Goal: Task Accomplishment & Management: Manage account settings

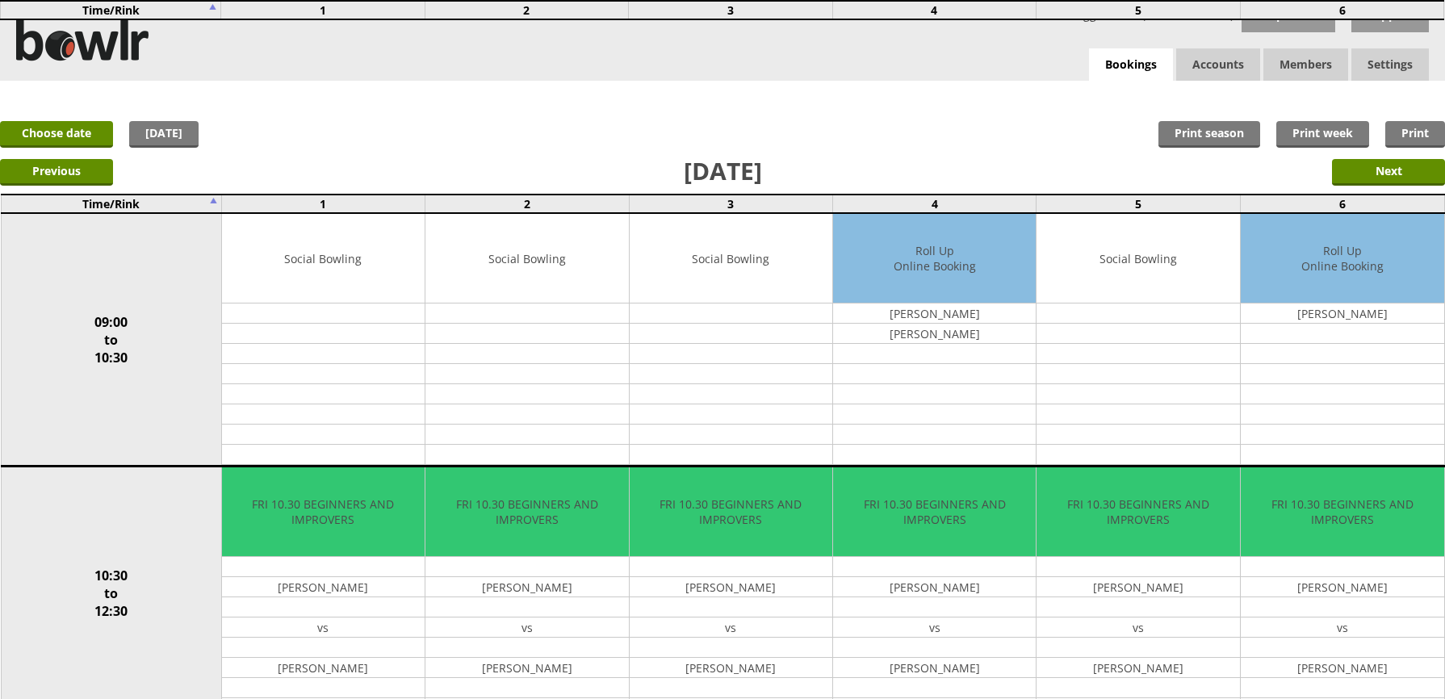
scroll to position [611, 0]
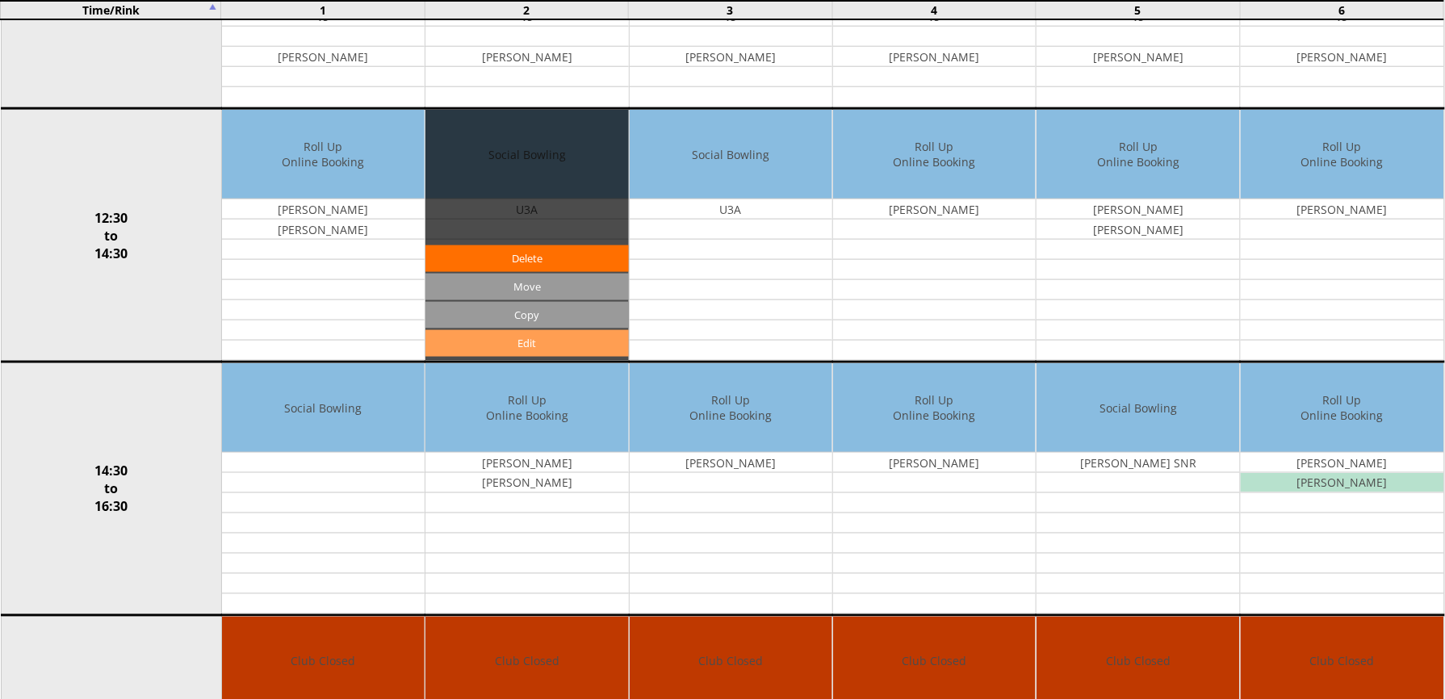
click at [540, 350] on link "Edit" at bounding box center [526, 343] width 203 height 27
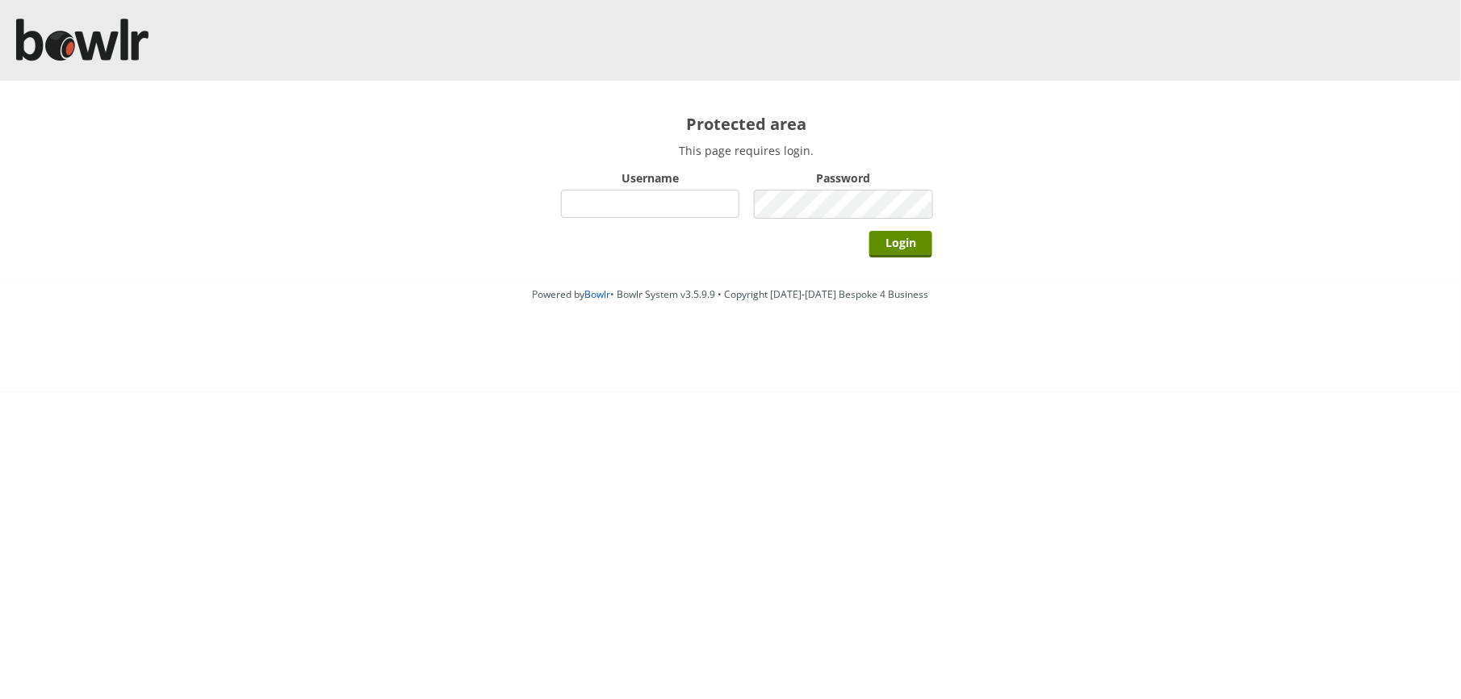
click at [663, 200] on input "Username" at bounding box center [650, 204] width 178 height 28
type input "BarRinkMonitor"
click at [869, 231] on input "Login" at bounding box center [900, 244] width 63 height 27
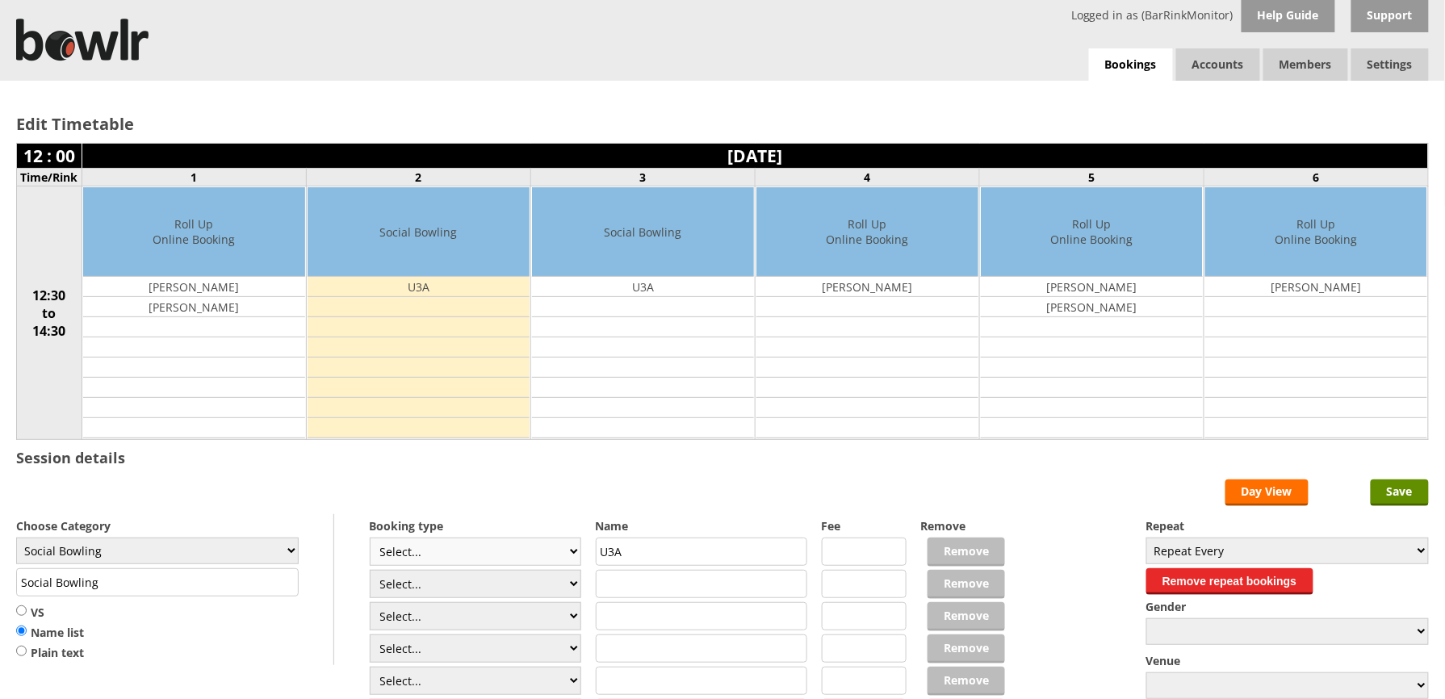
click at [568, 555] on select "Select... Club Competition (Member) Club Competition (Visitor) National (Member…" at bounding box center [476, 552] width 212 height 28
select select "1_50"
click at [370, 541] on select "Select... Club Competition (Member) Club Competition (Visitor) National (Member…" at bounding box center [476, 552] width 212 height 28
type input "5.0000"
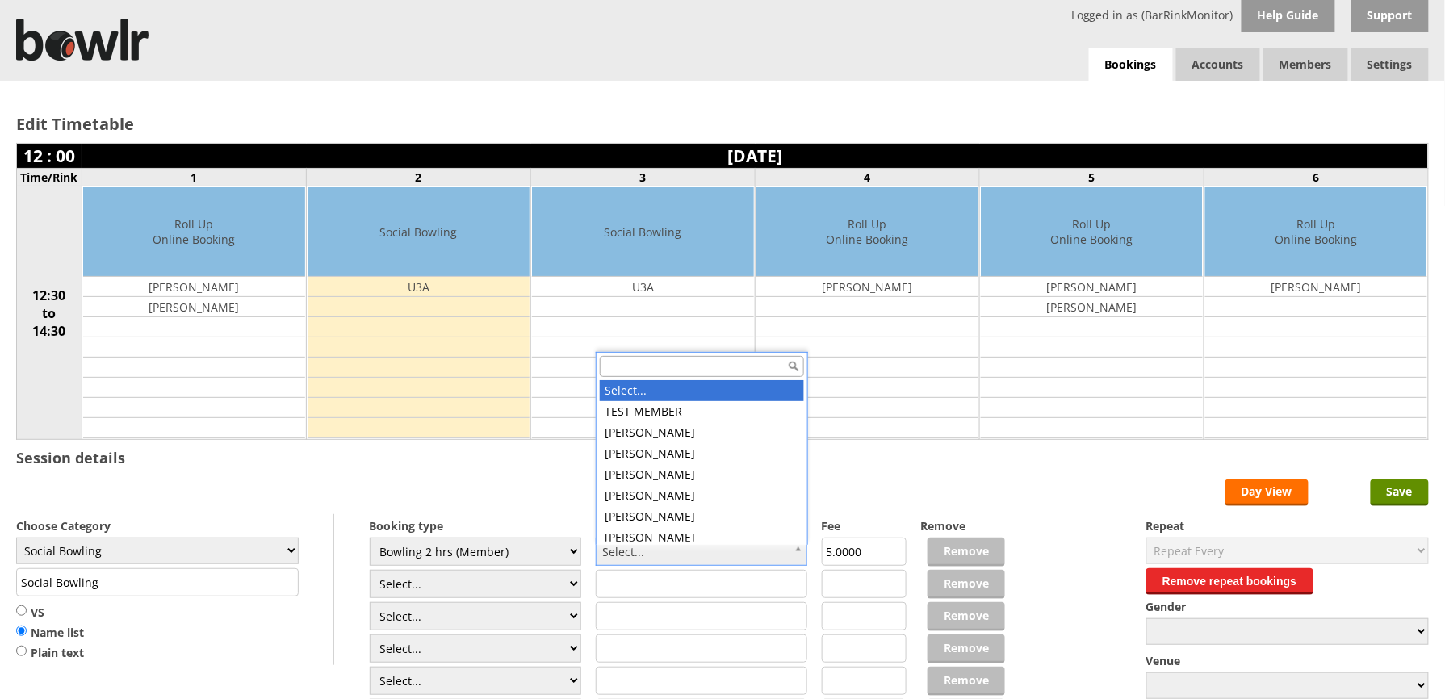
click at [748, 369] on input "text" at bounding box center [702, 366] width 204 height 21
type input "bri"
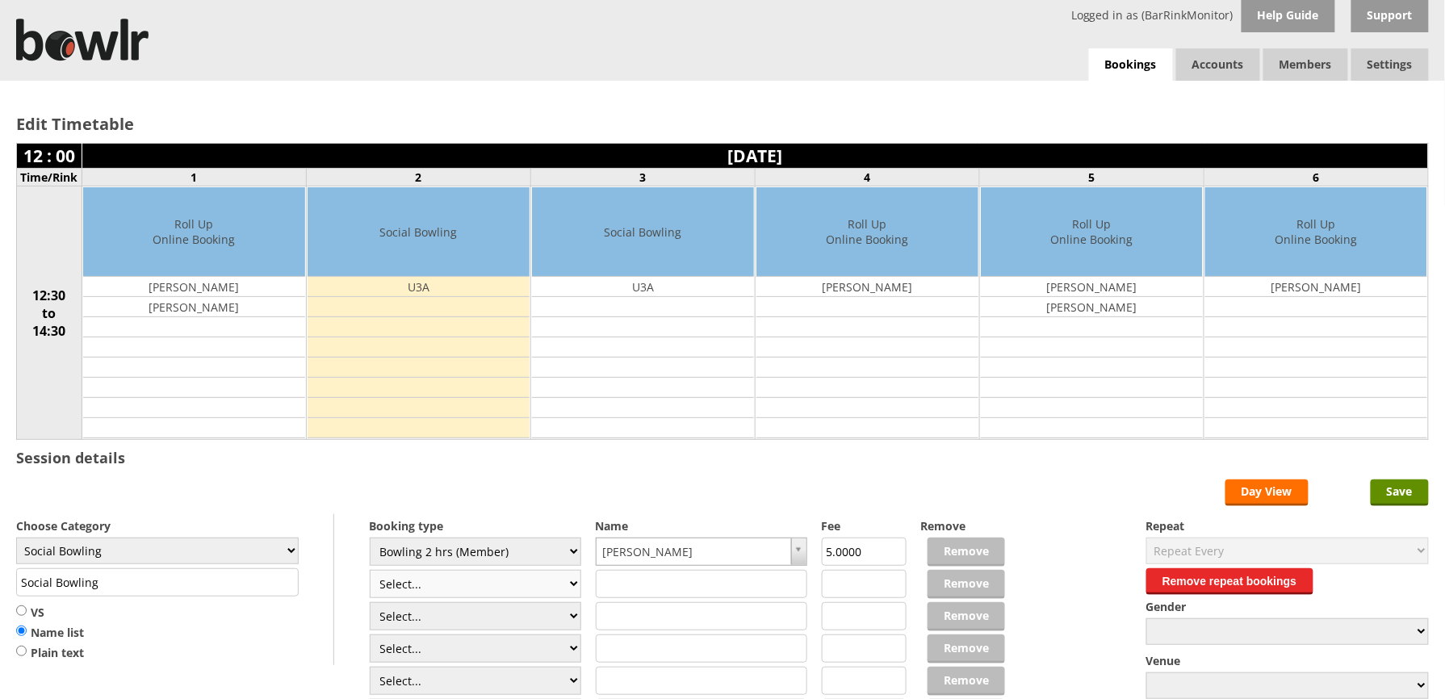
click at [570, 589] on select "Select... Club Competition (Member) Club Competition (Visitor) National (Member…" at bounding box center [476, 584] width 212 height 28
select select "1_50"
click at [370, 573] on select "Select... Club Competition (Member) Club Competition (Visitor) National (Member…" at bounding box center [476, 584] width 212 height 28
type input "5.0000"
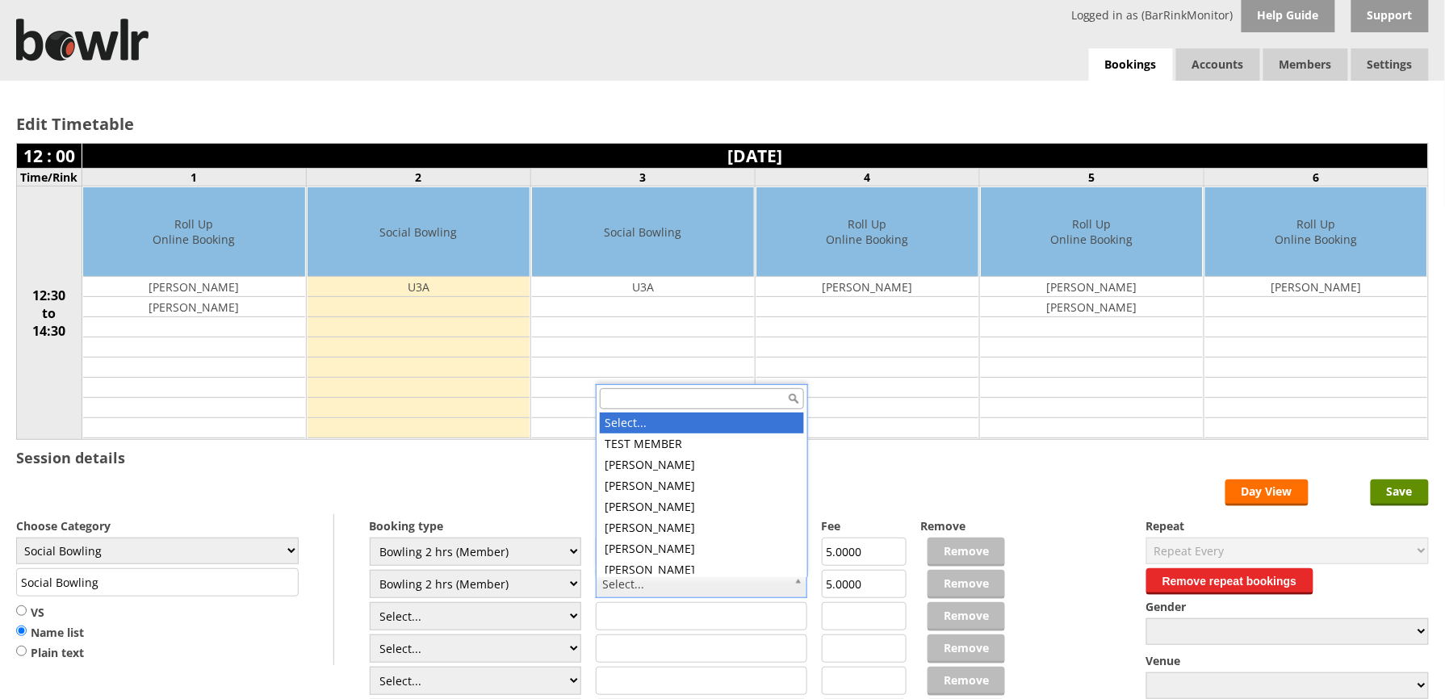
click at [636, 399] on input "text" at bounding box center [702, 398] width 204 height 21
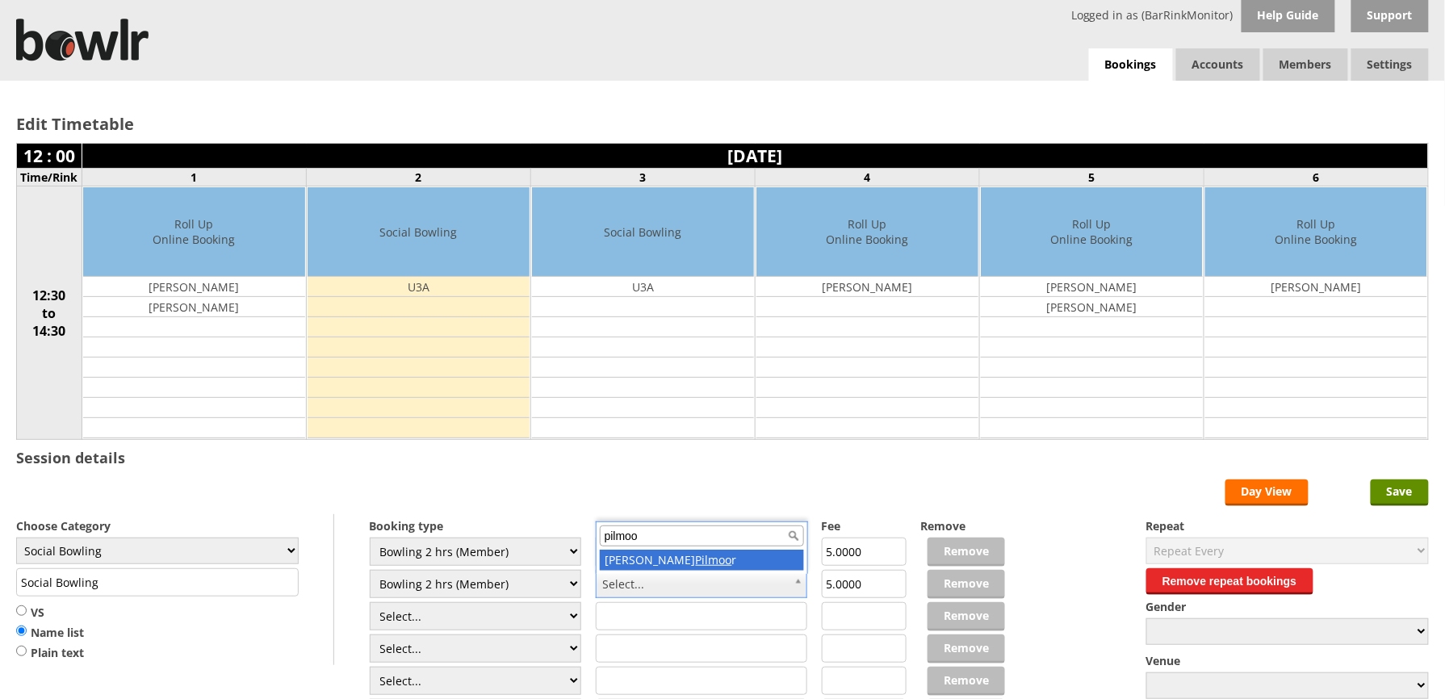
type input "pilmoo"
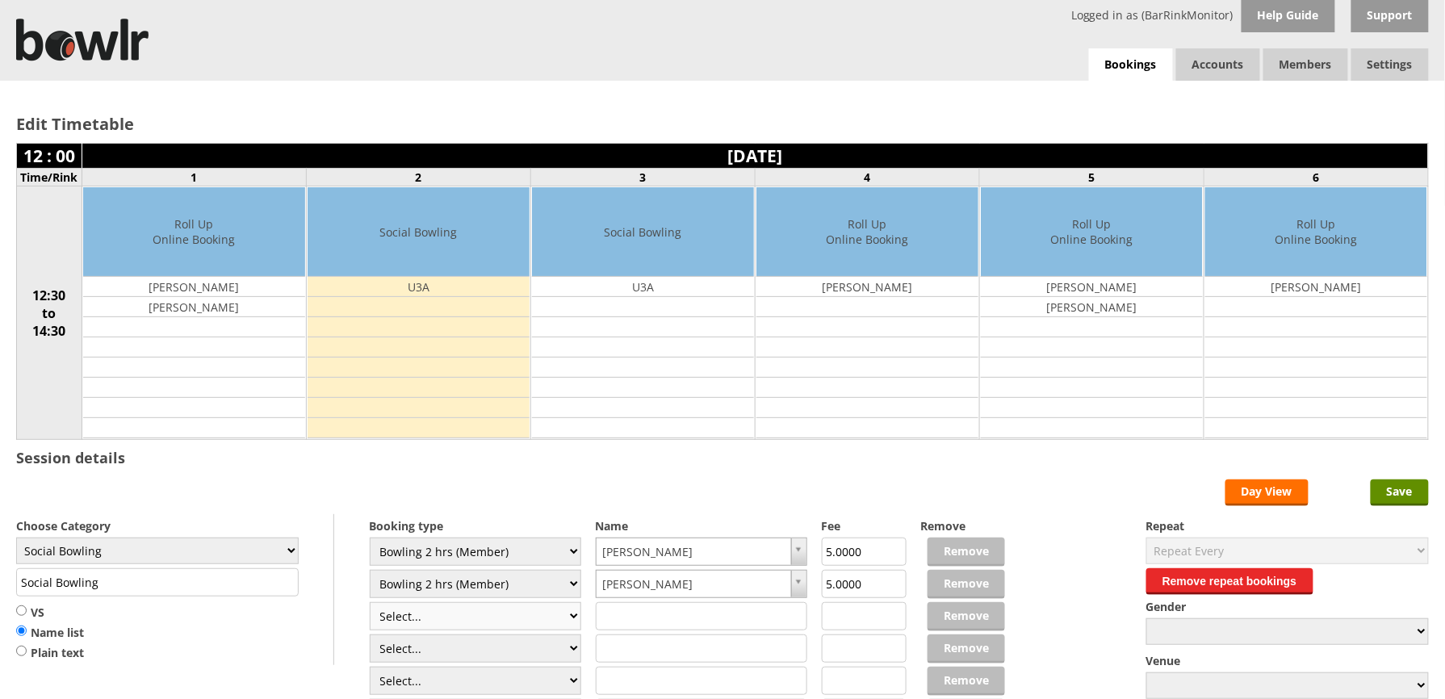
click at [573, 624] on select "Select... Club Competition (Member) Club Competition (Visitor) National (Member…" at bounding box center [476, 616] width 212 height 28
select select "1_50"
click at [370, 605] on select "Select... Club Competition (Member) Club Competition (Visitor) National (Member…" at bounding box center [476, 616] width 212 height 28
type input "5.0000"
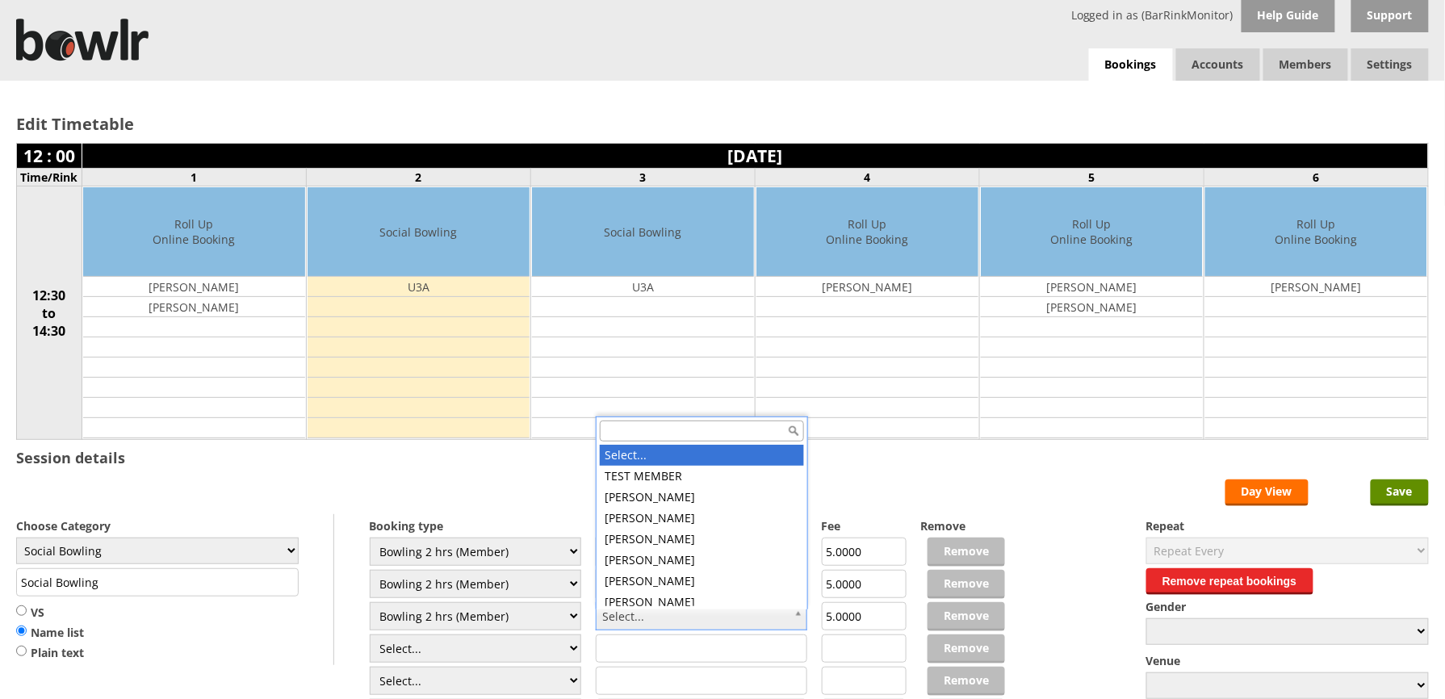
click at [659, 426] on input "text" at bounding box center [702, 431] width 204 height 21
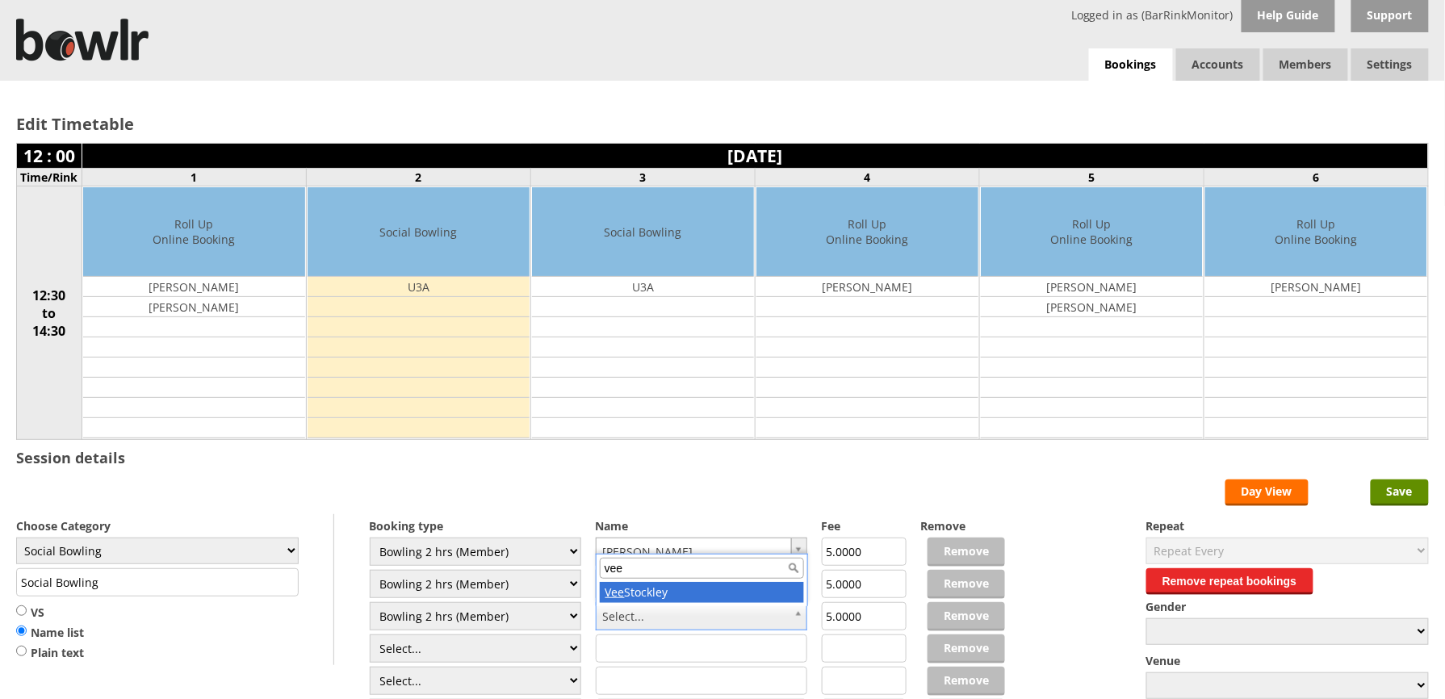
type input "vee"
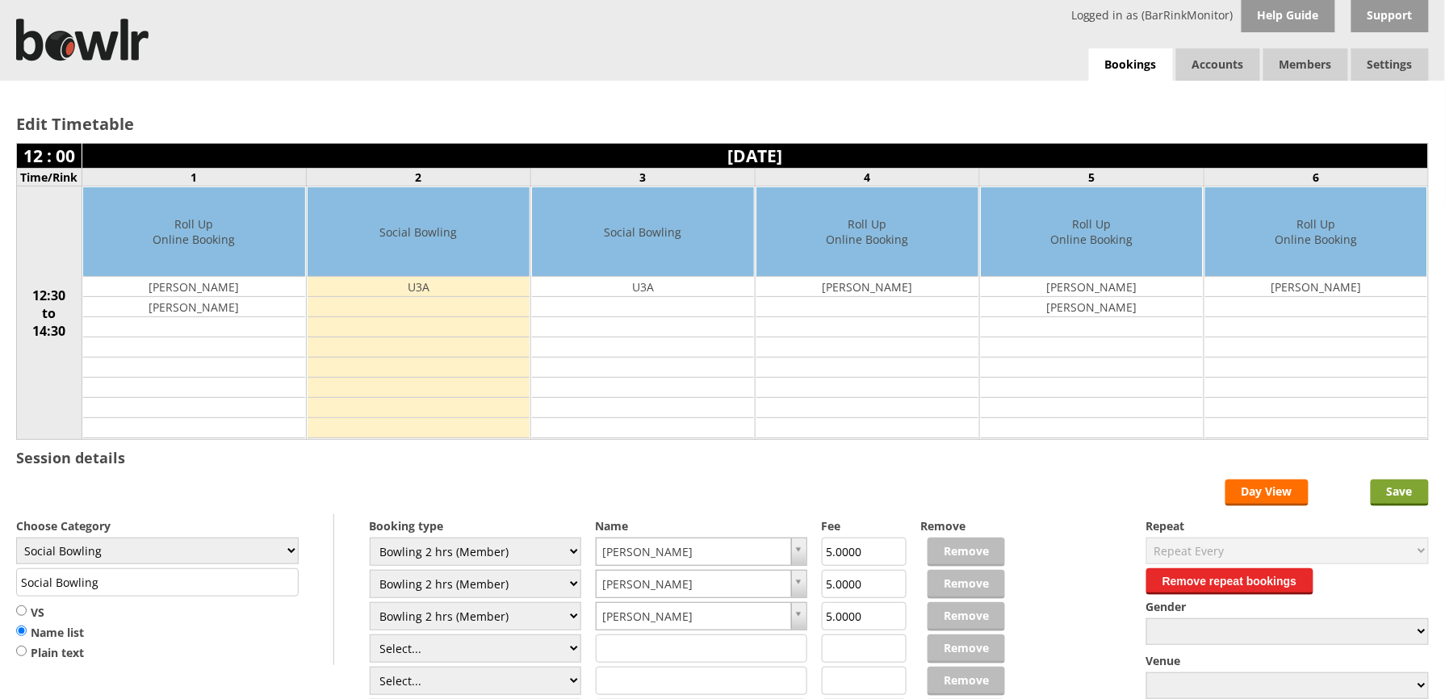
click at [1416, 501] on input "Save" at bounding box center [1400, 493] width 58 height 27
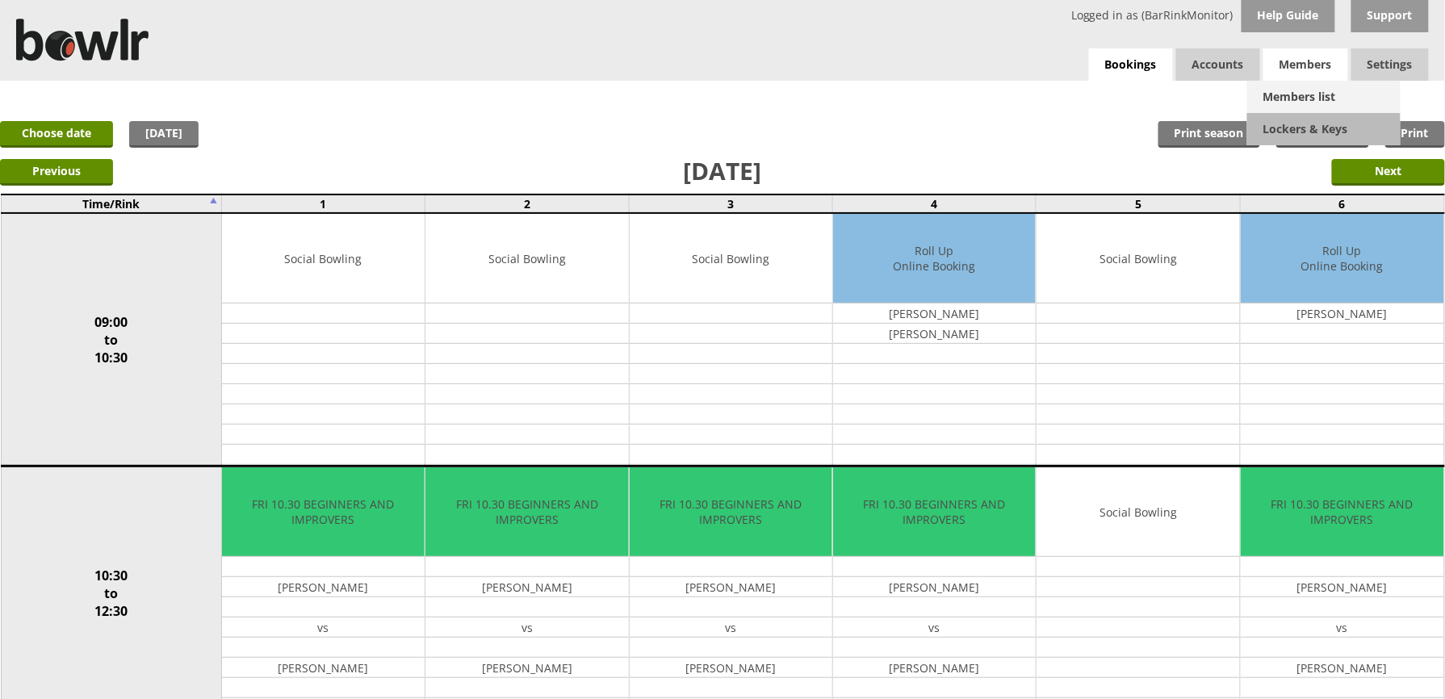
click at [1279, 97] on link "Members list" at bounding box center [1323, 97] width 153 height 32
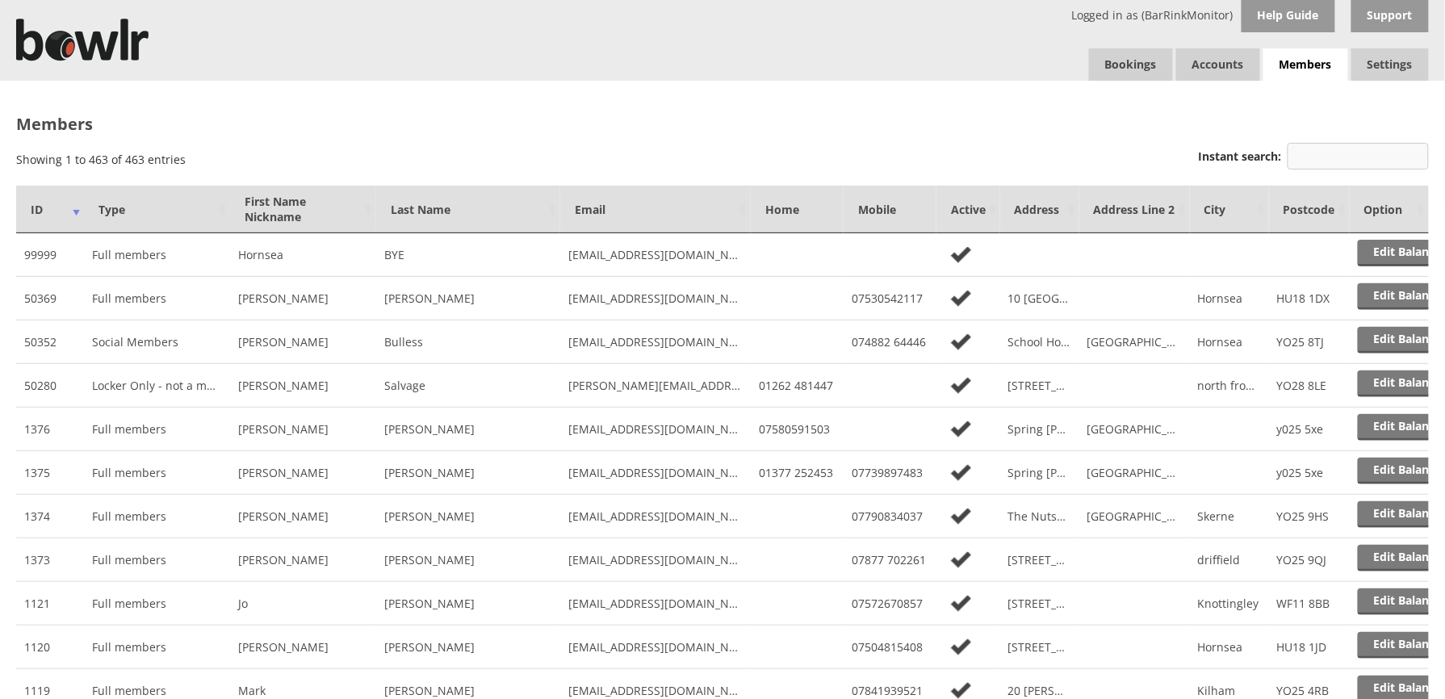
click at [1305, 158] on input "Instant search:" at bounding box center [1358, 156] width 141 height 27
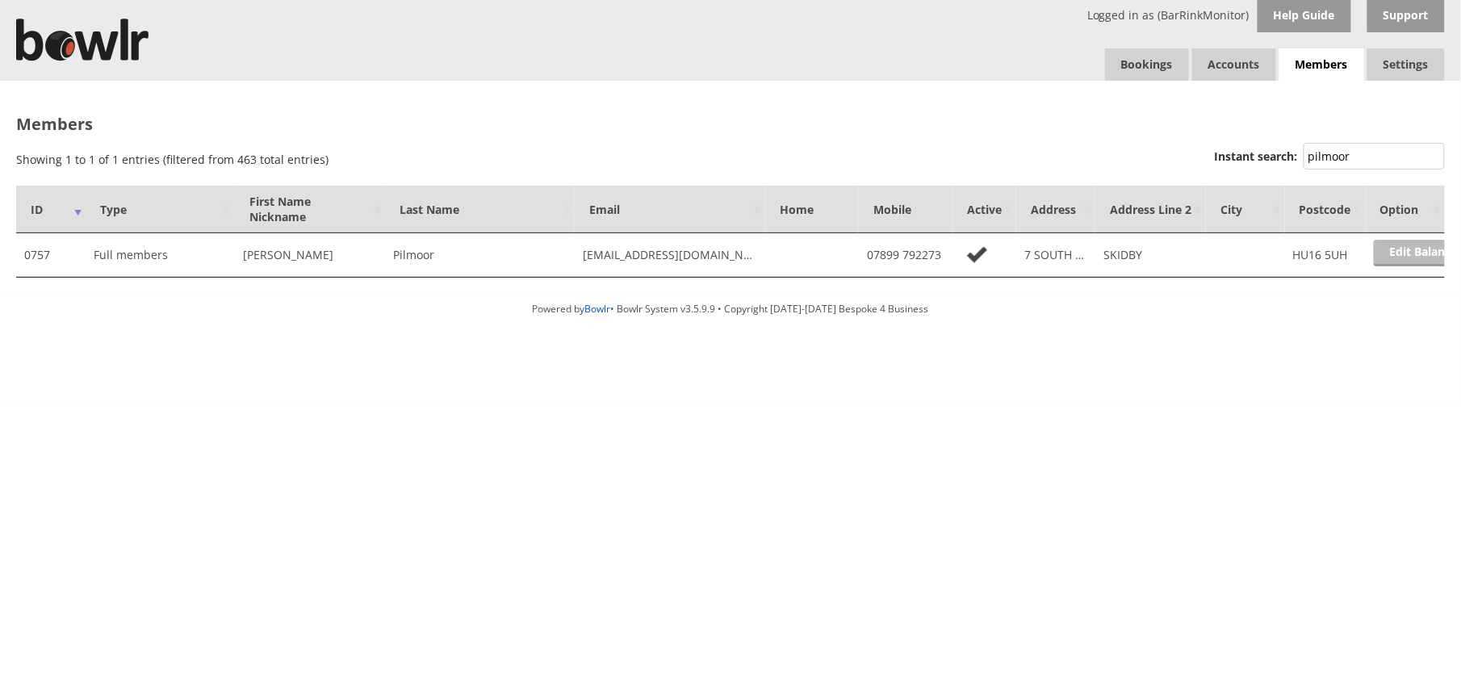
type input "pilmoor"
click at [1414, 254] on link "Edit Balance" at bounding box center [1424, 253] width 100 height 27
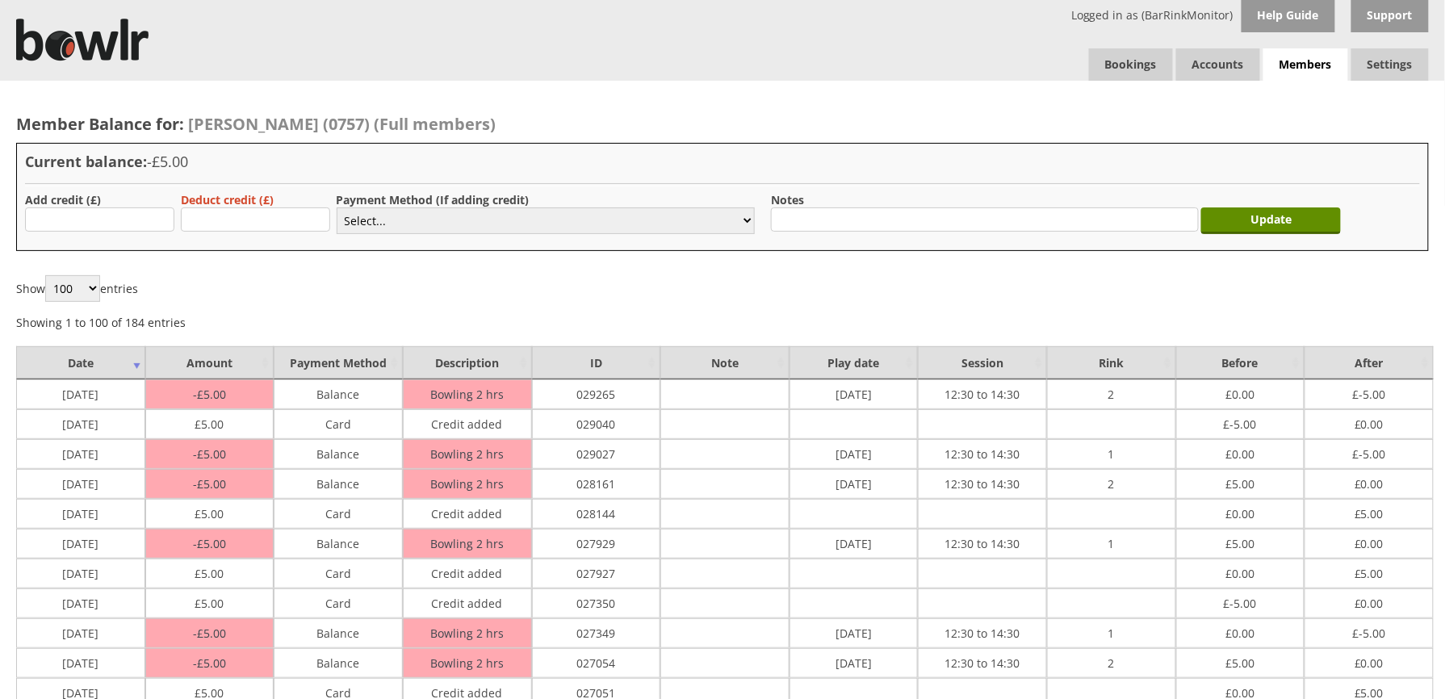
click at [133, 205] on div "Add credit (£)" at bounding box center [95, 214] width 140 height 44
click at [129, 216] on input "text" at bounding box center [99, 219] width 149 height 24
type input "5.00"
click at [413, 224] on select "Select... Cash Card Cheque Bank Transfer Other Member Card Gift Voucher Balance" at bounding box center [546, 220] width 418 height 27
select select "2"
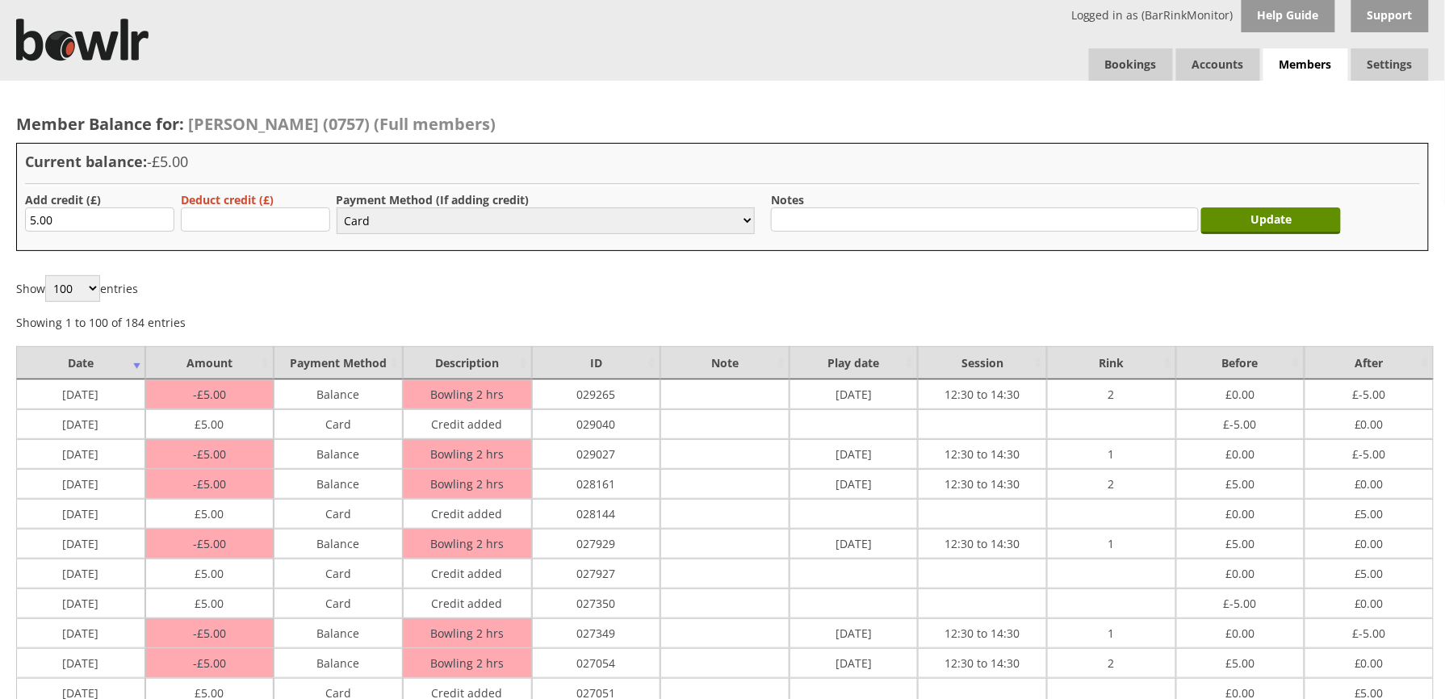
click at [337, 207] on select "Select... Cash Card Cheque Bank Transfer Other Member Card Gift Voucher Balance" at bounding box center [546, 220] width 418 height 27
click at [1286, 226] on input "Update" at bounding box center [1271, 220] width 140 height 27
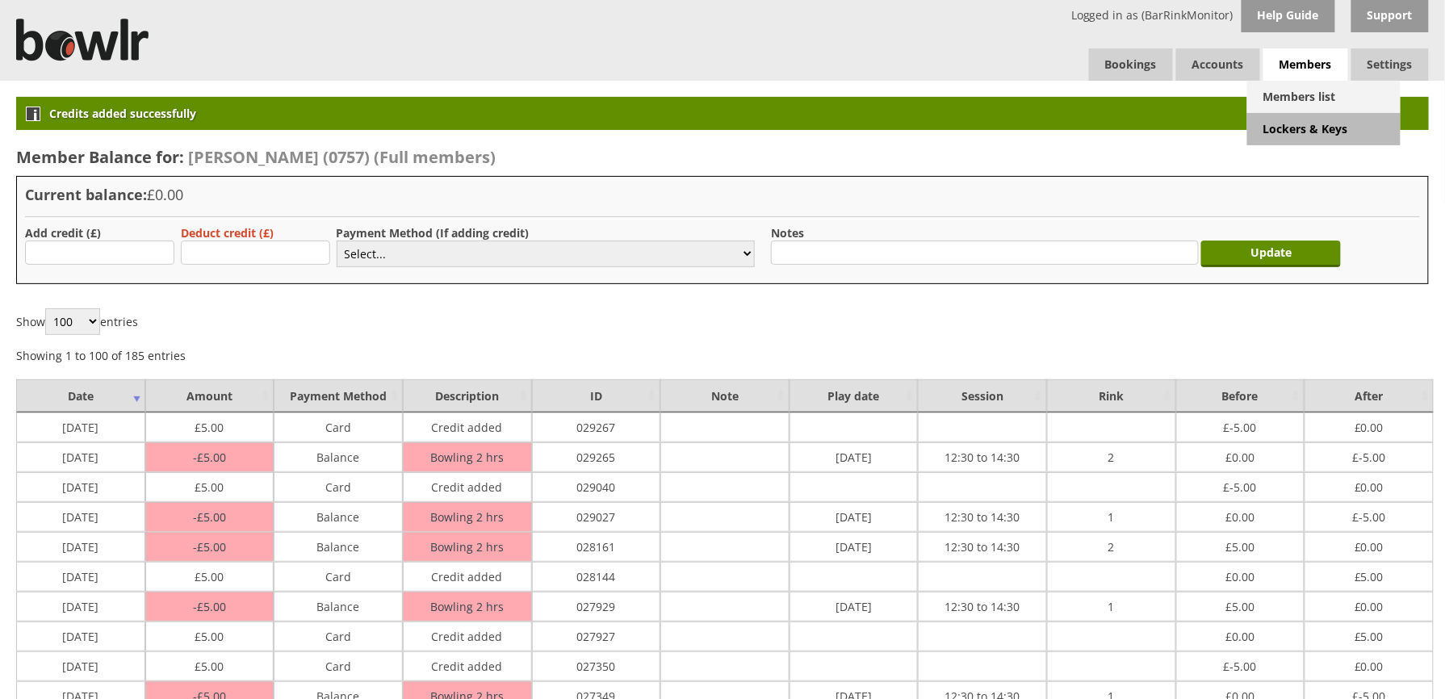
click at [1279, 94] on link "Members list" at bounding box center [1323, 97] width 153 height 32
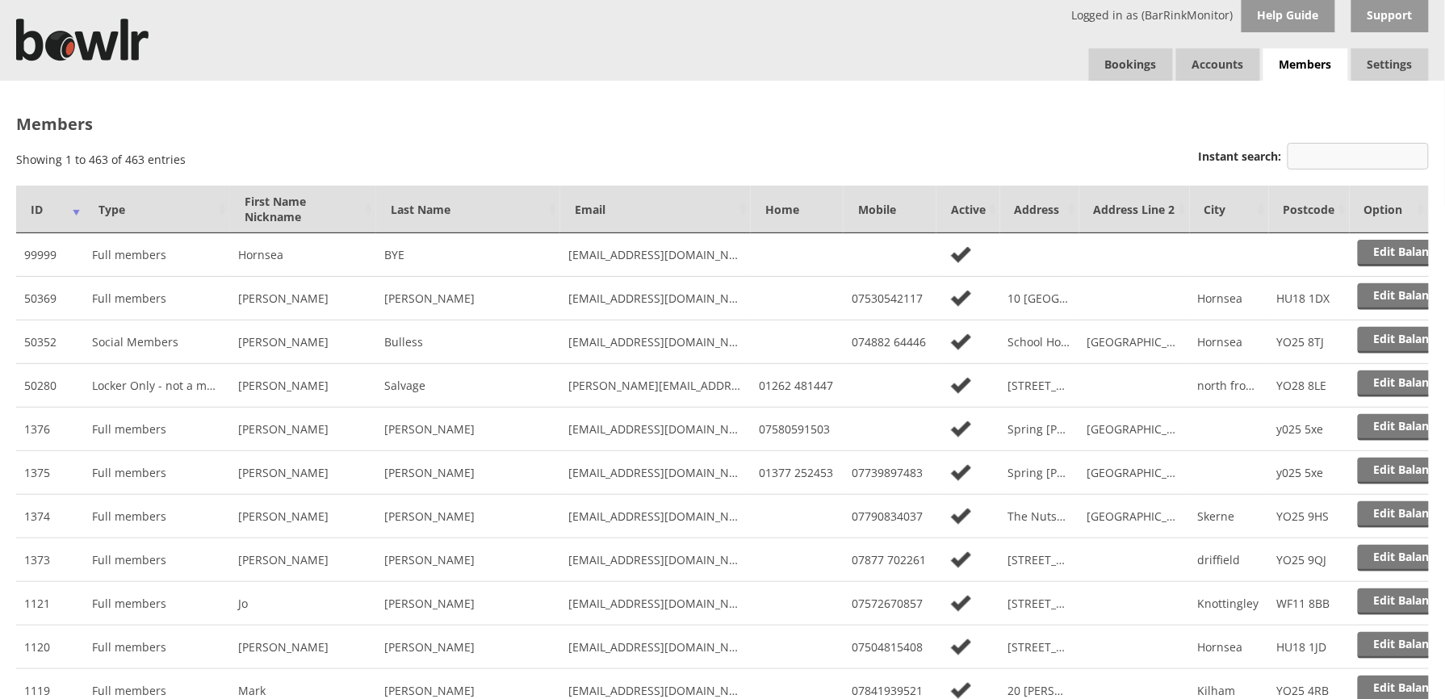
click at [1347, 150] on input "Instant search:" at bounding box center [1358, 156] width 141 height 27
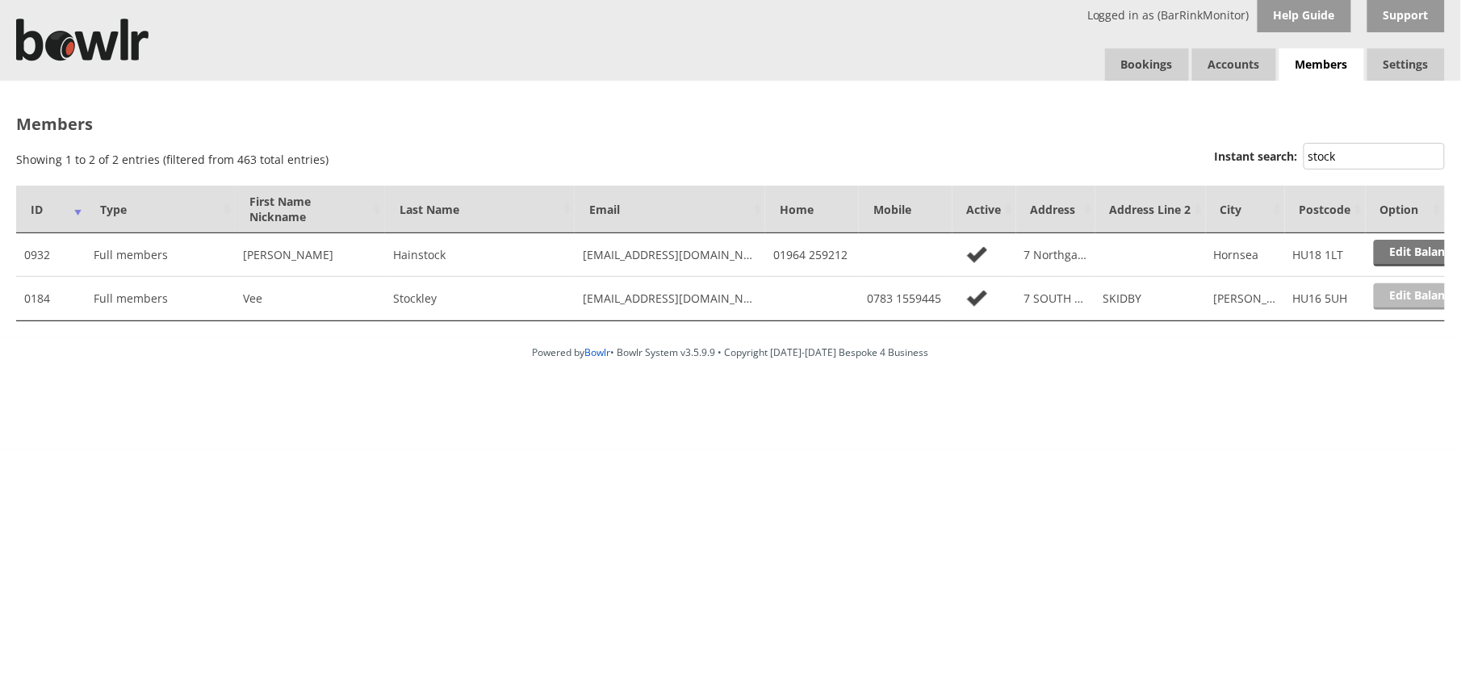
type input "stock"
click at [1413, 297] on link "Edit Balance" at bounding box center [1424, 296] width 100 height 27
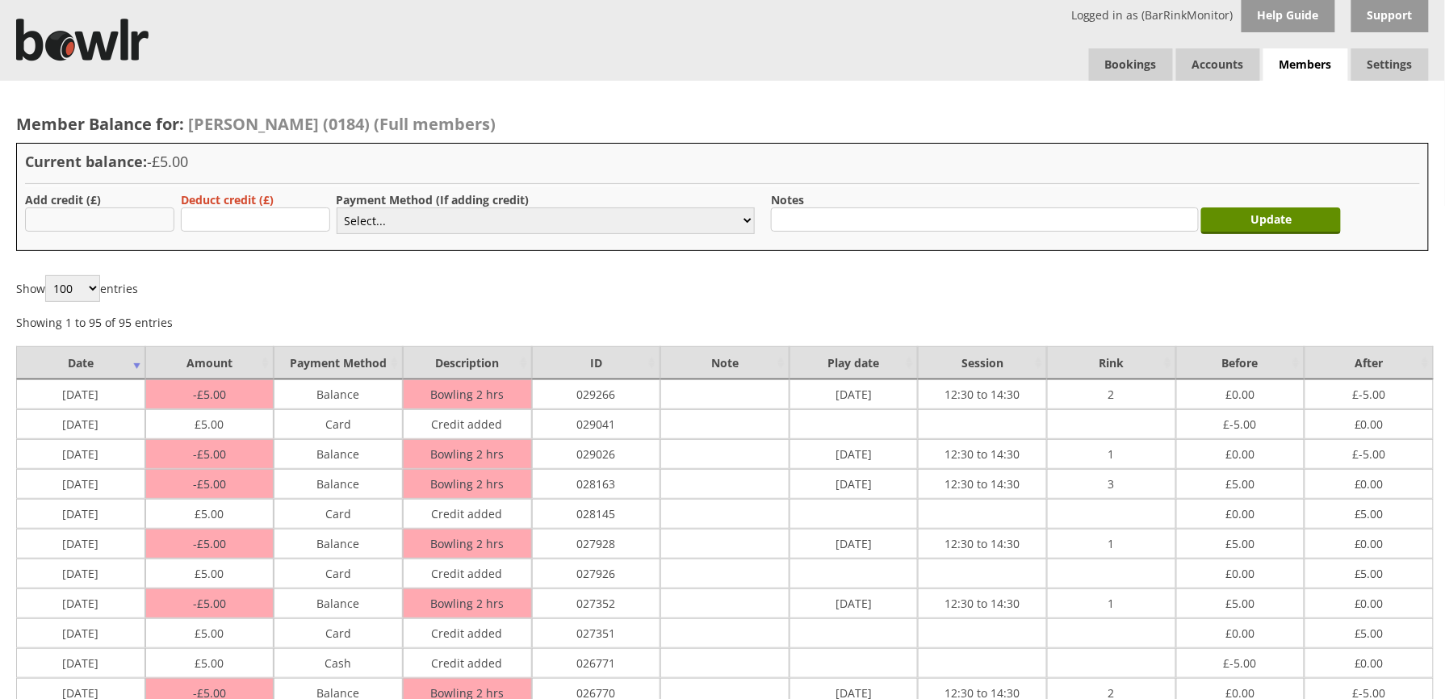
click at [128, 224] on input "text" at bounding box center [99, 219] width 149 height 24
type input "5.00"
click at [462, 218] on select "Select... Cash Card Cheque Bank Transfer Other Member Card Gift Voucher Balance" at bounding box center [546, 220] width 418 height 27
select select "2"
click at [337, 207] on select "Select... Cash Card Cheque Bank Transfer Other Member Card Gift Voucher Balance" at bounding box center [546, 220] width 418 height 27
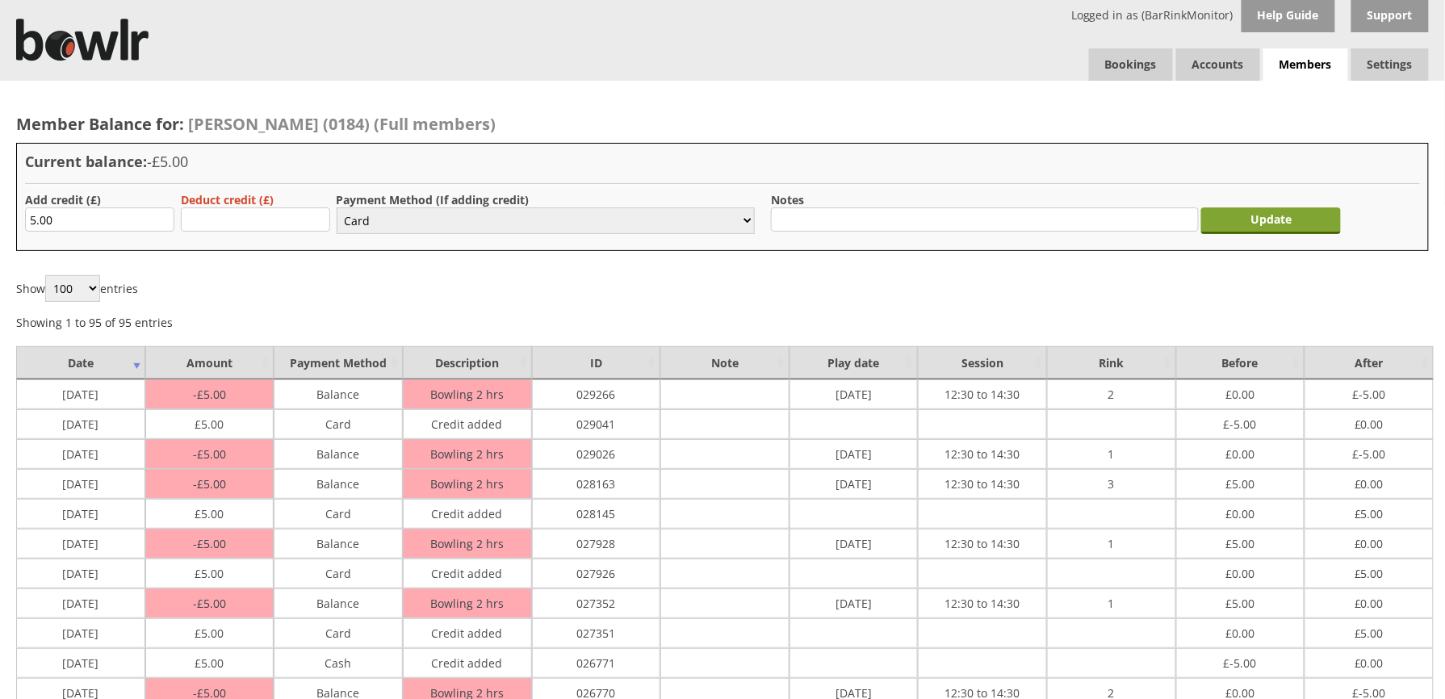
click at [1297, 229] on input "Update" at bounding box center [1271, 220] width 140 height 27
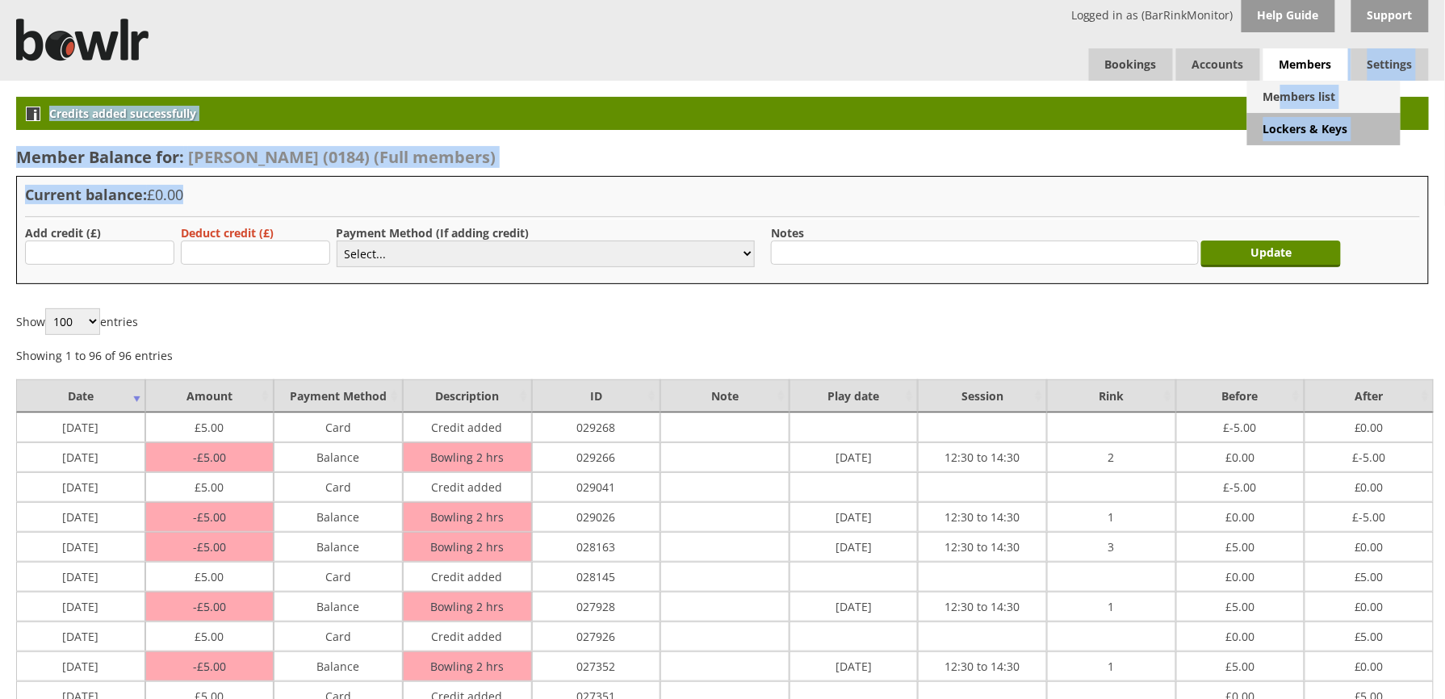
drag, startPoint x: 0, startPoint y: 0, endPoint x: 1282, endPoint y: 90, distance: 1285.2
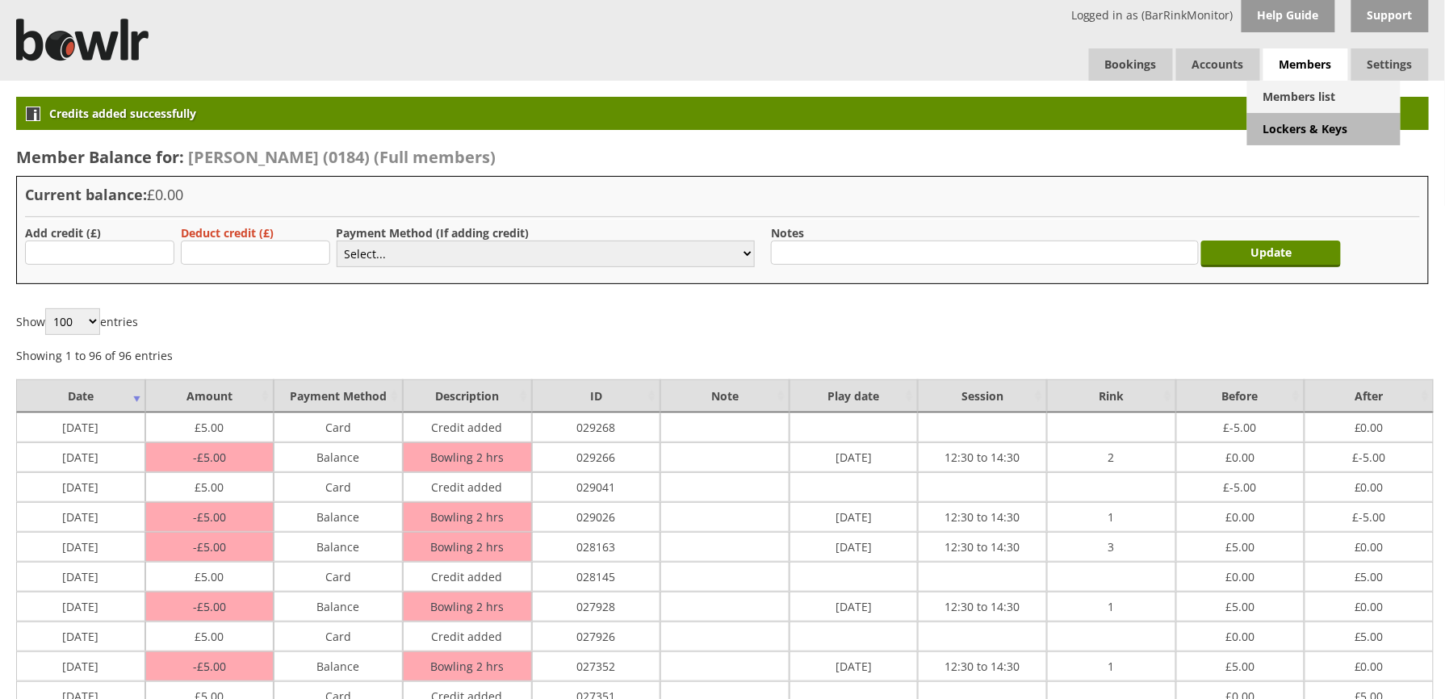
click at [1289, 97] on link "Members list" at bounding box center [1323, 97] width 153 height 32
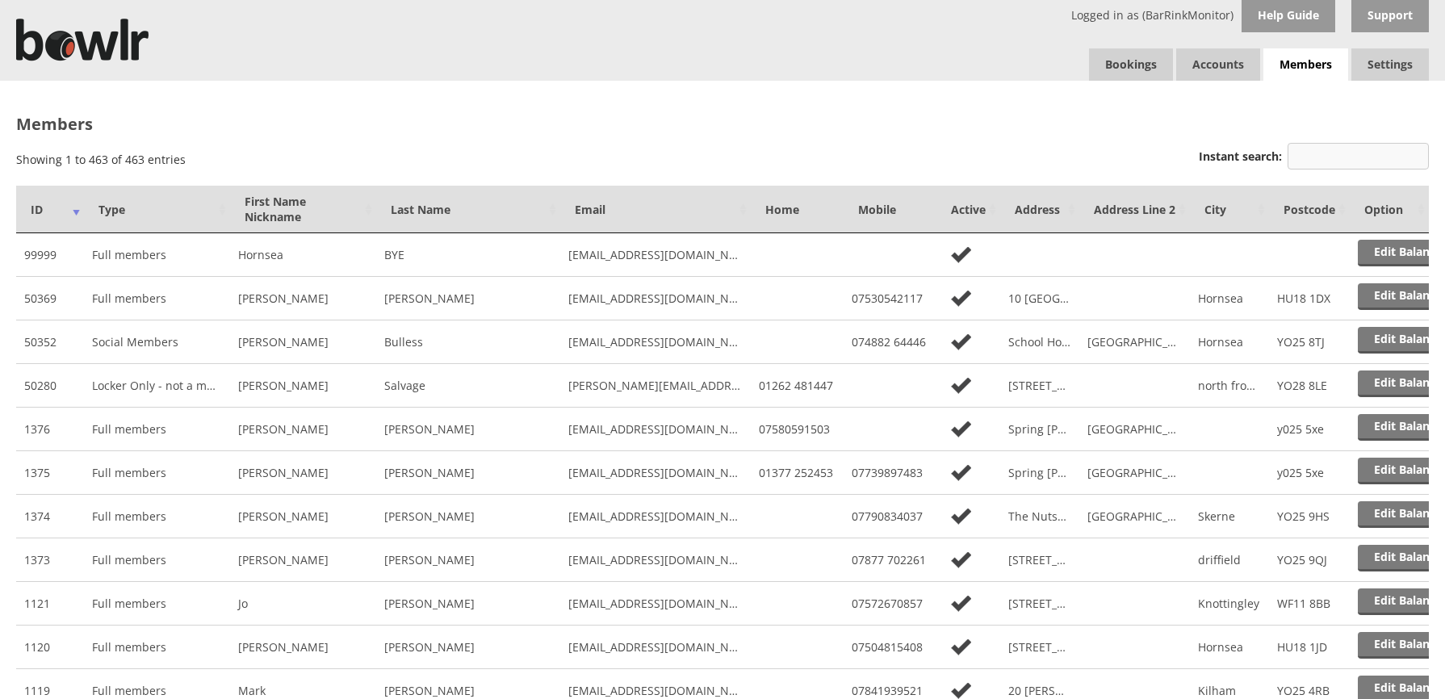
click at [1339, 160] on input "Instant search:" at bounding box center [1358, 156] width 141 height 27
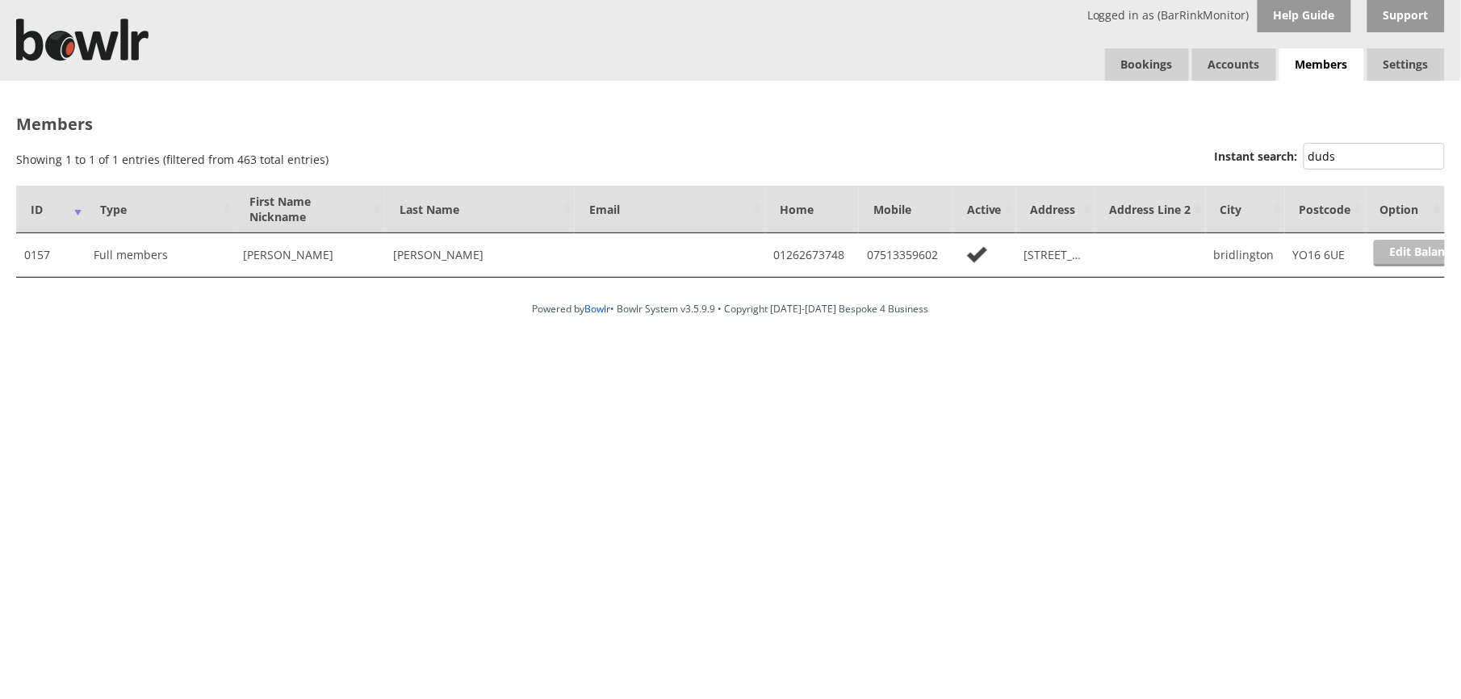
type input "duds"
click at [1403, 254] on link "Edit Balance" at bounding box center [1424, 253] width 100 height 27
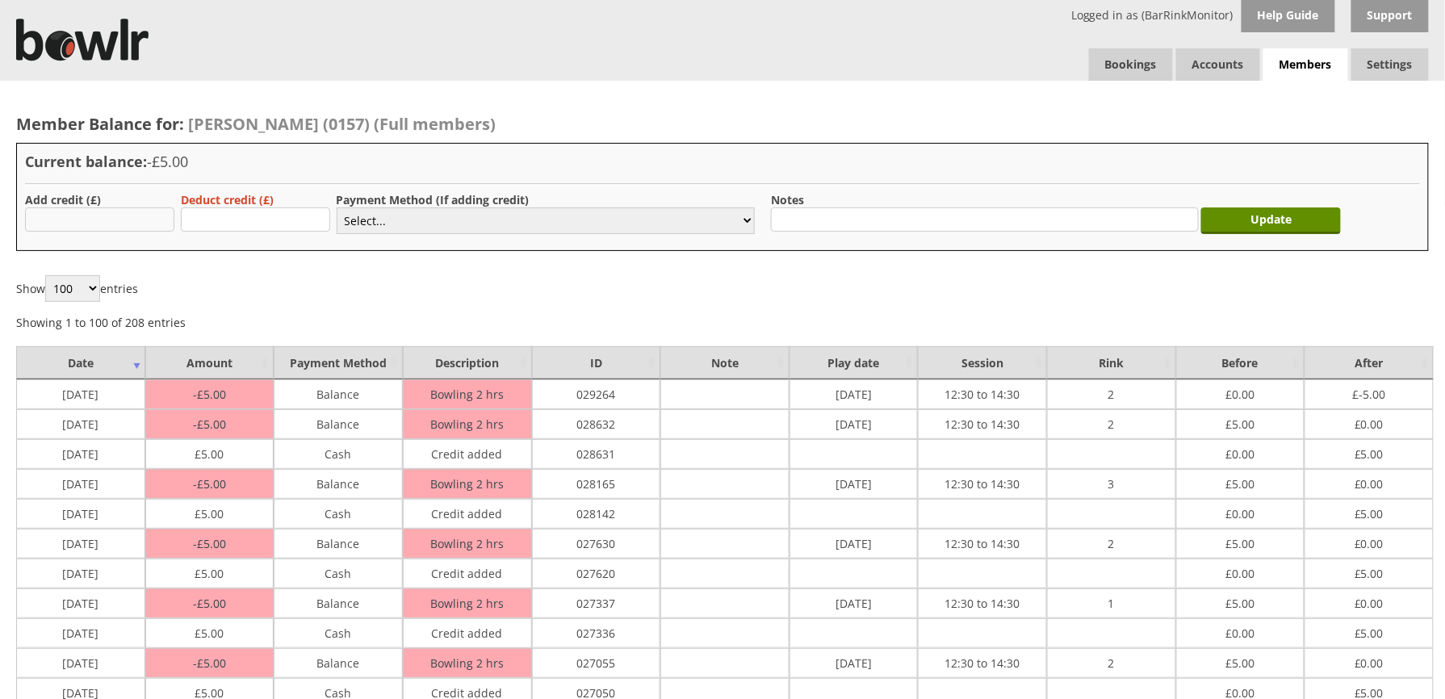
click at [140, 223] on input "text" at bounding box center [99, 219] width 149 height 24
type input "5.00"
click at [411, 217] on select "Select... Cash Card Cheque Bank Transfer Other Member Card Gift Voucher Balance" at bounding box center [546, 220] width 418 height 27
select select "1"
click at [337, 207] on select "Select... Cash Card Cheque Bank Transfer Other Member Card Gift Voucher Balance" at bounding box center [546, 220] width 418 height 27
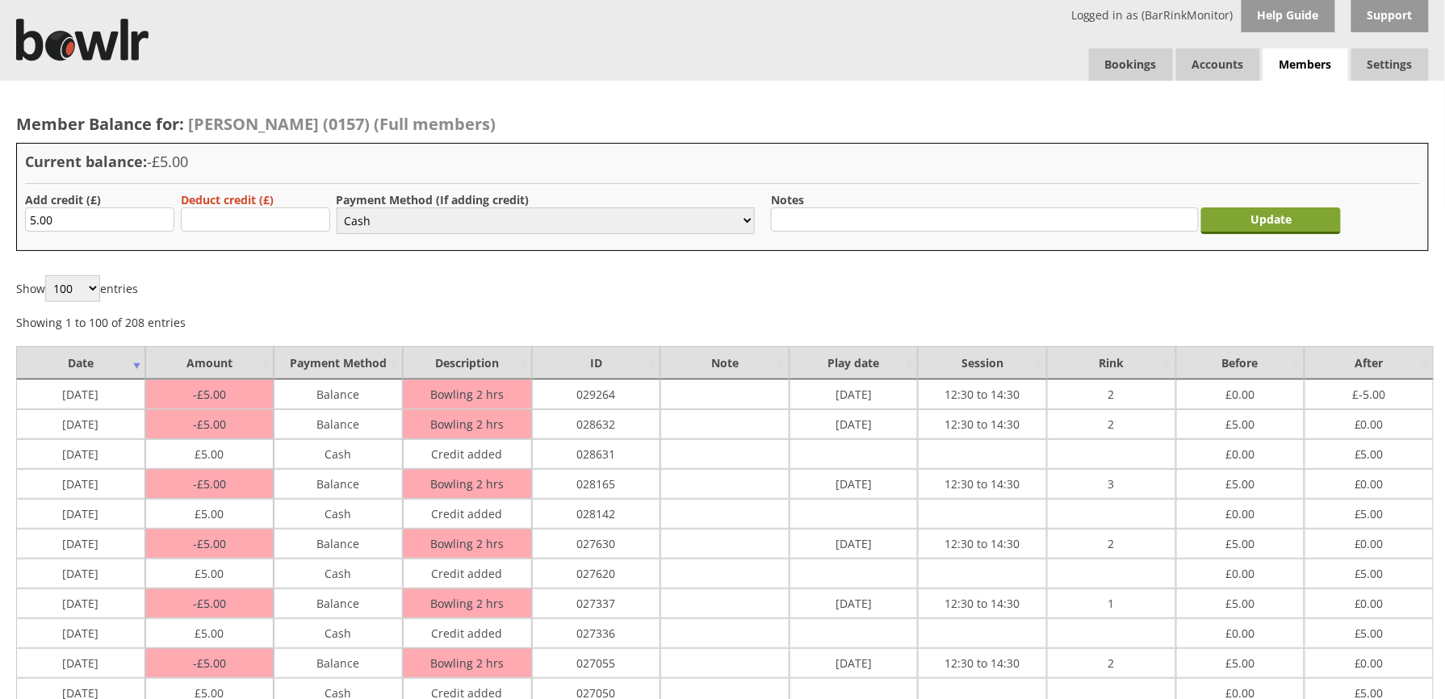
click at [1280, 214] on input "Update" at bounding box center [1271, 220] width 140 height 27
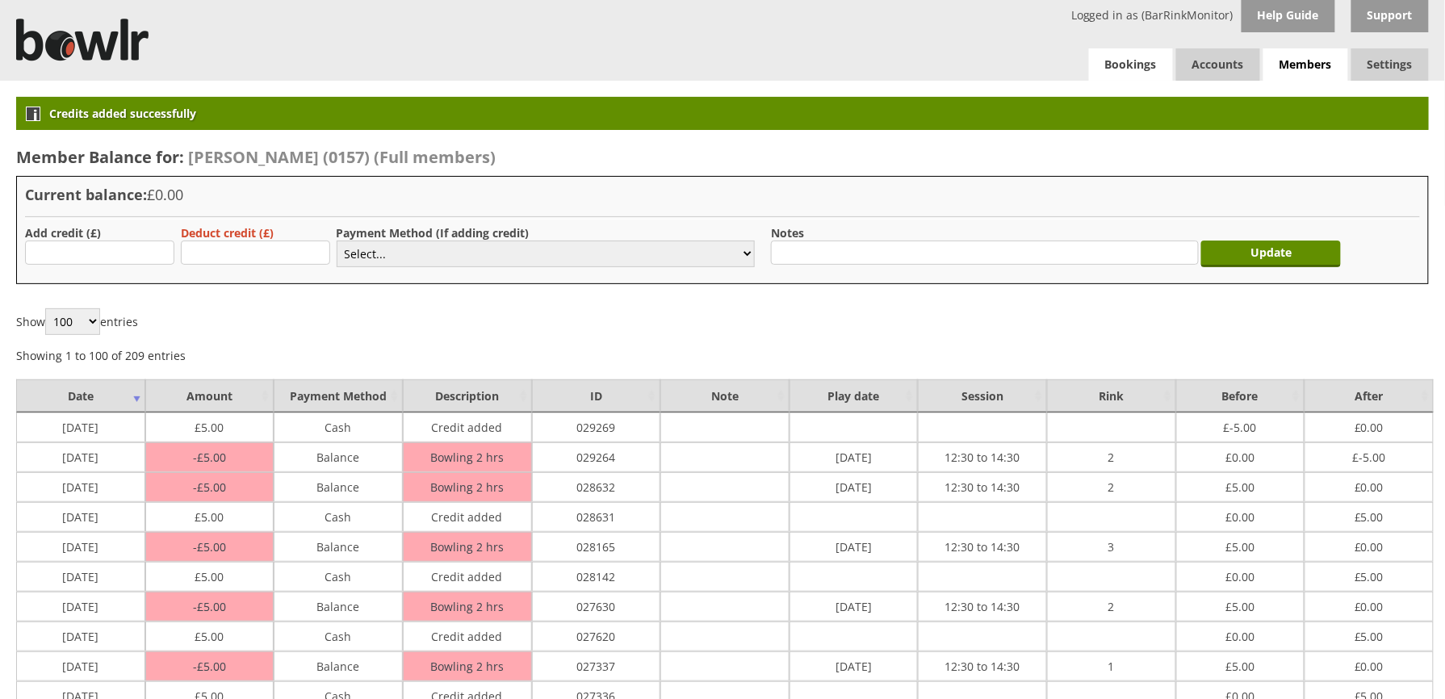
click at [1121, 71] on link "Bookings" at bounding box center [1131, 64] width 84 height 32
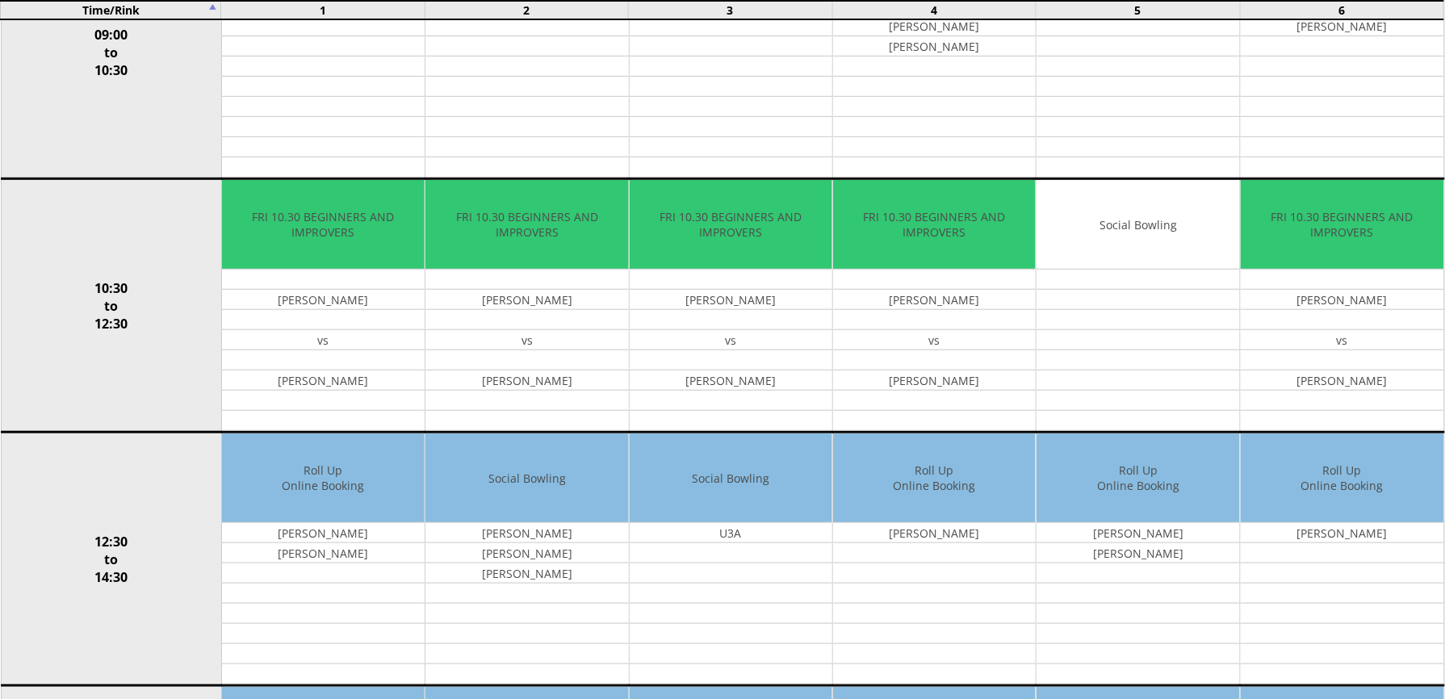
scroll to position [301, 0]
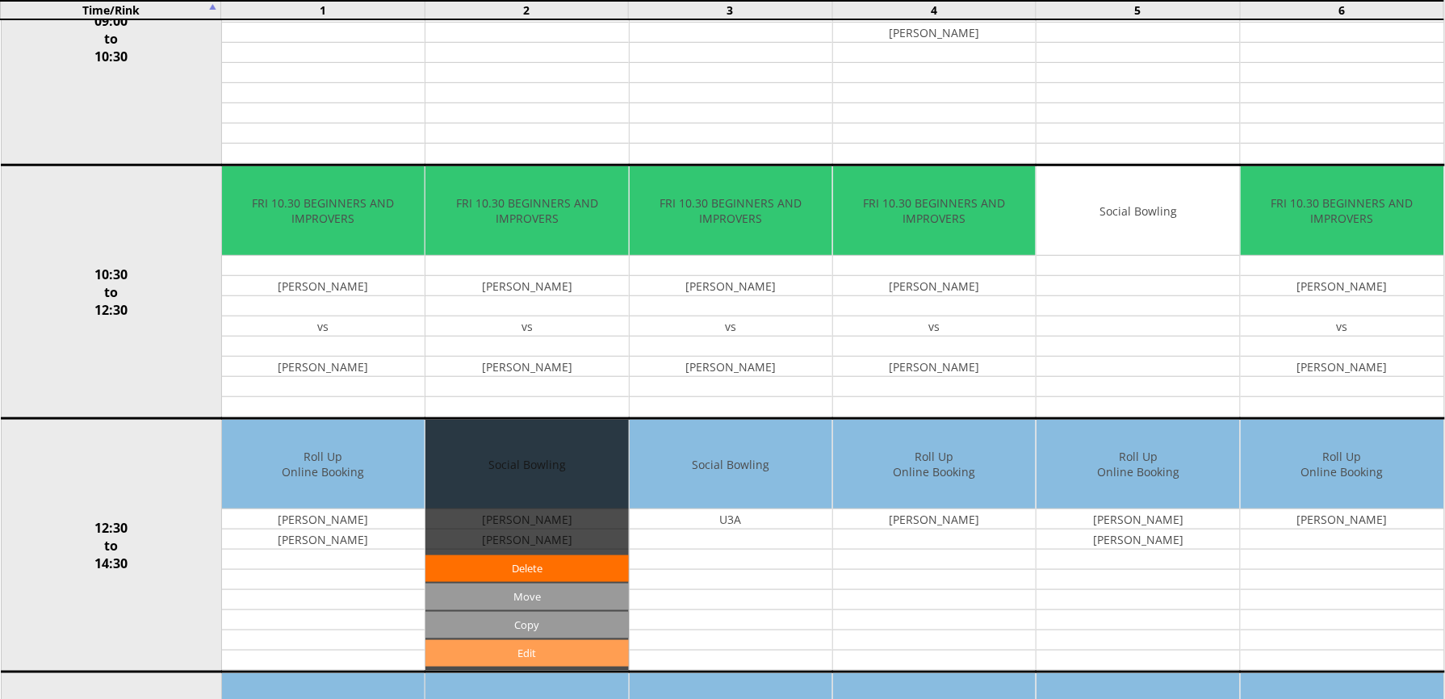
click at [552, 667] on link "Edit" at bounding box center [526, 653] width 203 height 27
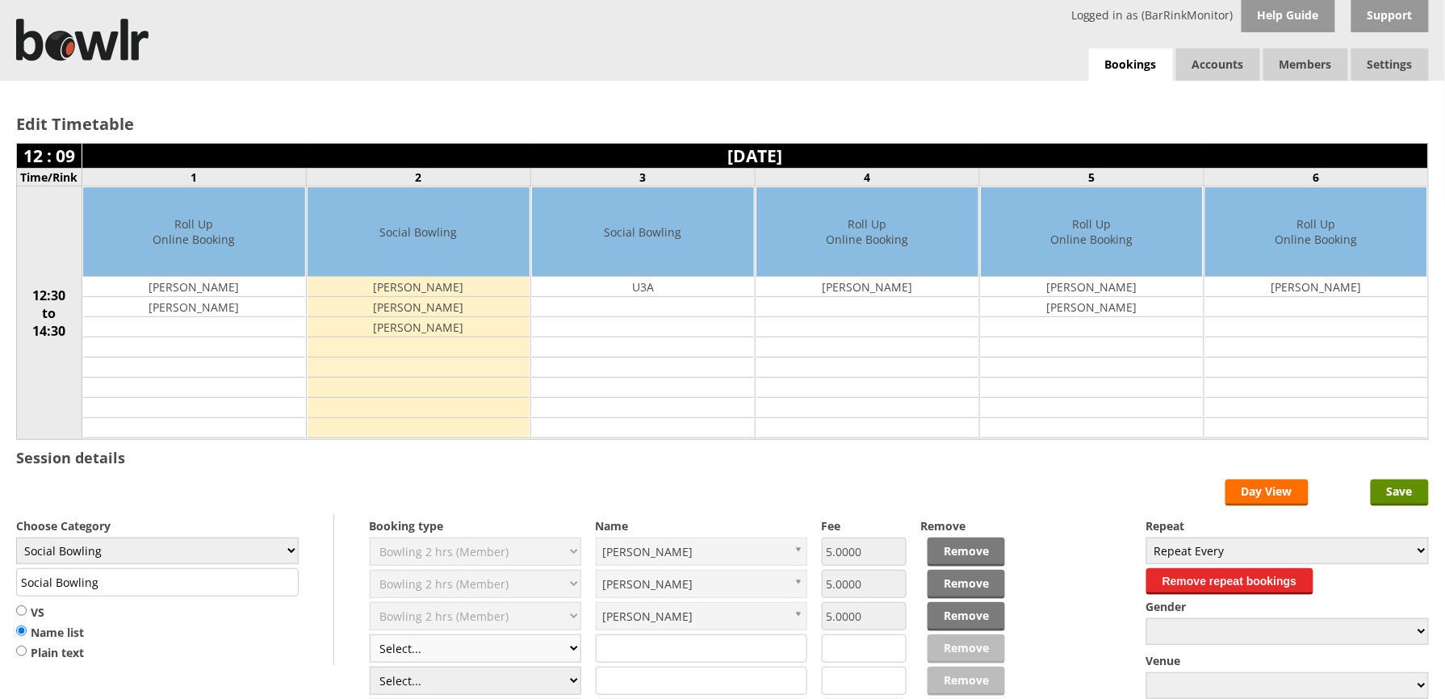
click at [572, 656] on select "Select... Club Competition (Member) Club Competition (Visitor) National (Member…" at bounding box center [476, 649] width 212 height 28
select select "1_50"
click at [370, 638] on select "Select... Club Competition (Member) Club Competition (Visitor) National (Member…" at bounding box center [476, 649] width 212 height 28
type input "5.0000"
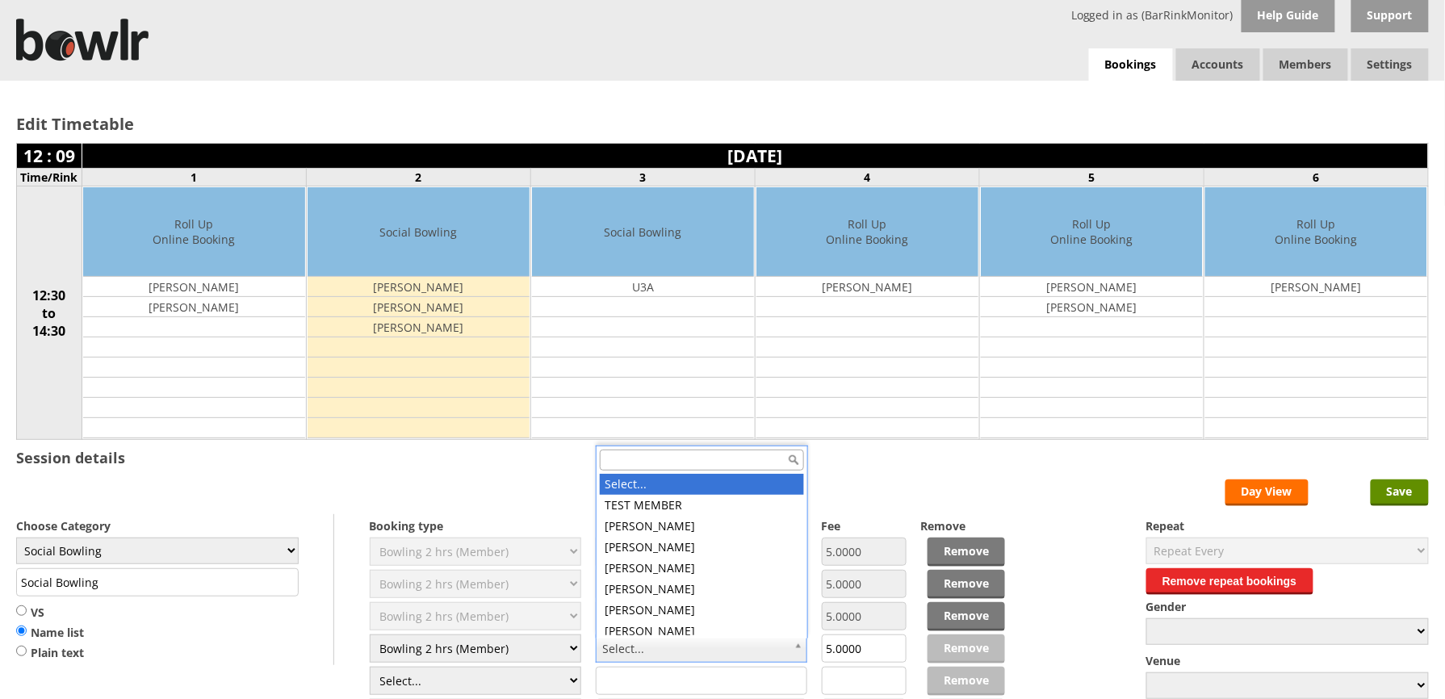
click at [708, 457] on input "text" at bounding box center [702, 460] width 204 height 21
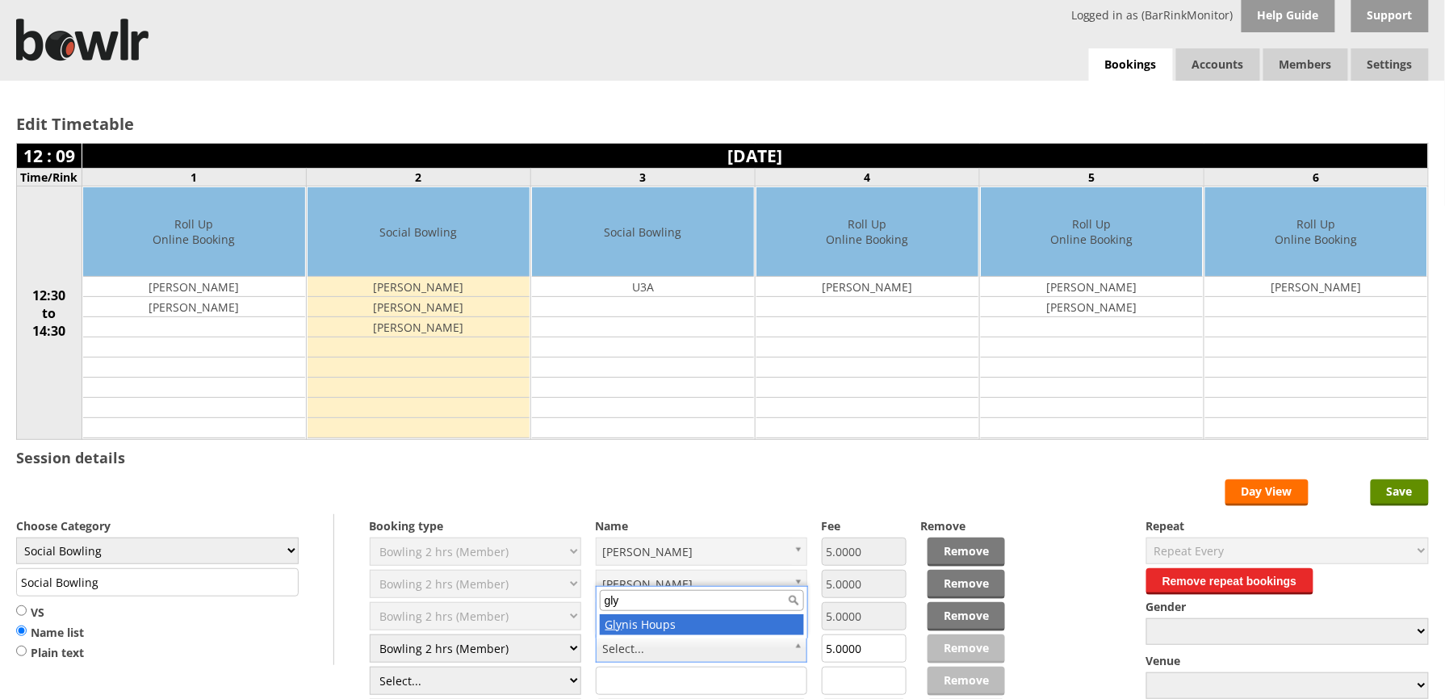
type input "gly"
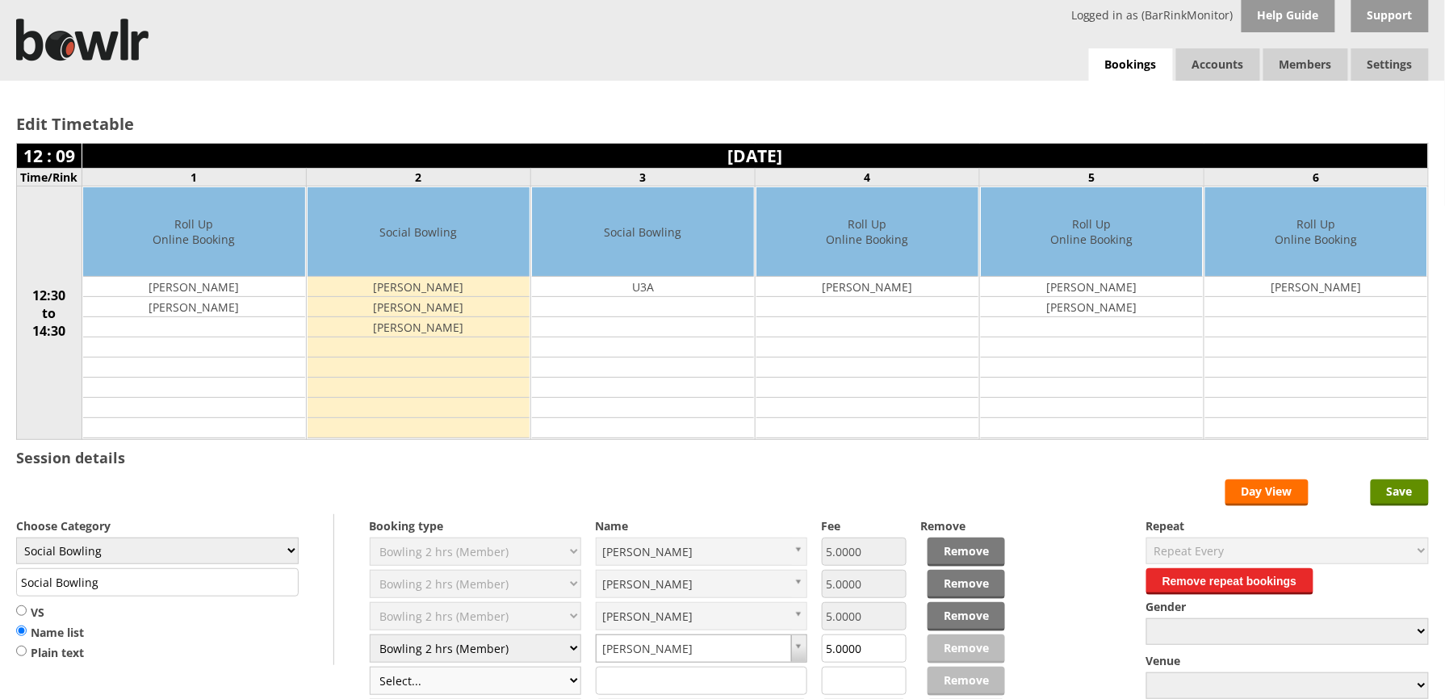
click at [563, 682] on select "Select... Club Competition (Member) Club Competition (Visitor) National (Member…" at bounding box center [476, 681] width 212 height 28
select select "1_50"
click at [370, 670] on select "Select... Club Competition (Member) Club Competition (Visitor) National (Member…" at bounding box center [476, 681] width 212 height 28
type input "5.0000"
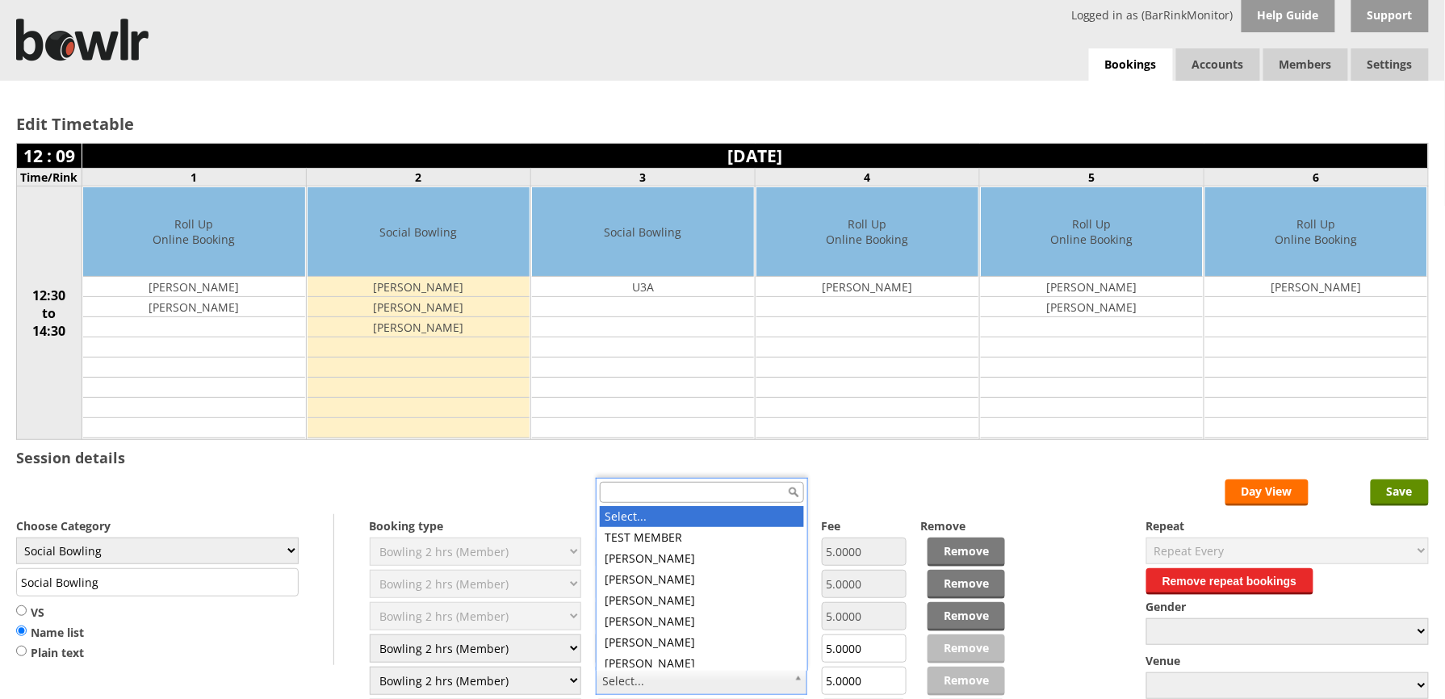
click at [666, 491] on input "text" at bounding box center [702, 492] width 204 height 21
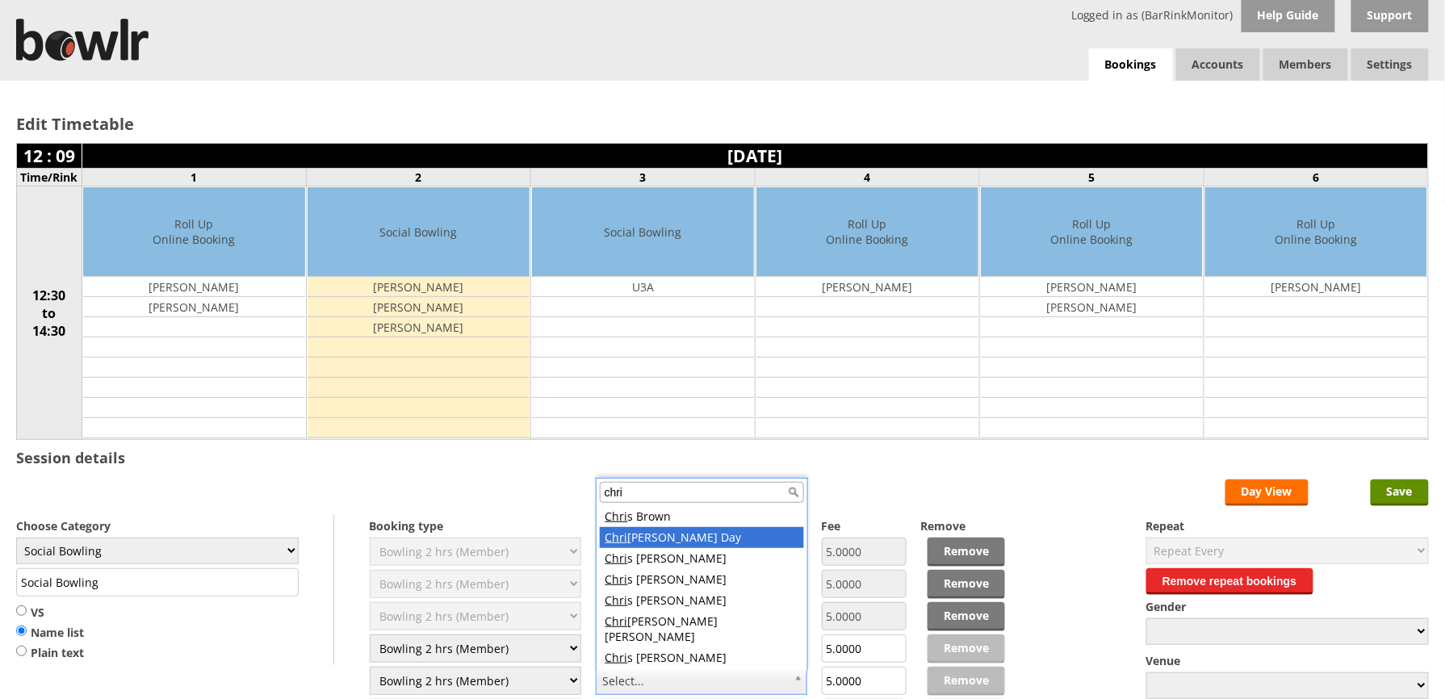
type input "chri"
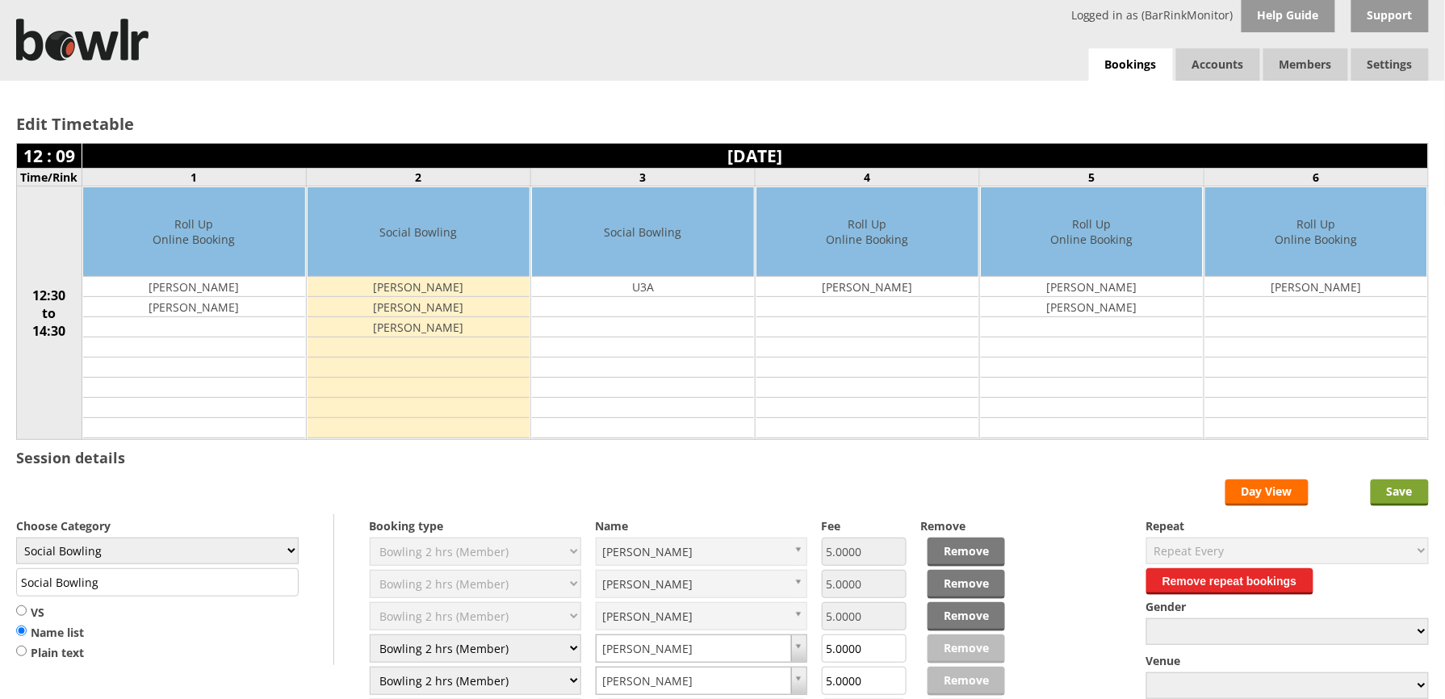
click at [1402, 492] on input "Save" at bounding box center [1400, 493] width 58 height 27
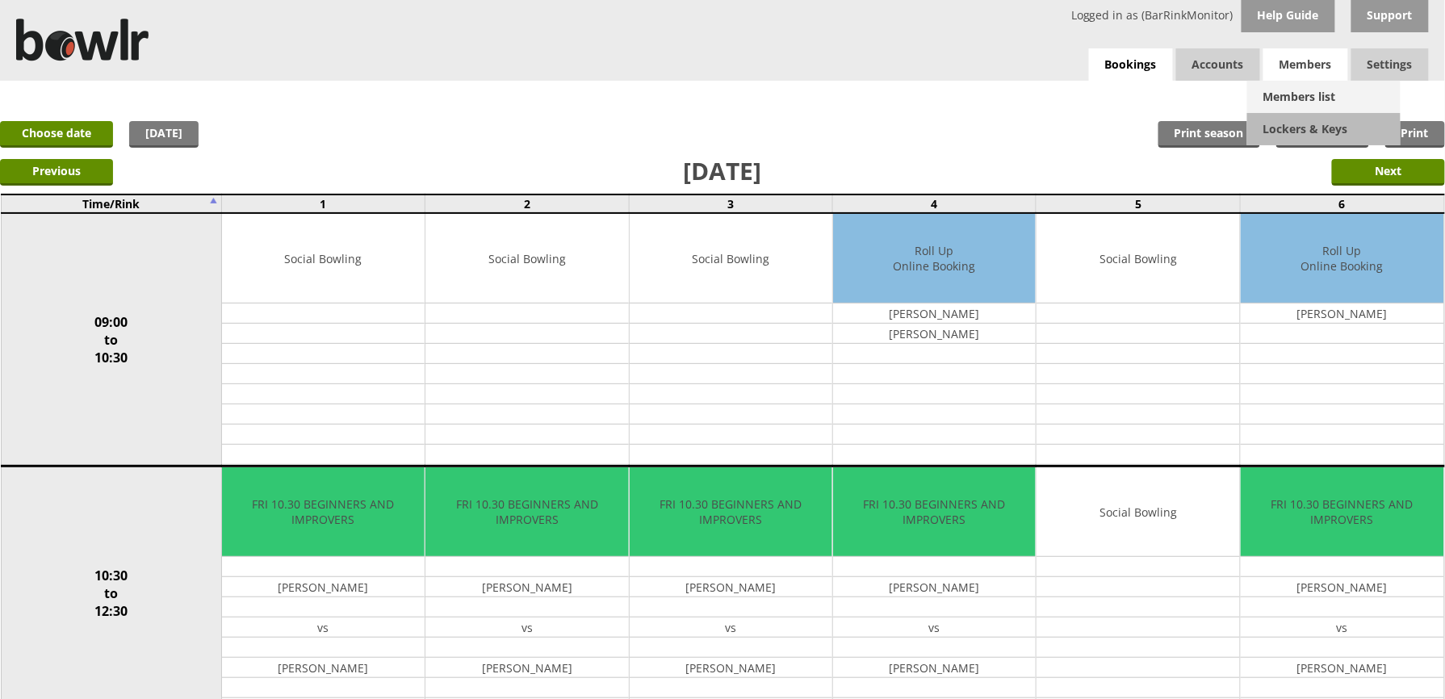
click at [1299, 95] on link "Members list" at bounding box center [1323, 97] width 153 height 32
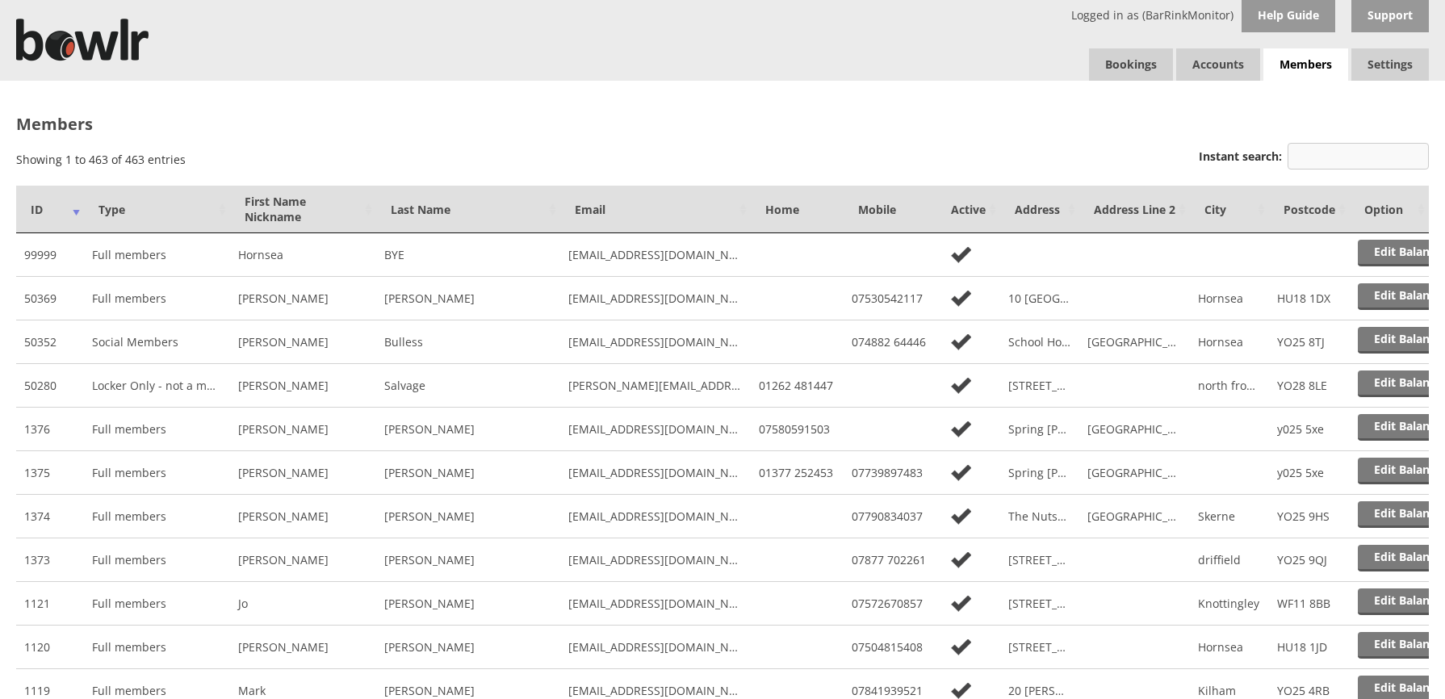
click at [1347, 152] on input "Instant search:" at bounding box center [1358, 156] width 141 height 27
type input "c"
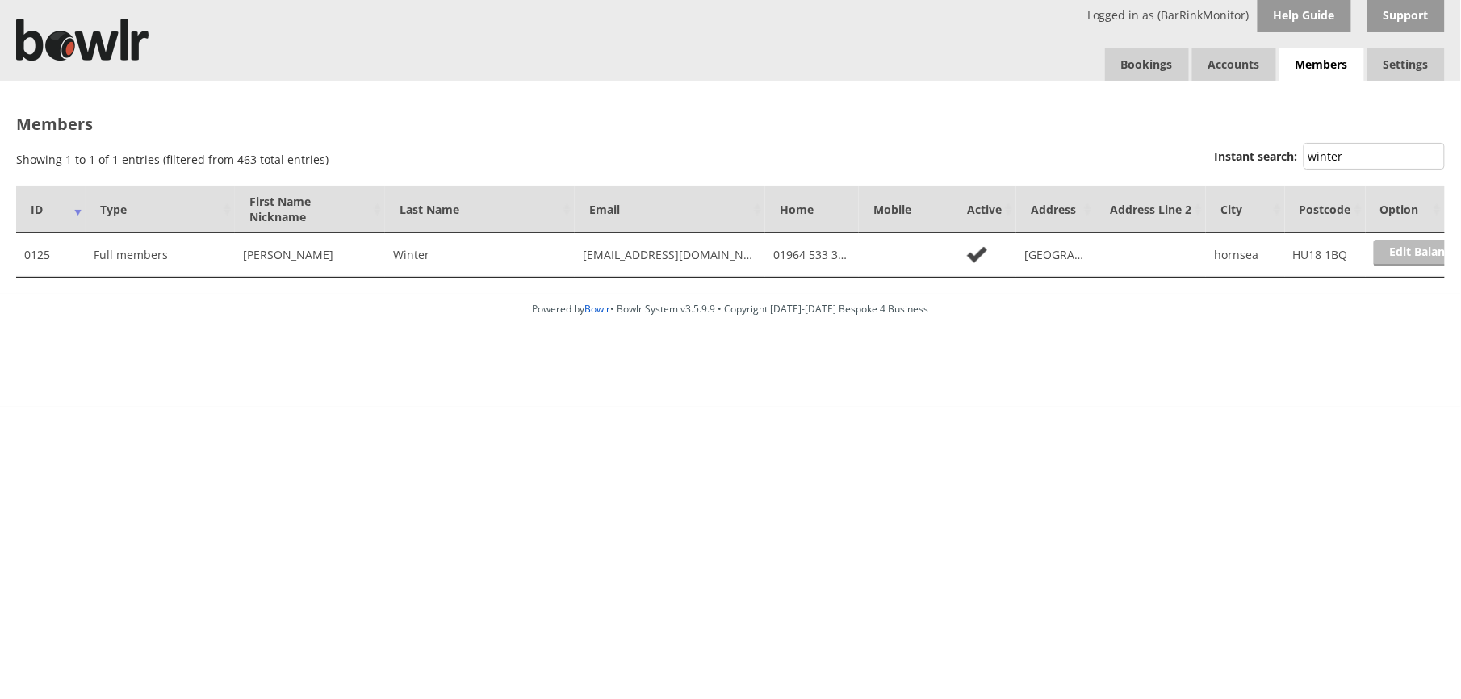
type input "winter"
click at [1406, 252] on link "Edit Balance" at bounding box center [1424, 253] width 100 height 27
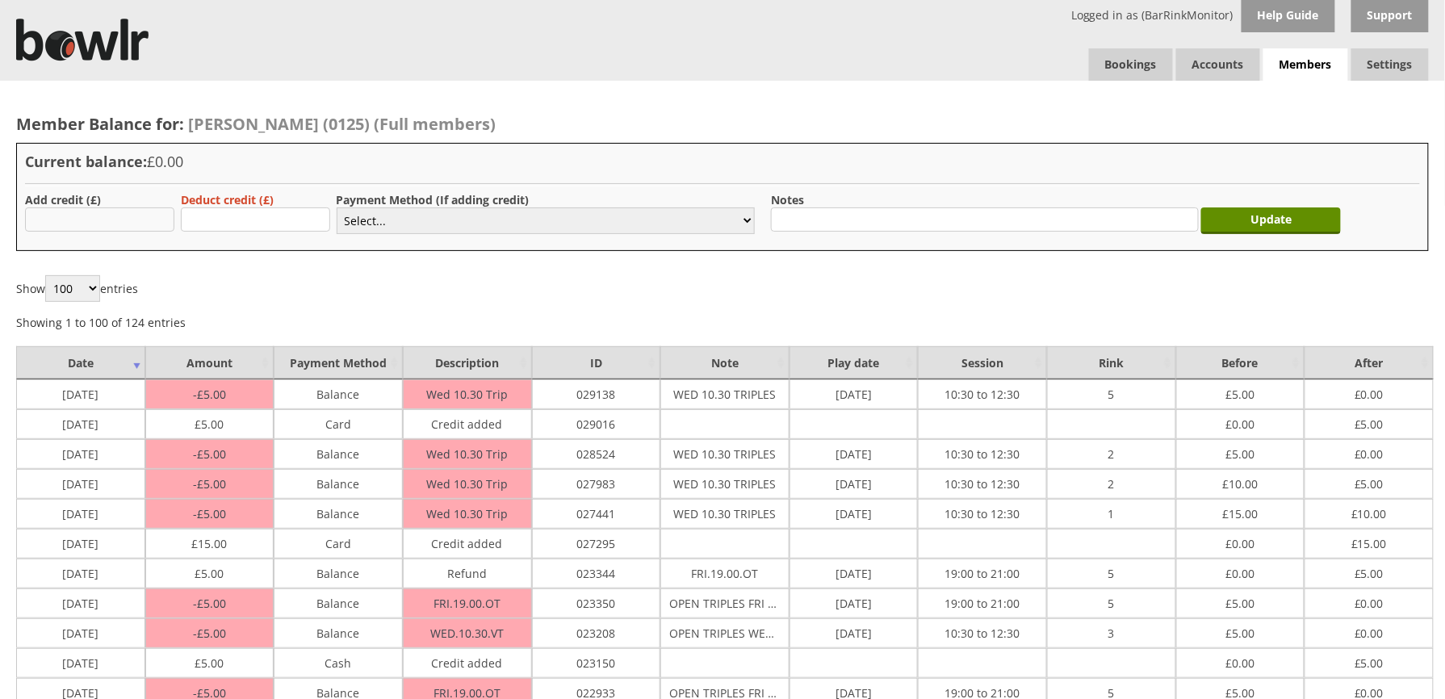
click at [84, 221] on input "text" at bounding box center [99, 219] width 149 height 24
type input "10.00"
click at [405, 223] on select "Select... Cash Card Cheque Bank Transfer Other Member Card Gift Voucher Balance" at bounding box center [546, 220] width 418 height 27
select select "1"
click at [337, 207] on select "Select... Cash Card Cheque Bank Transfer Other Member Card Gift Voucher Balance" at bounding box center [546, 220] width 418 height 27
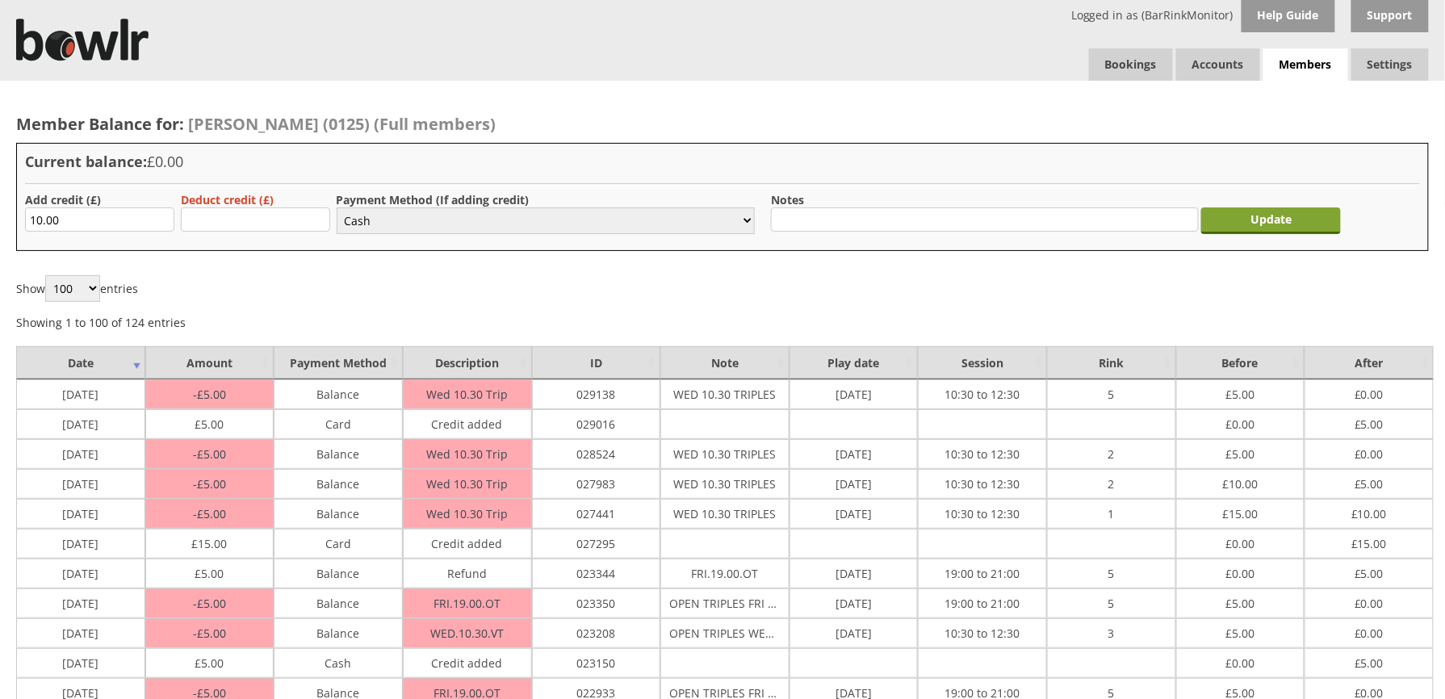
click at [1255, 230] on input "Update" at bounding box center [1271, 220] width 140 height 27
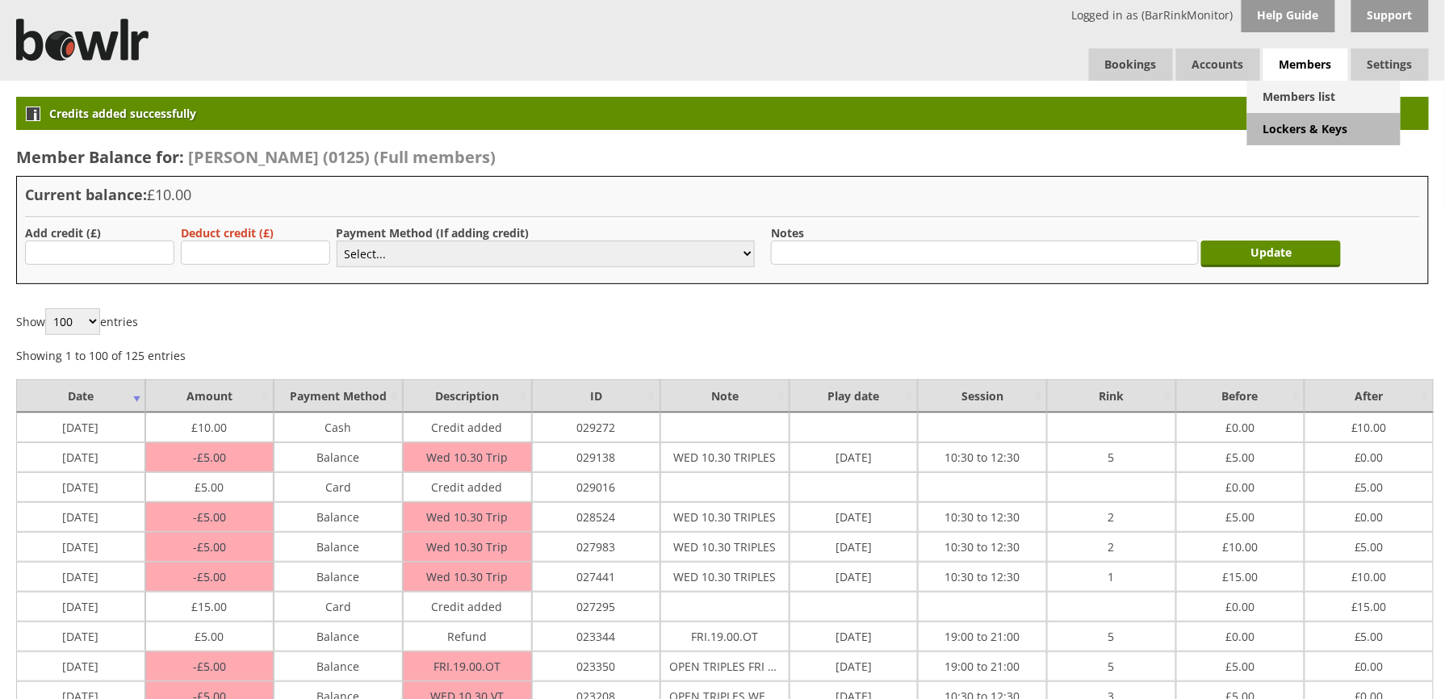
click at [1305, 97] on link "Members list" at bounding box center [1323, 97] width 153 height 32
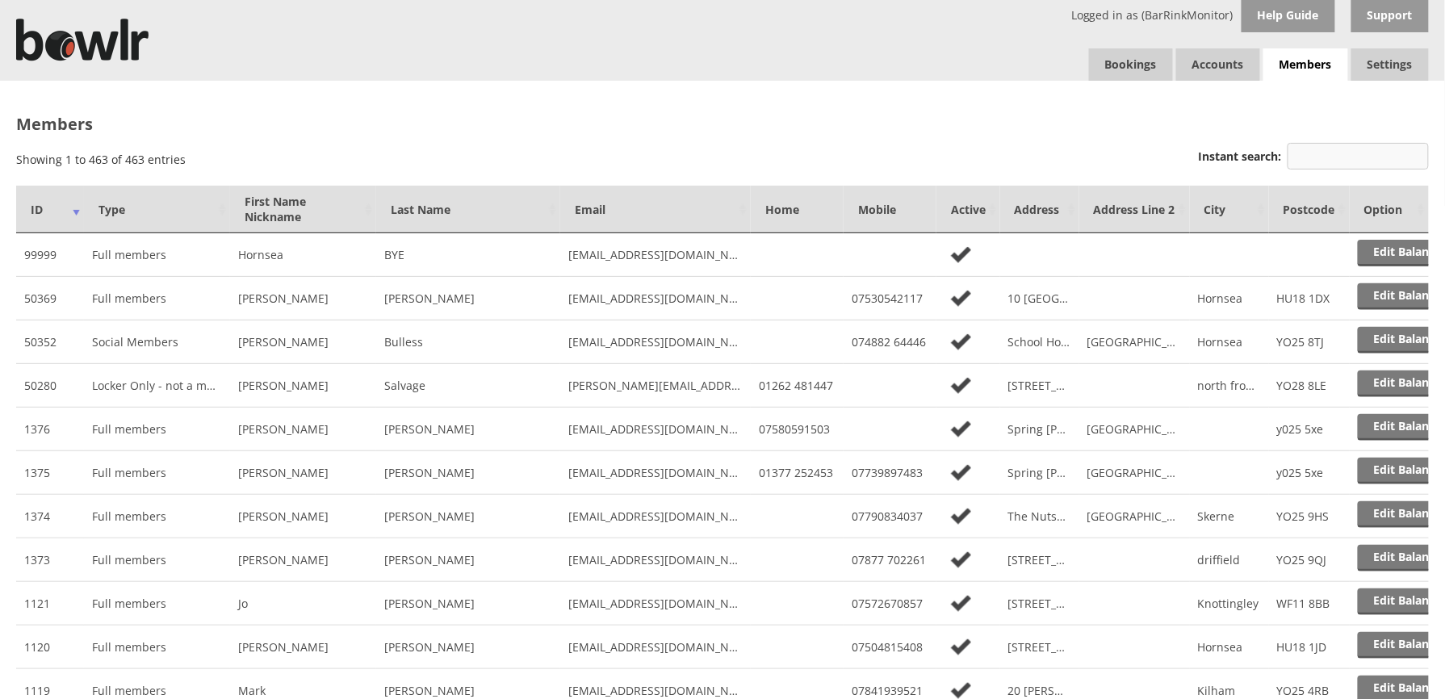
click at [1328, 153] on input "Instant search:" at bounding box center [1358, 156] width 141 height 27
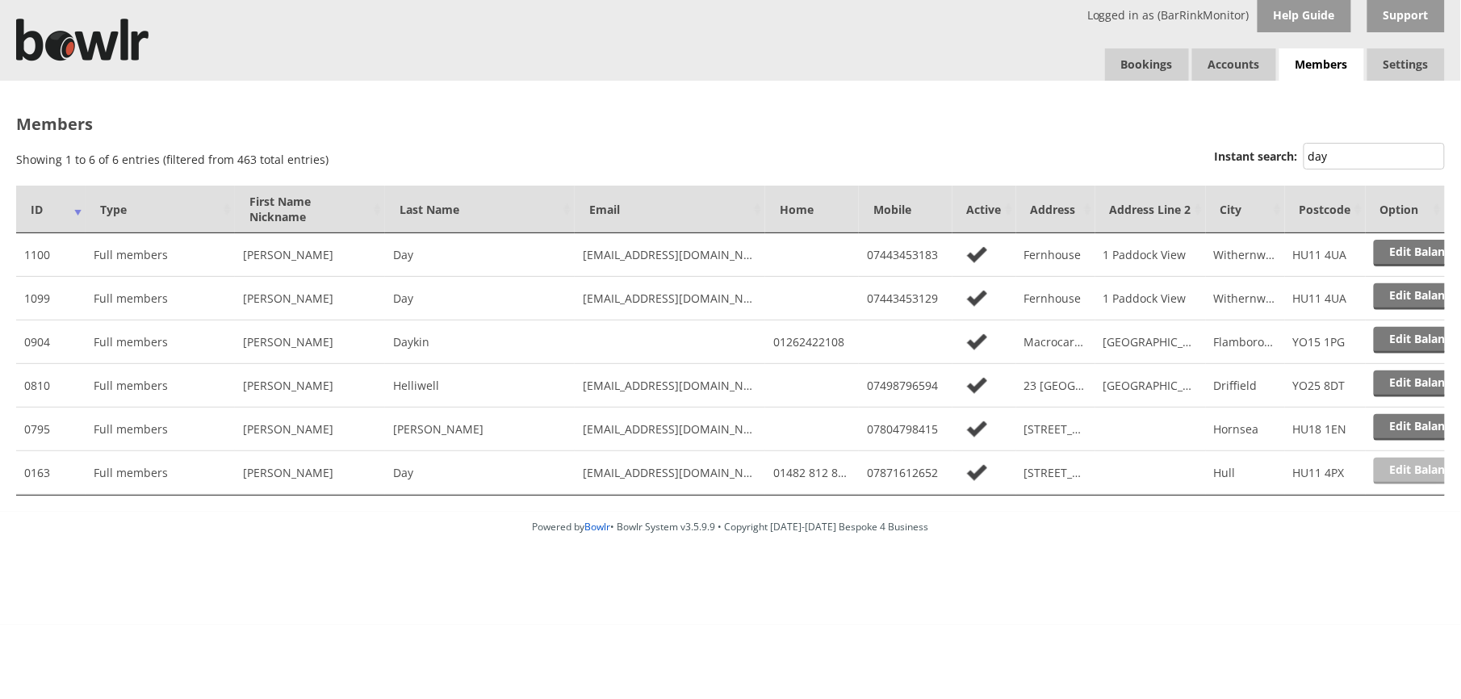
type input "day"
click at [1419, 473] on link "Edit Balance" at bounding box center [1424, 471] width 100 height 27
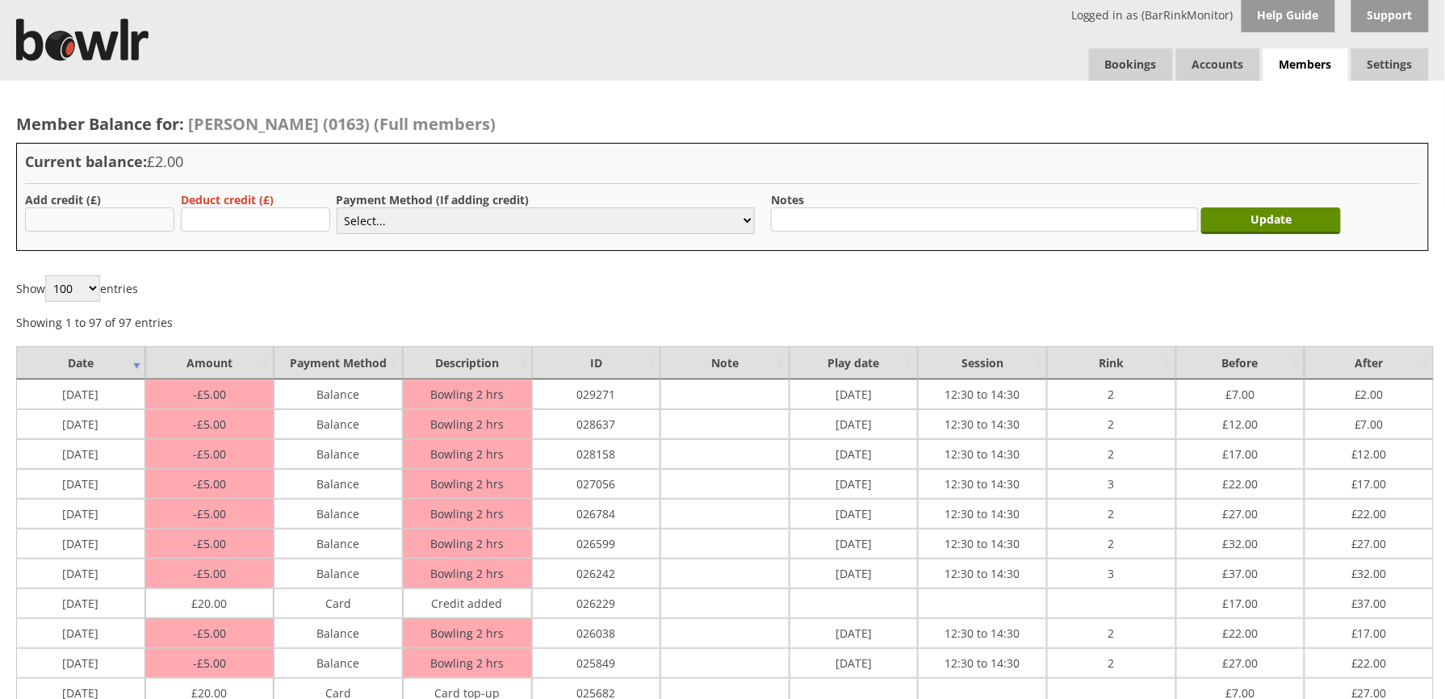
click at [73, 212] on input "text" at bounding box center [99, 219] width 149 height 24
type input "40.00"
click at [404, 224] on select "Select... Cash Card Cheque Bank Transfer Other Member Card Gift Voucher Balance" at bounding box center [546, 220] width 418 height 27
select select "2"
click at [337, 207] on select "Select... Cash Card Cheque Bank Transfer Other Member Card Gift Voucher Balance" at bounding box center [546, 220] width 418 height 27
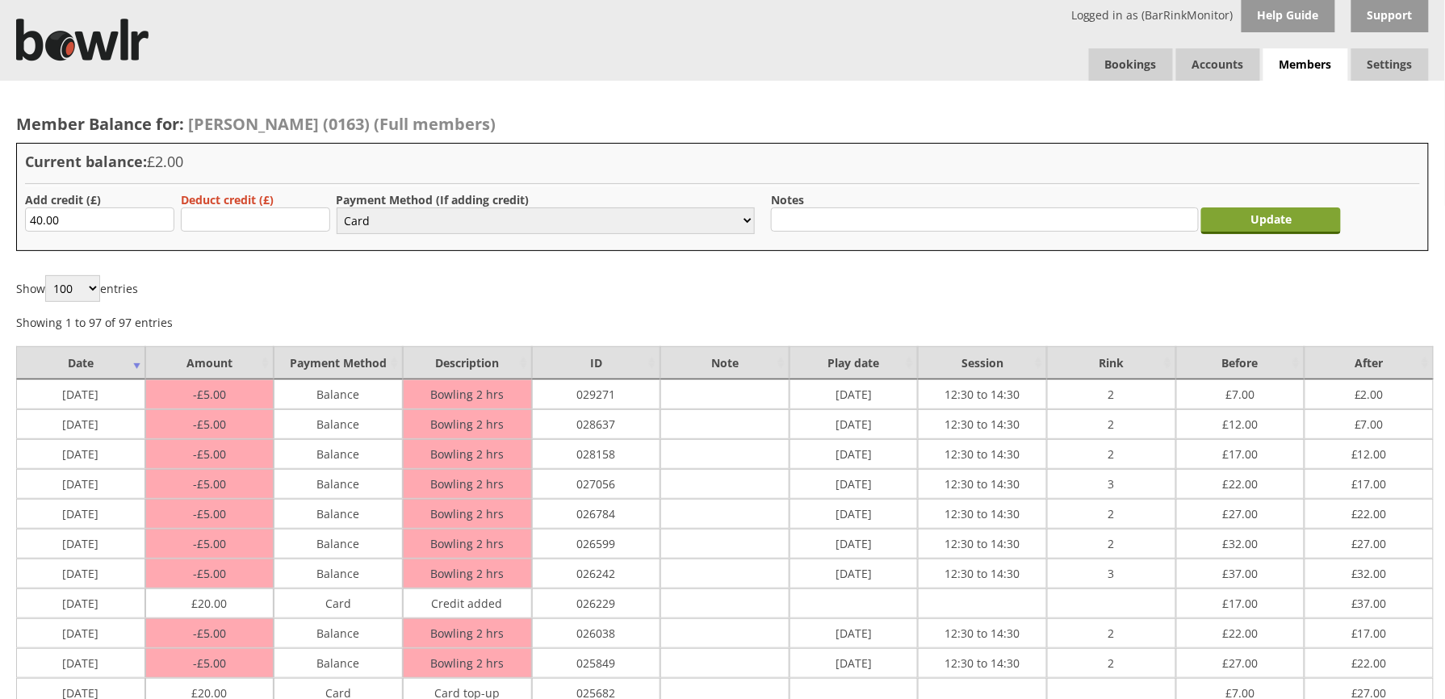
click at [1279, 221] on input "Update" at bounding box center [1271, 220] width 140 height 27
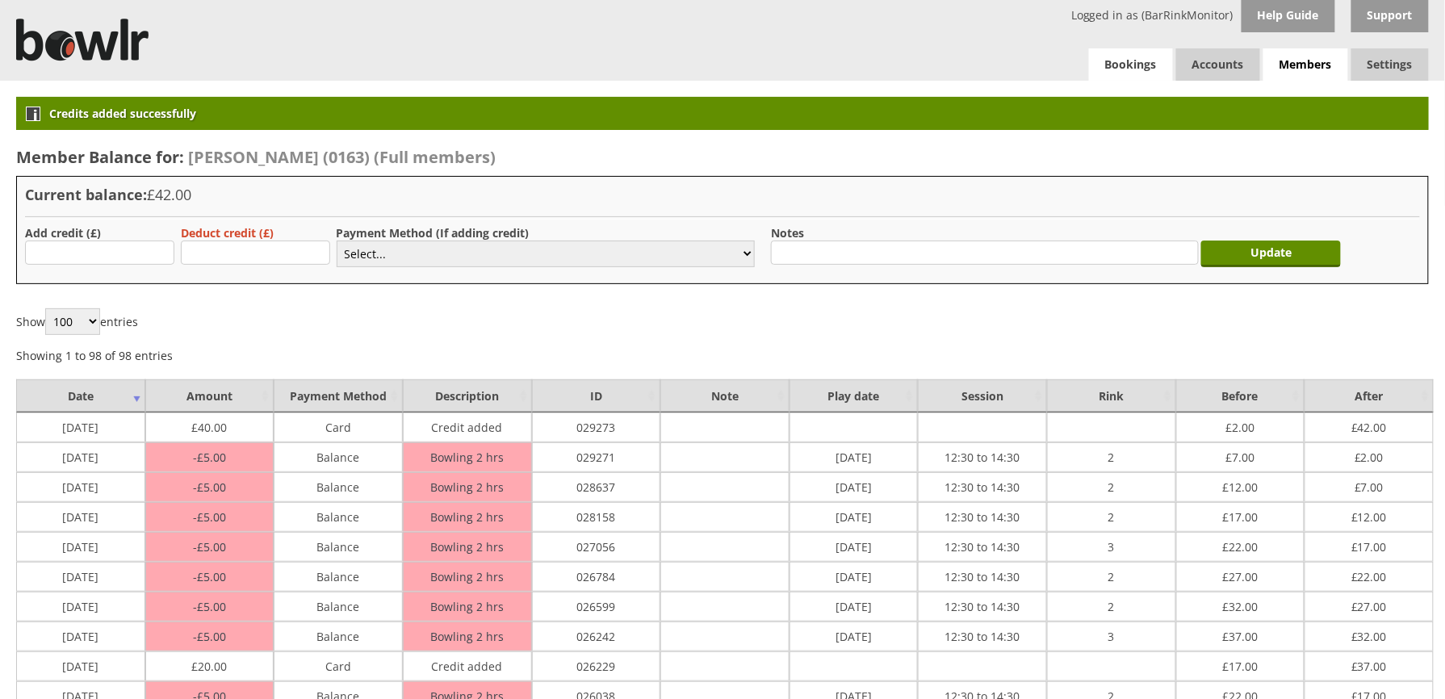
click at [1143, 63] on link "Bookings" at bounding box center [1131, 64] width 84 height 32
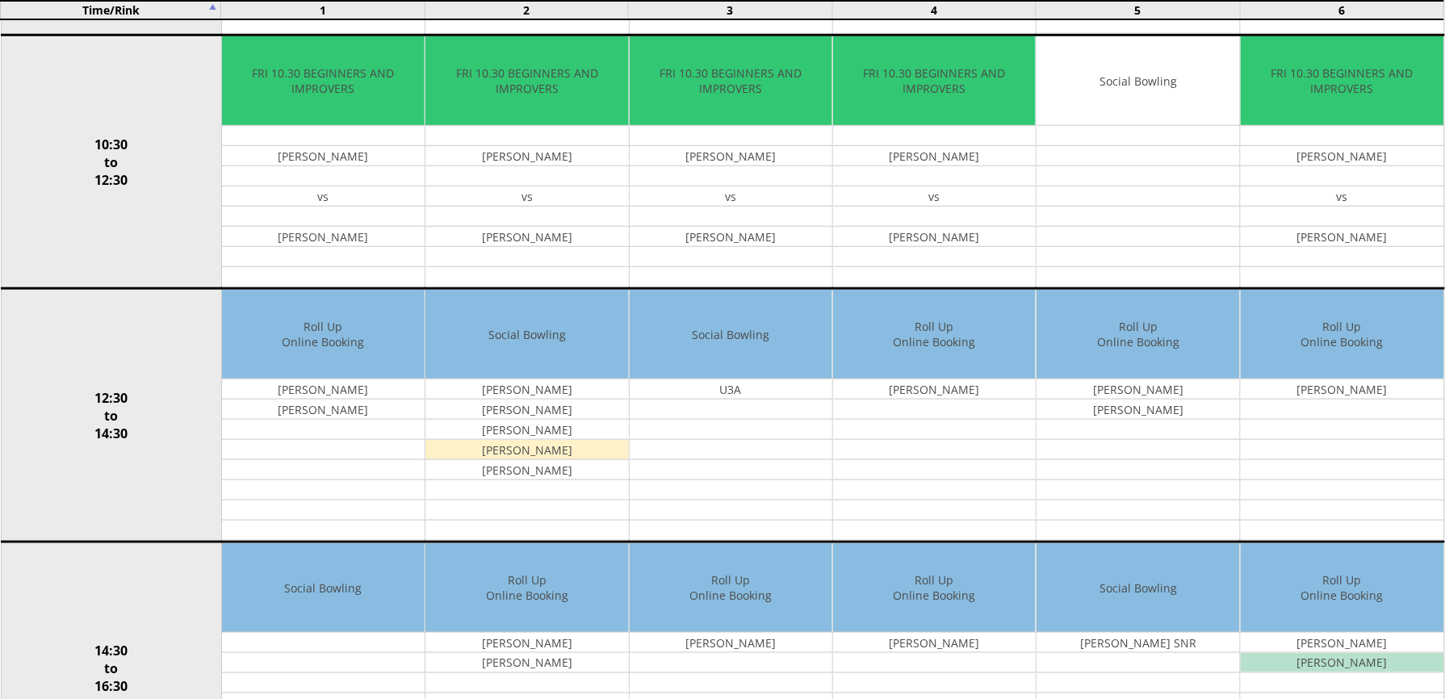
scroll to position [444, 0]
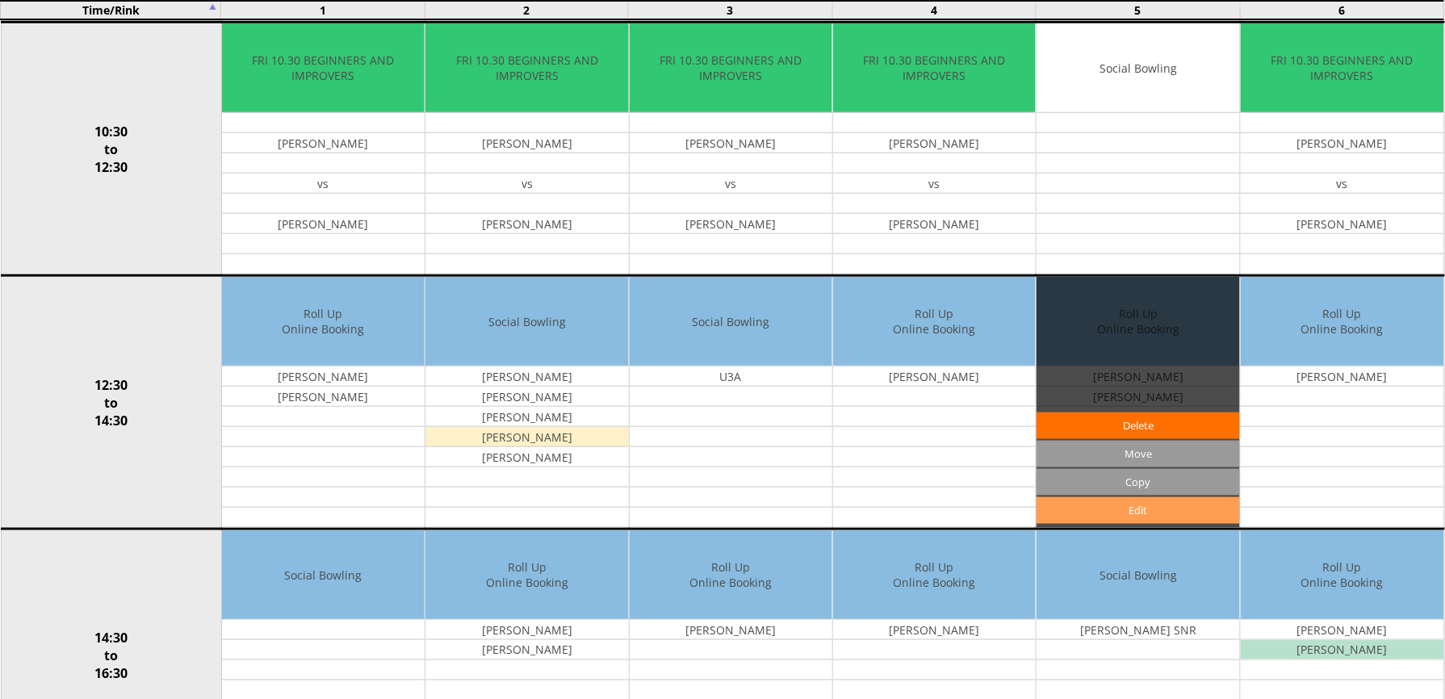
click at [1122, 521] on link "Edit" at bounding box center [1138, 510] width 203 height 27
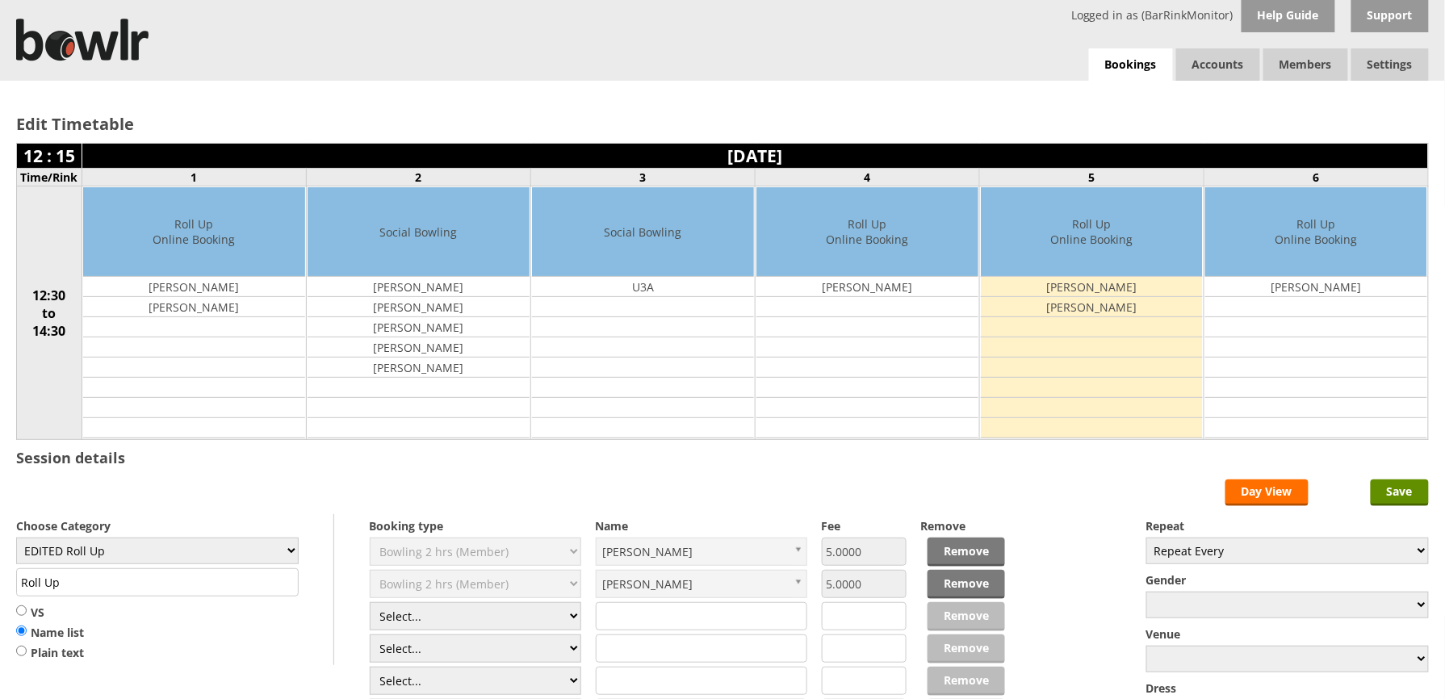
click at [611, 625] on input "text" at bounding box center [702, 616] width 212 height 28
click at [1389, 495] on input "Save" at bounding box center [1400, 493] width 58 height 27
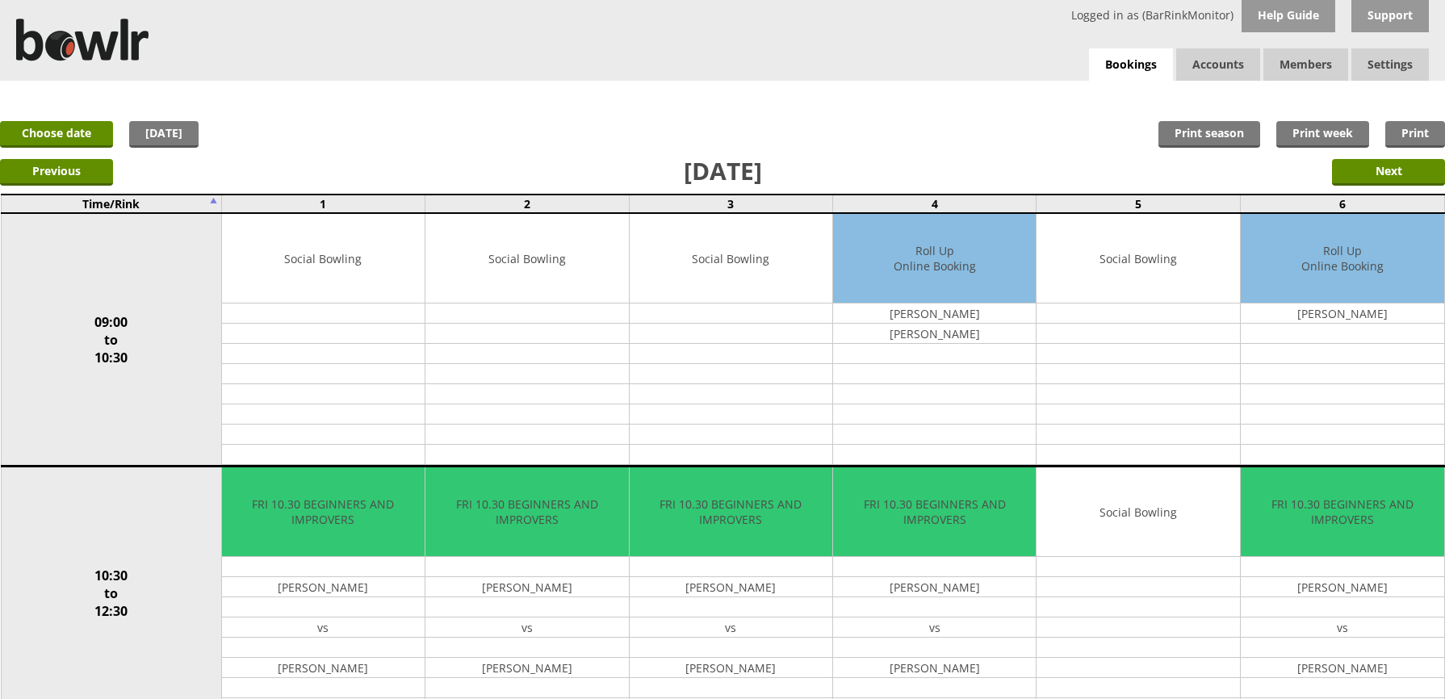
click at [1301, 73] on span "Members" at bounding box center [1305, 64] width 85 height 32
click at [1300, 90] on link "Members list" at bounding box center [1323, 97] width 153 height 32
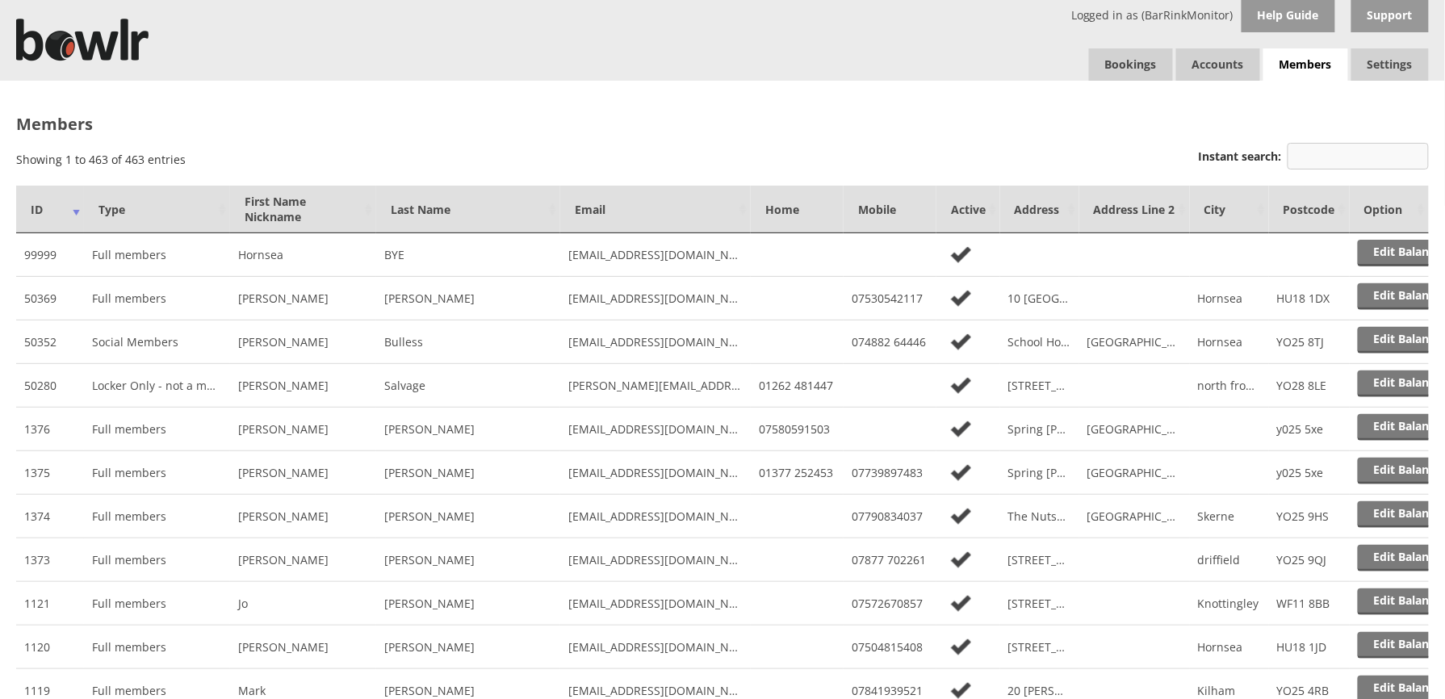
click at [1354, 156] on input "Instant search:" at bounding box center [1358, 156] width 141 height 27
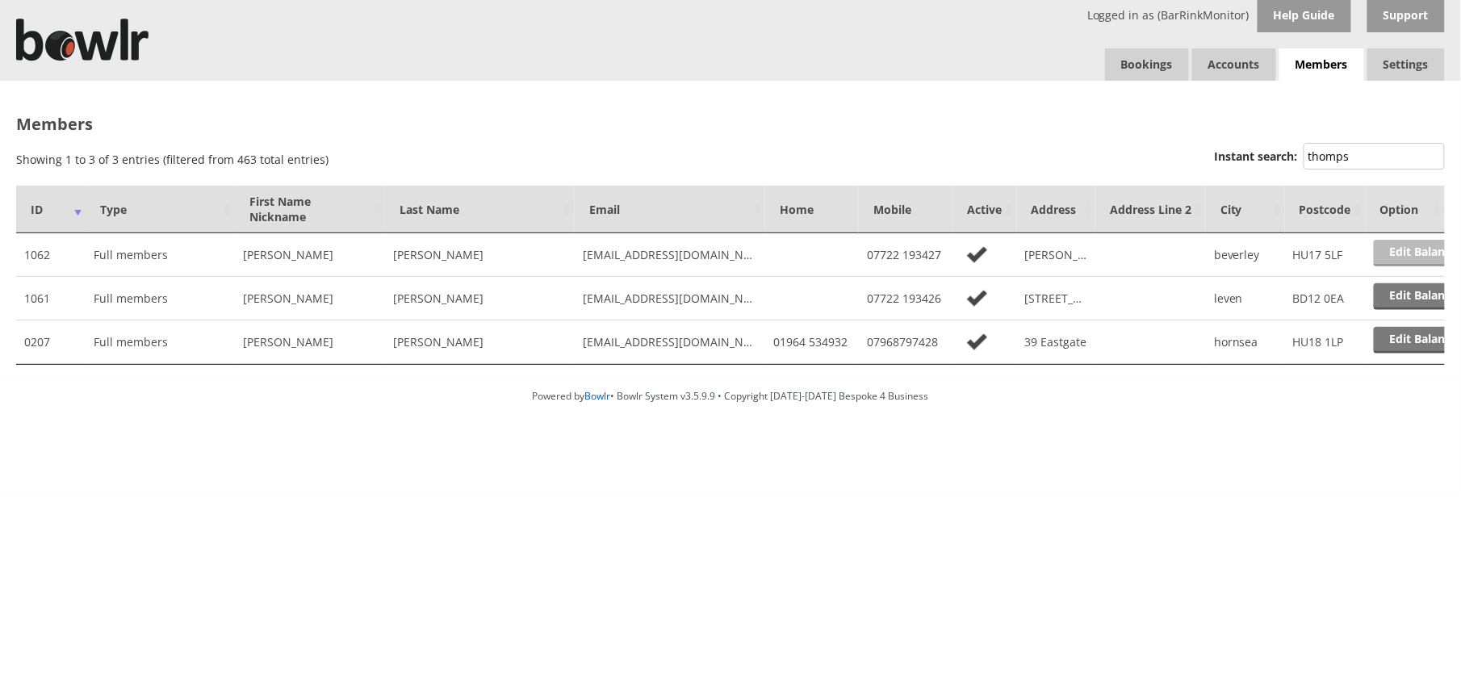
type input "thomps"
click at [1393, 254] on link "Edit Balance" at bounding box center [1424, 253] width 100 height 27
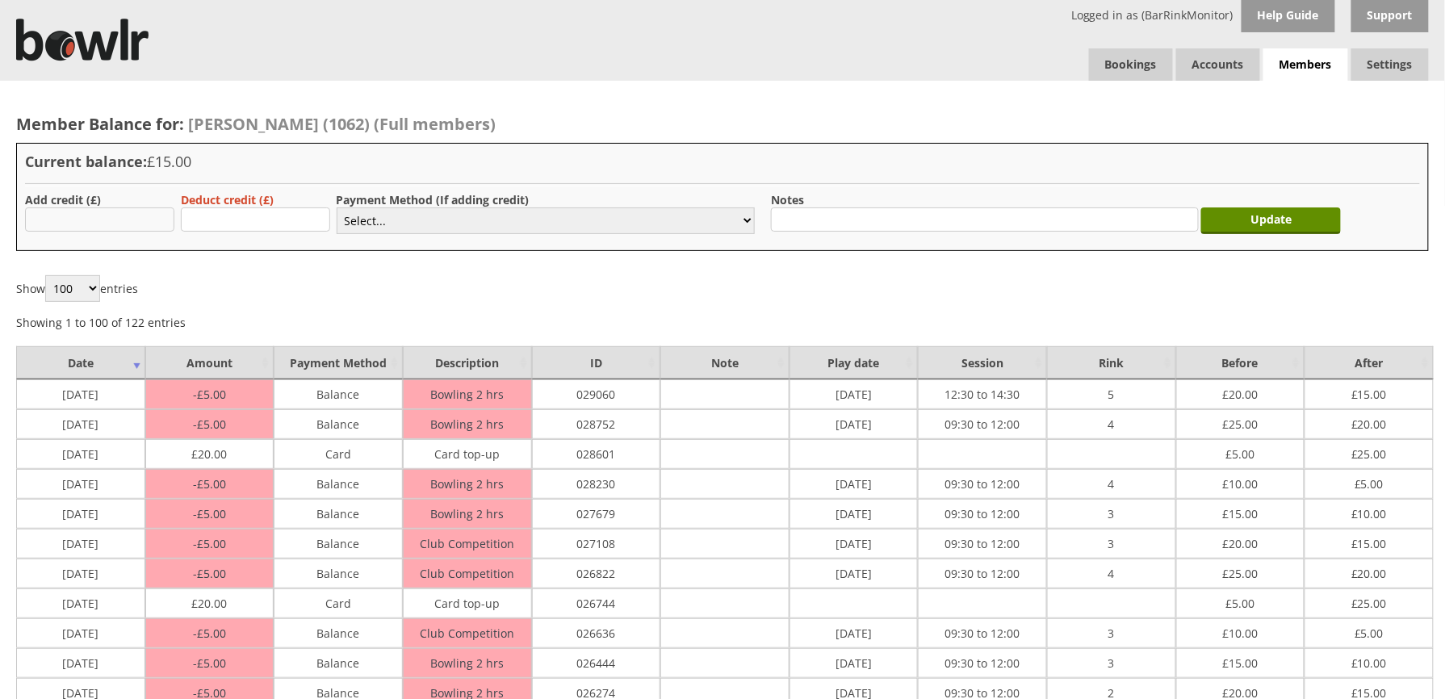
click at [115, 227] on input "text" at bounding box center [99, 219] width 149 height 24
type input "5.00"
click at [434, 226] on select "Select... Cash Card Cheque Bank Transfer Other Member Card Gift Voucher Balance" at bounding box center [546, 220] width 418 height 27
select select "1"
click at [337, 207] on select "Select... Cash Card Cheque Bank Transfer Other Member Card Gift Voucher Balance" at bounding box center [546, 220] width 418 height 27
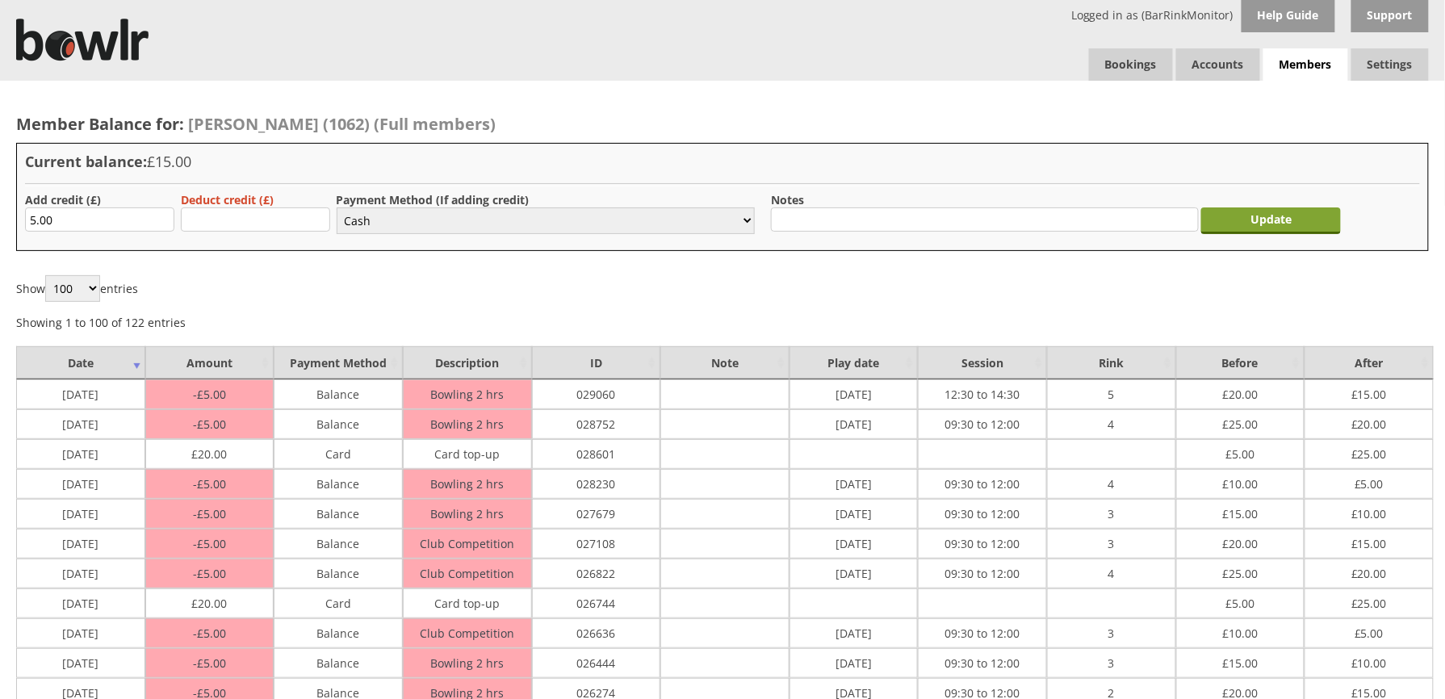
click at [1300, 215] on input "Update" at bounding box center [1271, 220] width 140 height 27
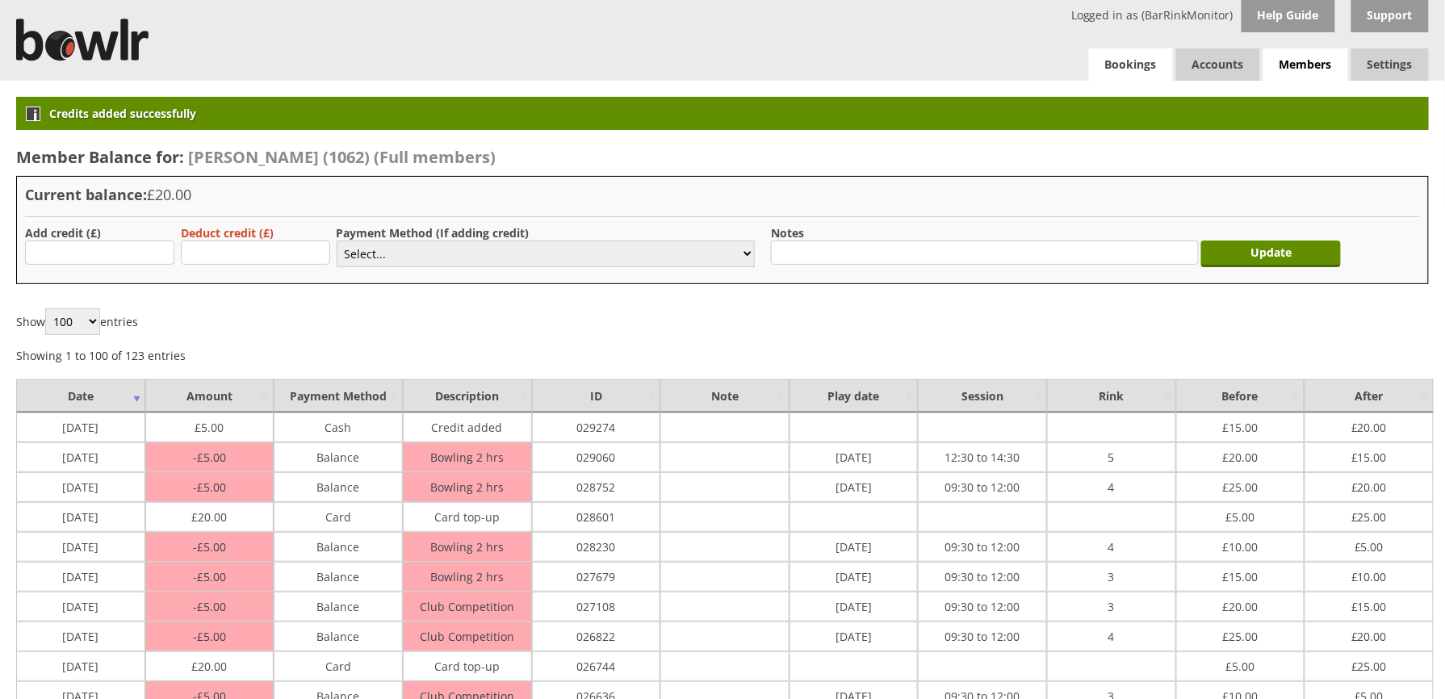
click at [1137, 68] on link "Bookings" at bounding box center [1131, 64] width 84 height 32
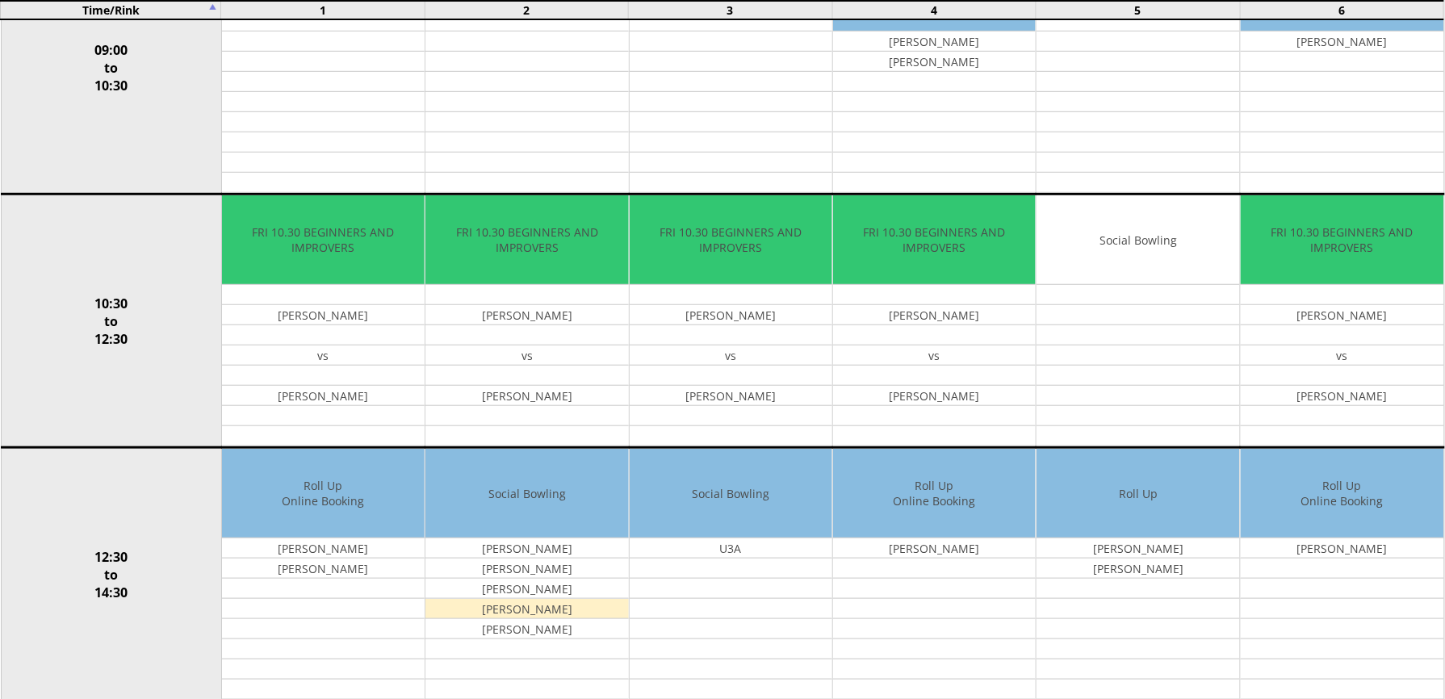
scroll to position [315, 0]
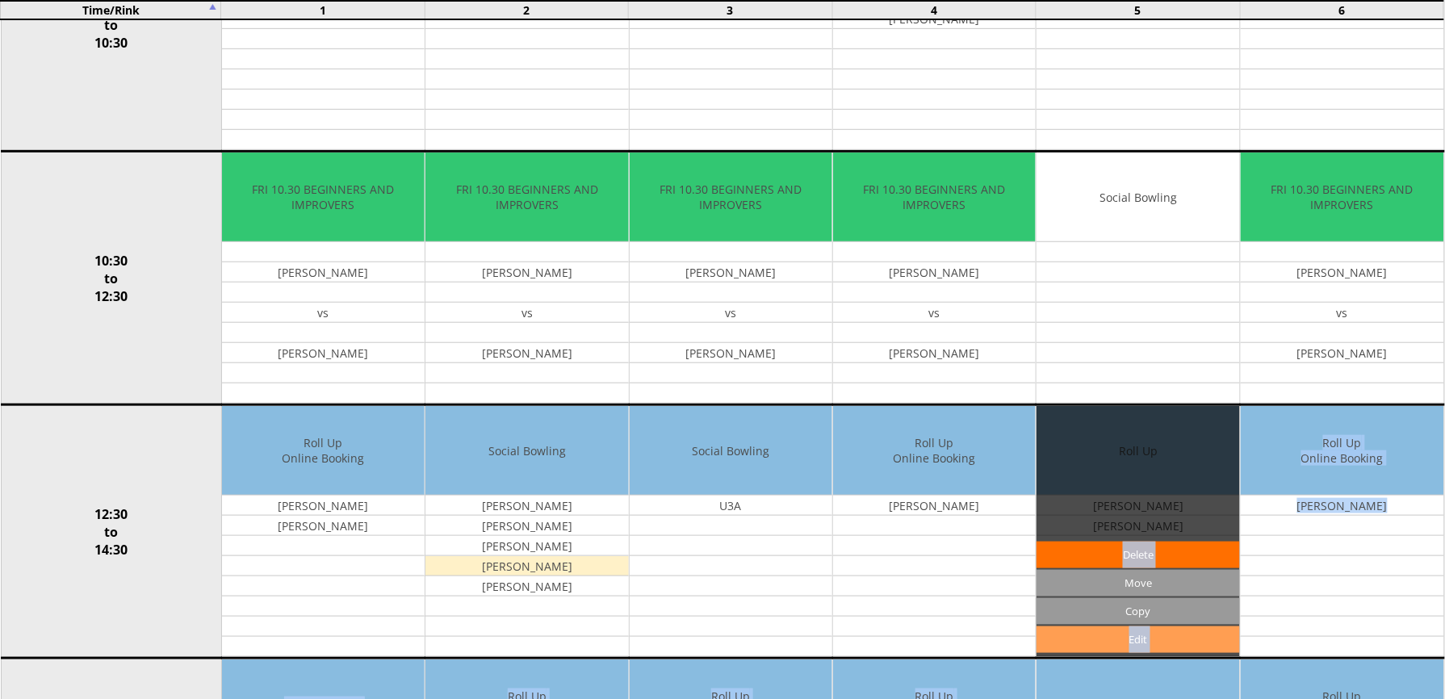
drag, startPoint x: 1128, startPoint y: 665, endPoint x: 1131, endPoint y: 651, distance: 14.9
click at [1115, 643] on link "Edit" at bounding box center [1138, 639] width 203 height 27
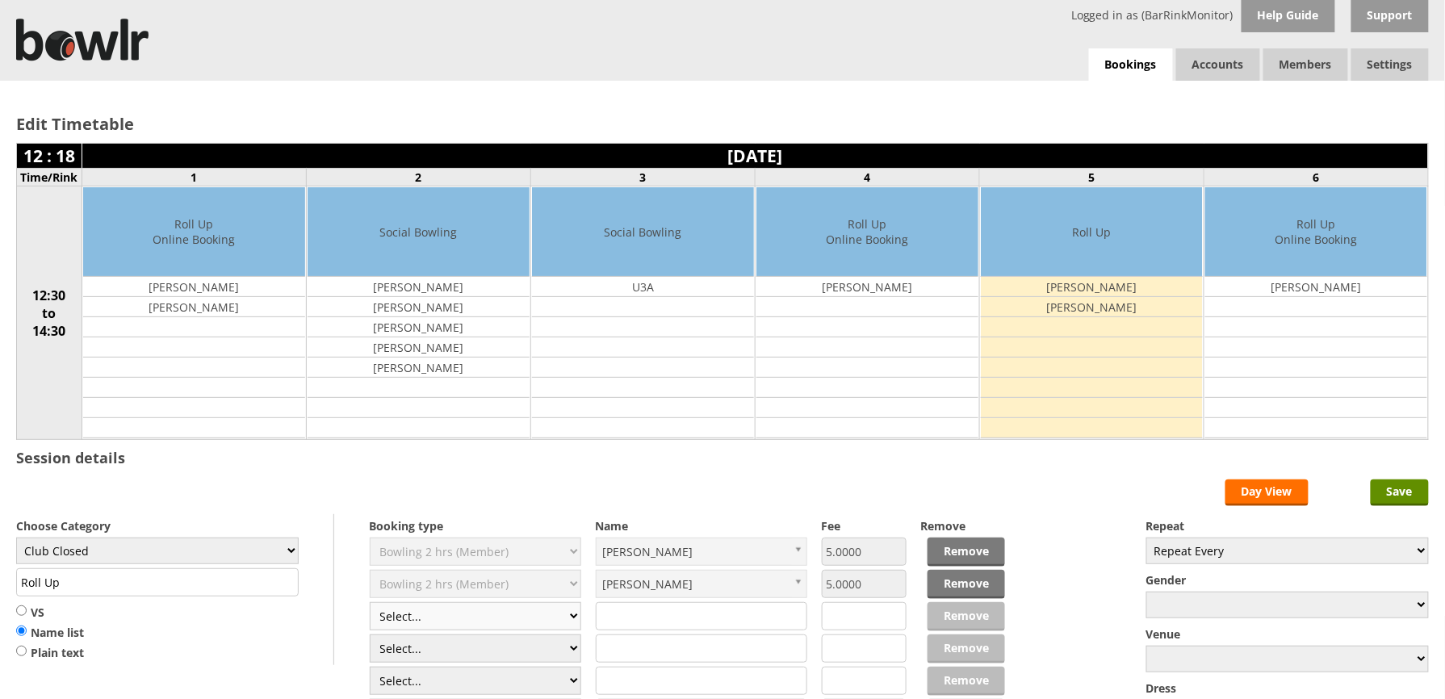
click at [573, 622] on select "Select... Club Competition (Member) Club Competition (Visitor) National (Member…" at bounding box center [476, 616] width 212 height 28
select select "1_50"
click at [370, 605] on select "Select... Club Competition (Member) Club Competition (Visitor) National (Member…" at bounding box center [476, 616] width 212 height 28
type input "Club Closed"
type input "5.0000"
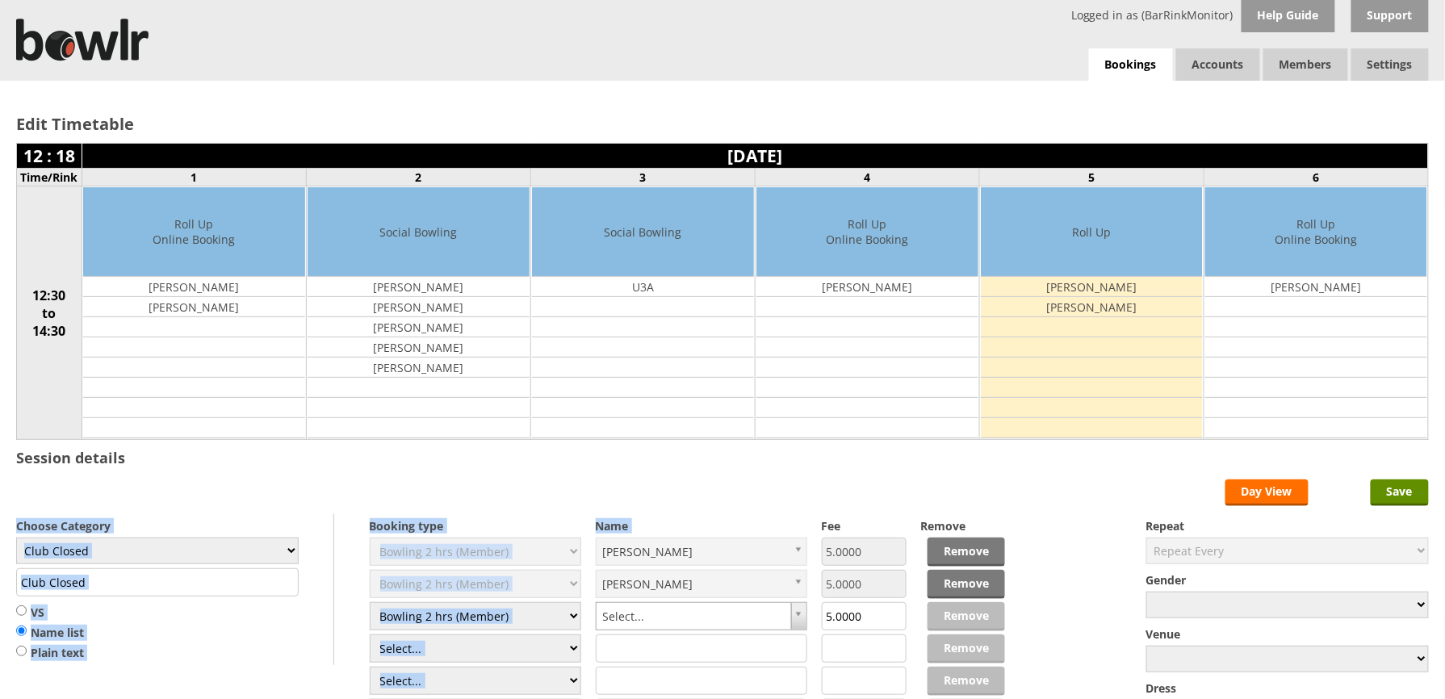
drag, startPoint x: 481, startPoint y: 512, endPoint x: 738, endPoint y: 617, distance: 277.4
click at [738, 617] on form "Save Day View Choose Category Club Closed Singles League Triples League Pairs L…" at bounding box center [722, 638] width 1413 height 316
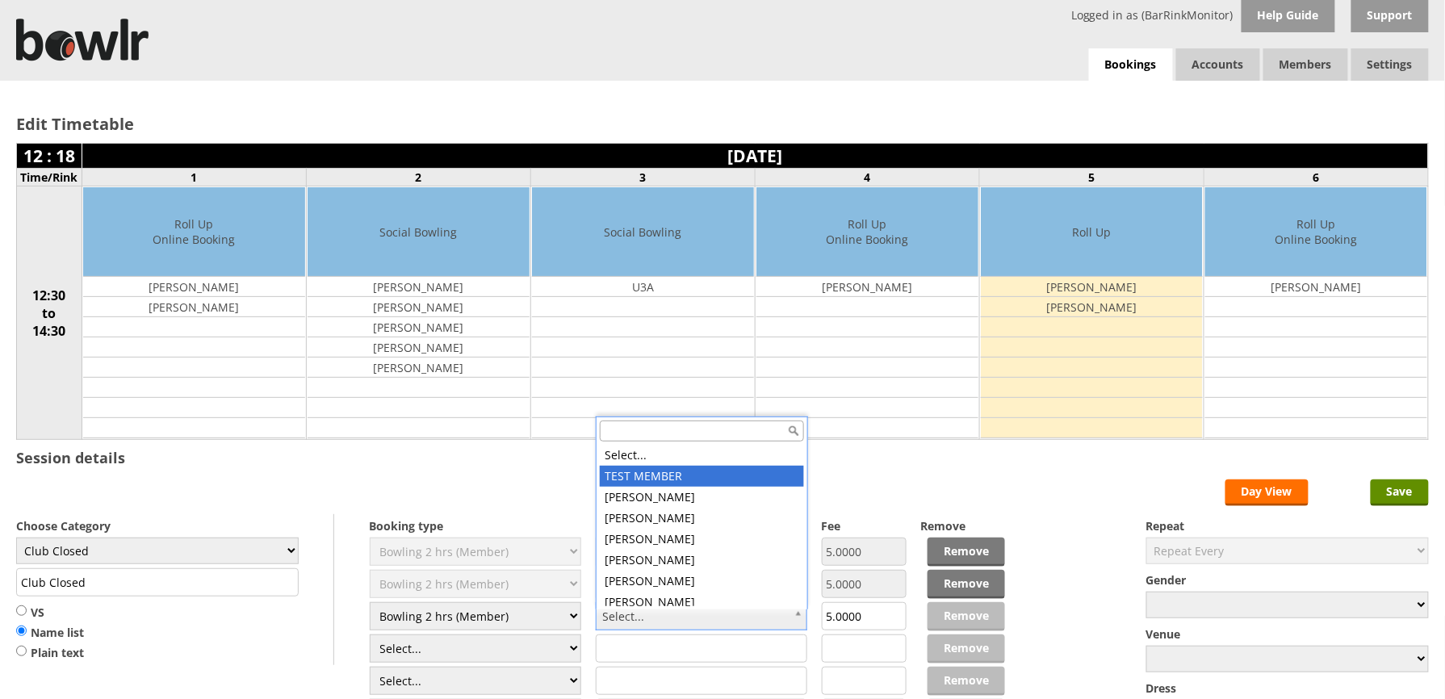
scroll to position [4, 0]
click at [657, 425] on input "text" at bounding box center [702, 431] width 204 height 21
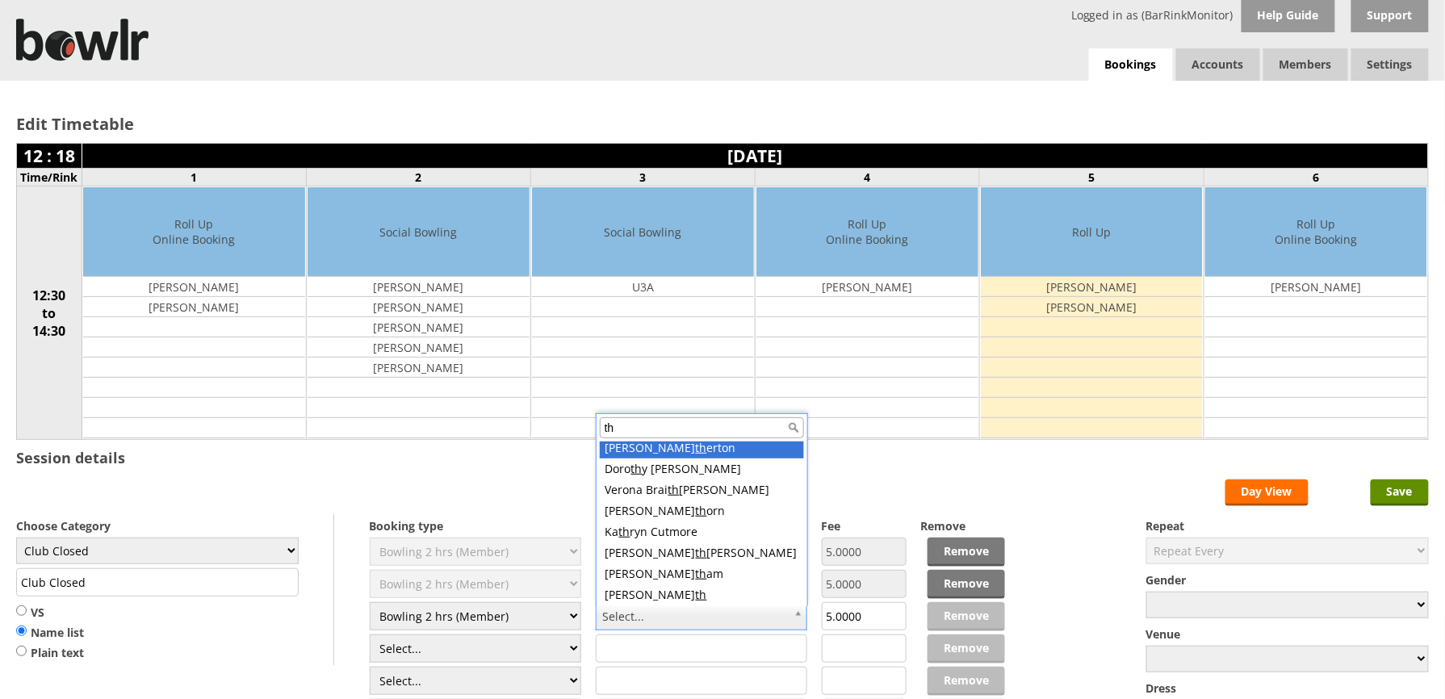
scroll to position [0, 0]
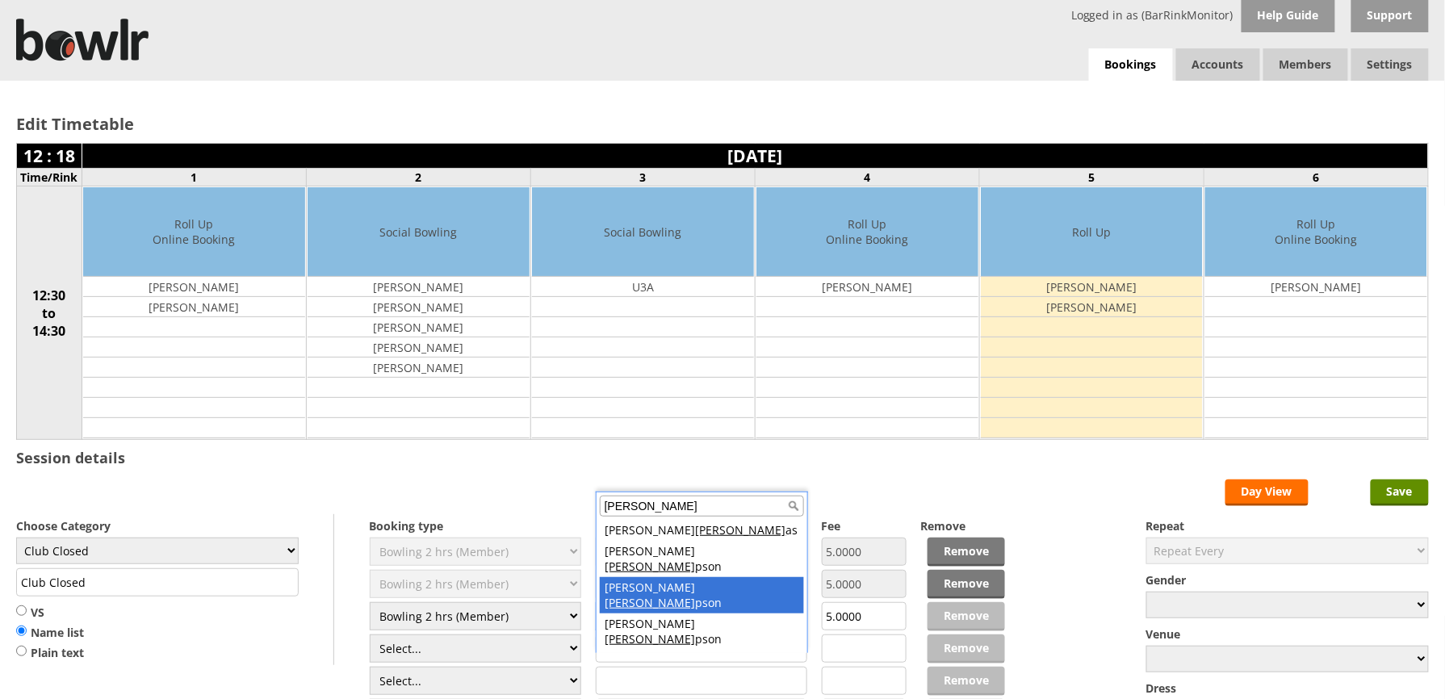
type input "thom"
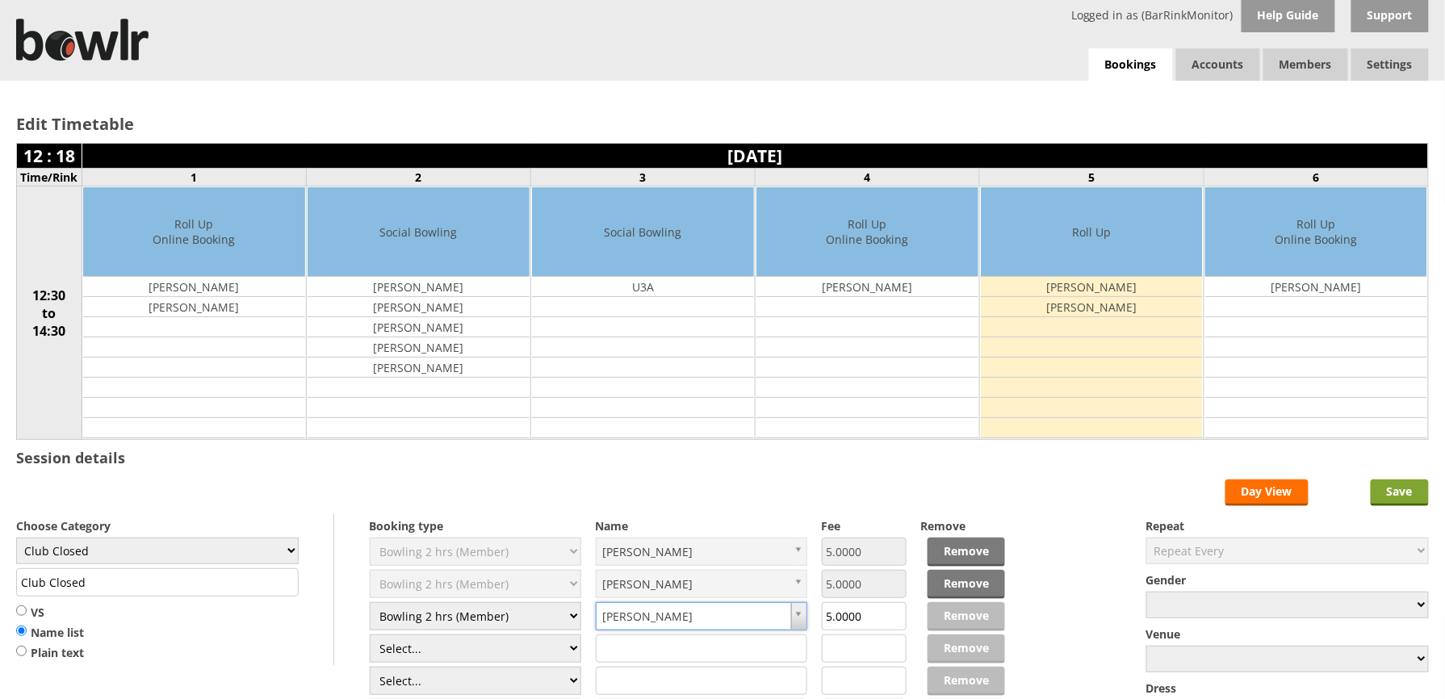
click at [1402, 497] on input "Save" at bounding box center [1400, 493] width 58 height 27
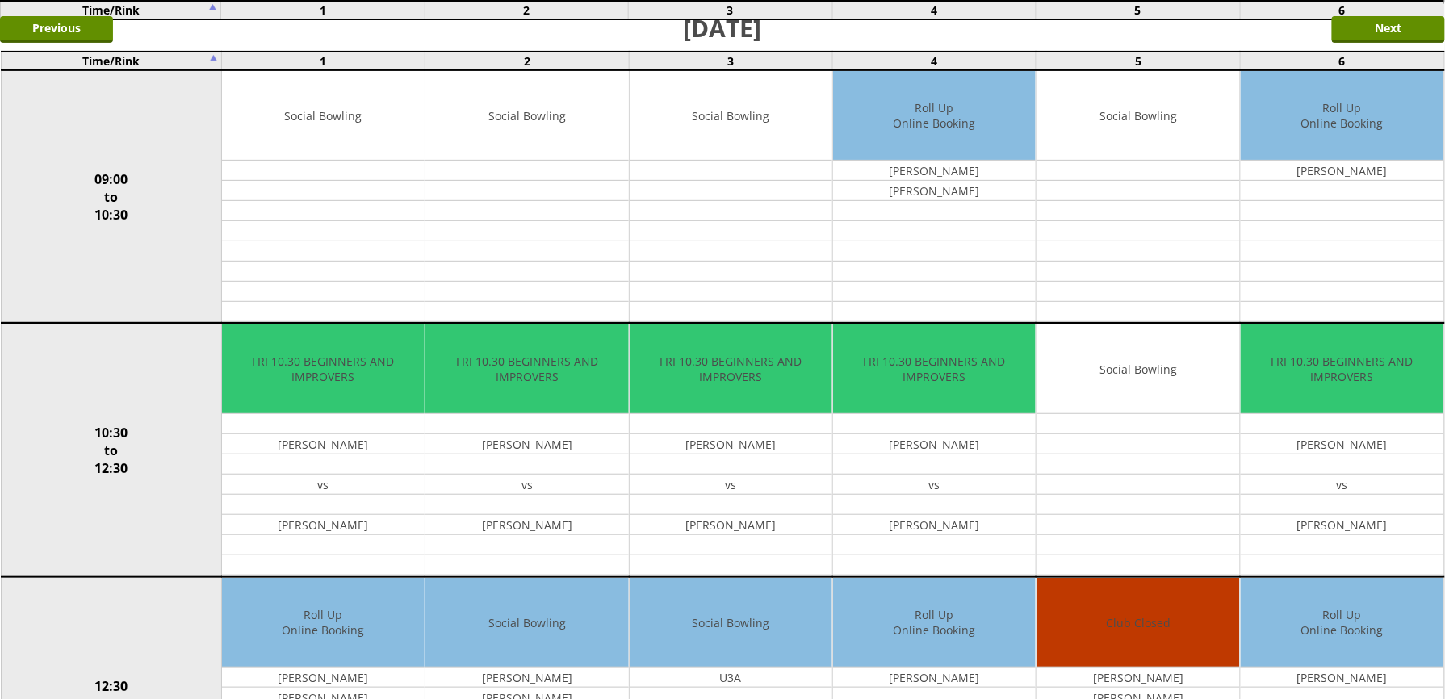
scroll to position [344, 0]
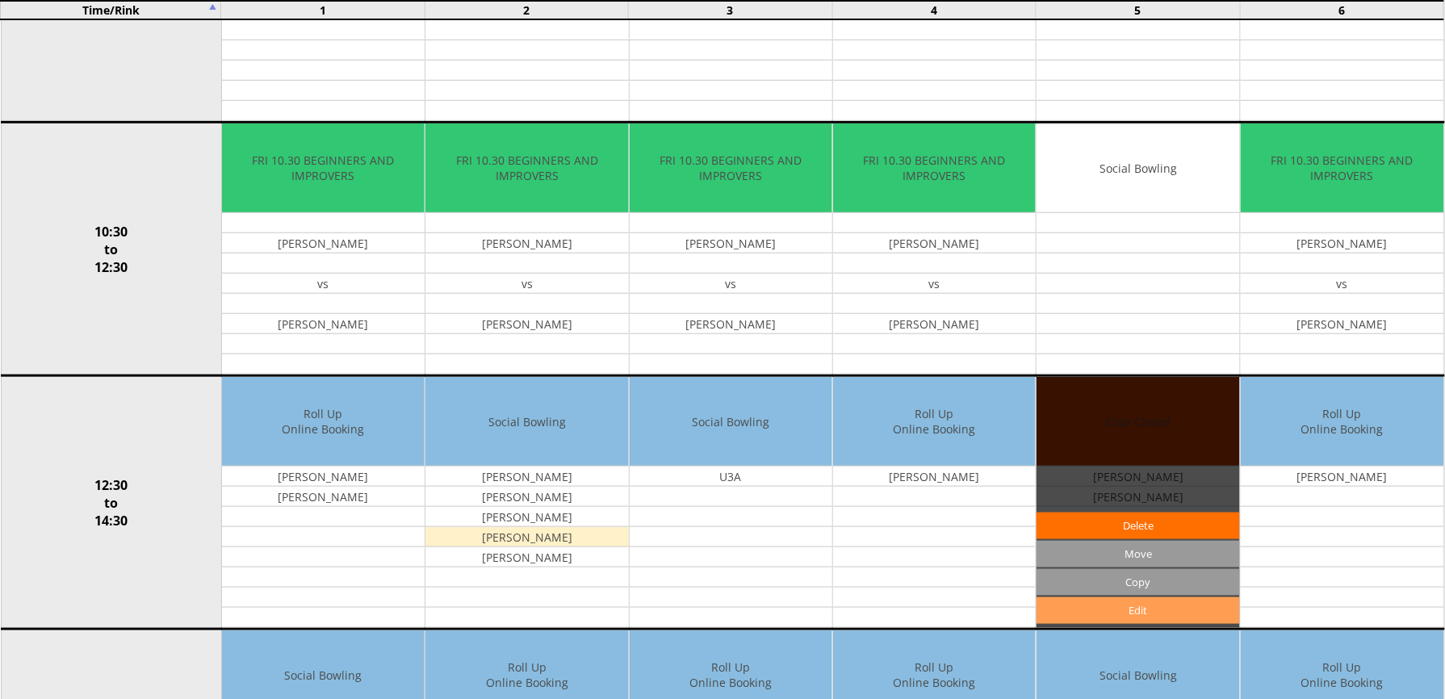
click at [1144, 621] on link "Edit" at bounding box center [1138, 610] width 203 height 27
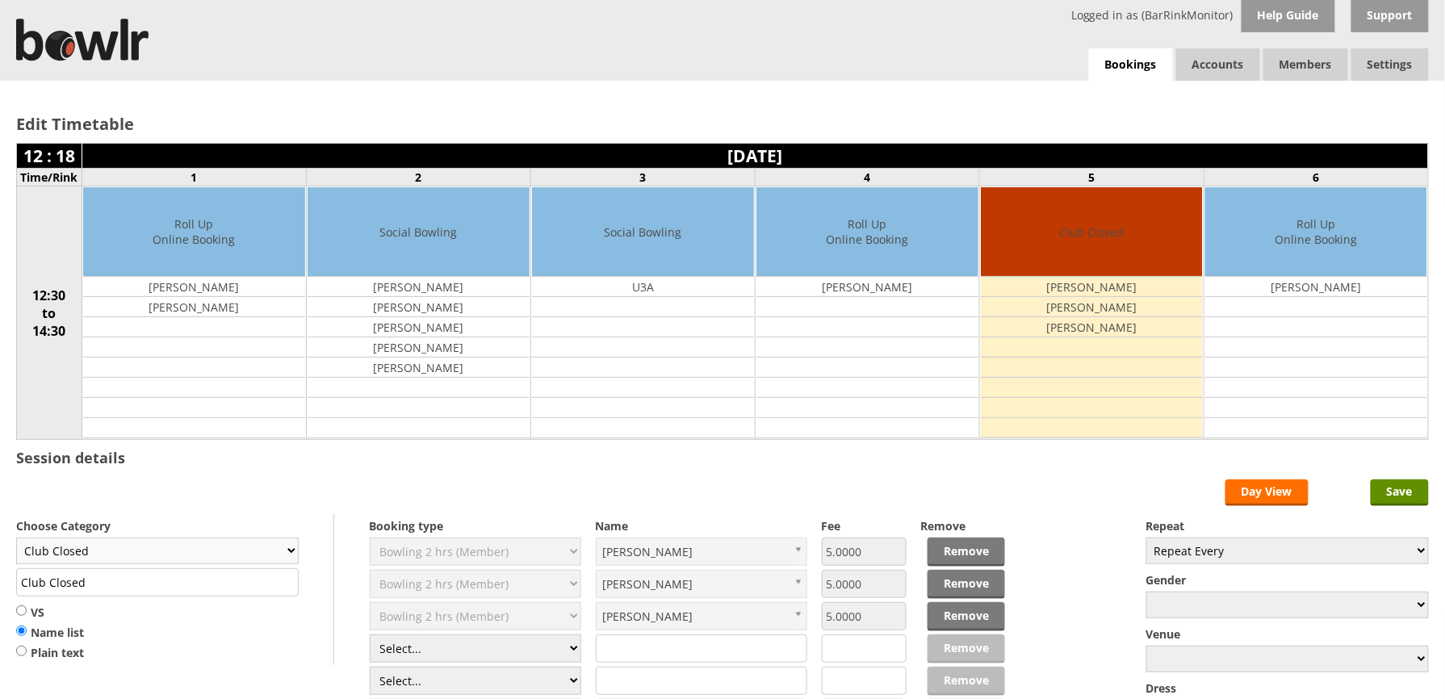
click at [288, 555] on select "Club Closed Singles League Triples League Pairs League Friendly Social Bowling …" at bounding box center [157, 551] width 283 height 27
select select "132"
click at [16, 541] on select "Club Closed Singles League Triples League Pairs League Friendly Social Bowling …" at bounding box center [157, 551] width 283 height 27
type input "Social Bowling"
click at [1389, 495] on input "Save" at bounding box center [1400, 493] width 58 height 27
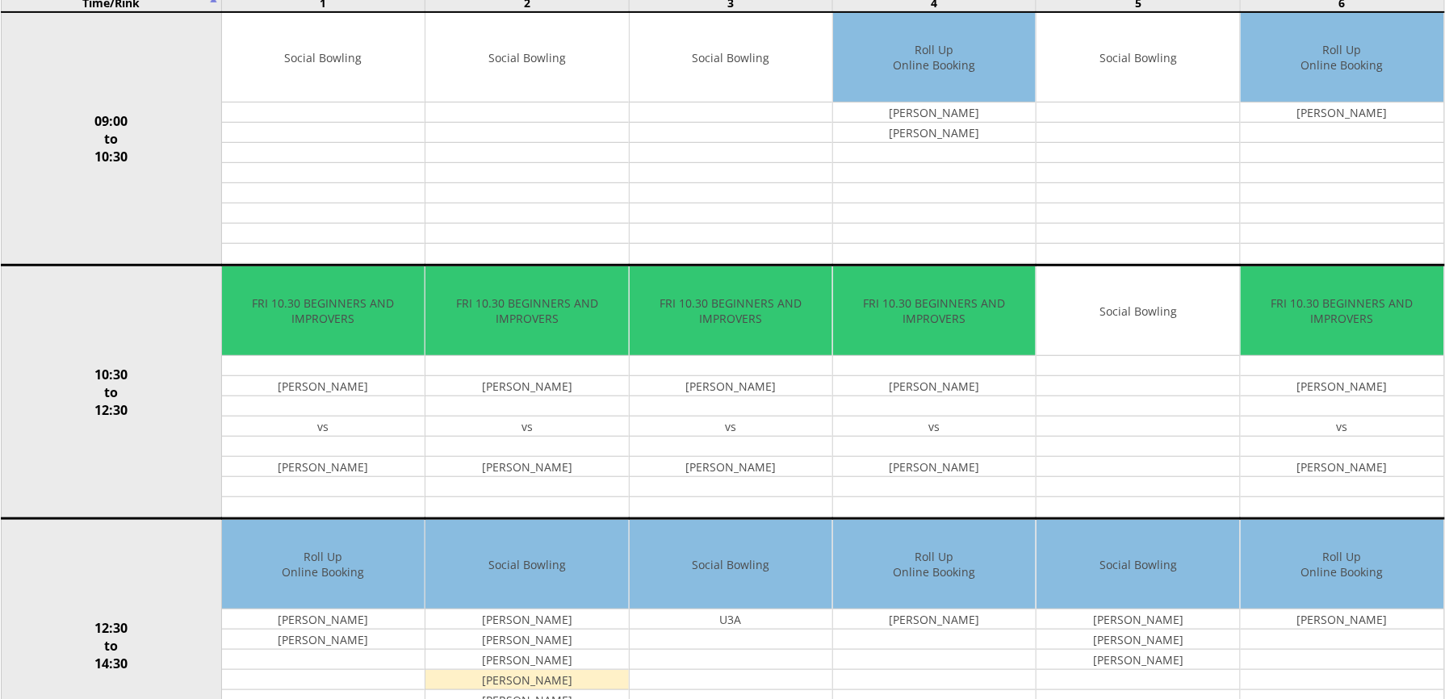
scroll to position [287, 0]
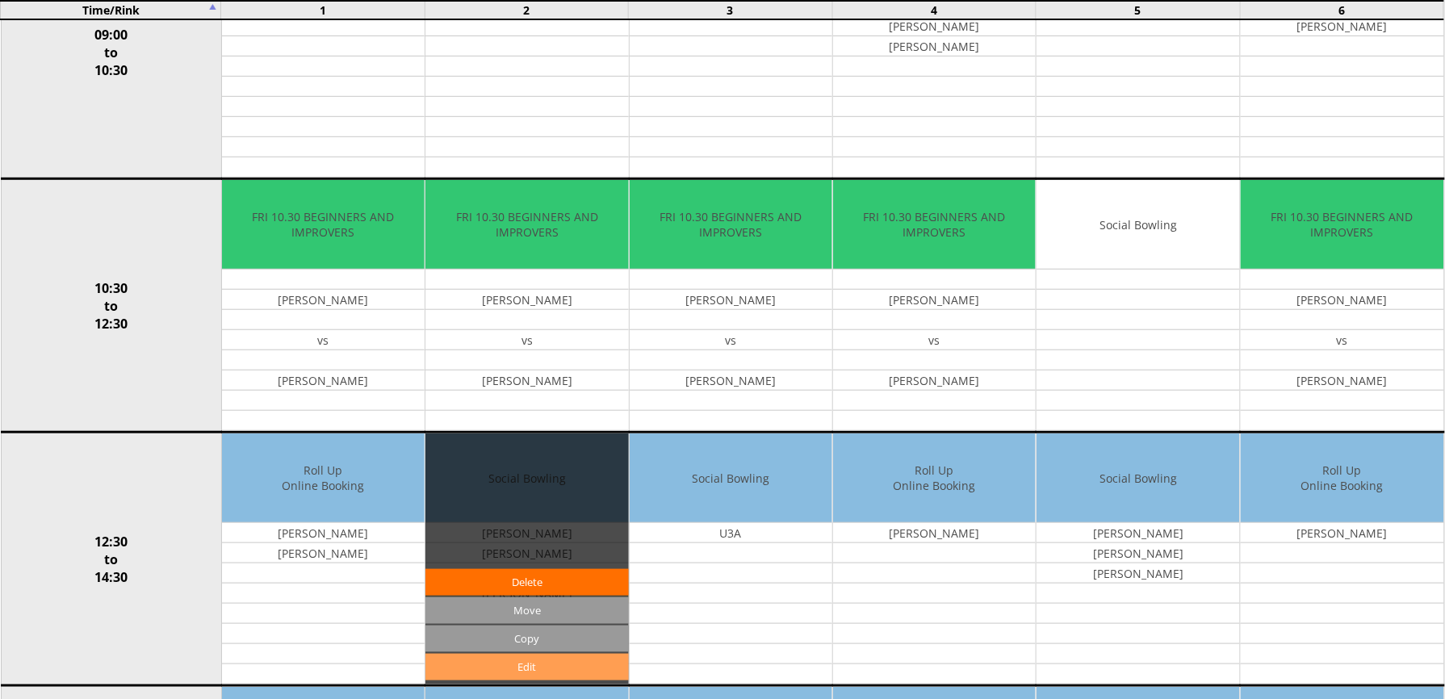
click at [582, 676] on link "Edit" at bounding box center [526, 667] width 203 height 27
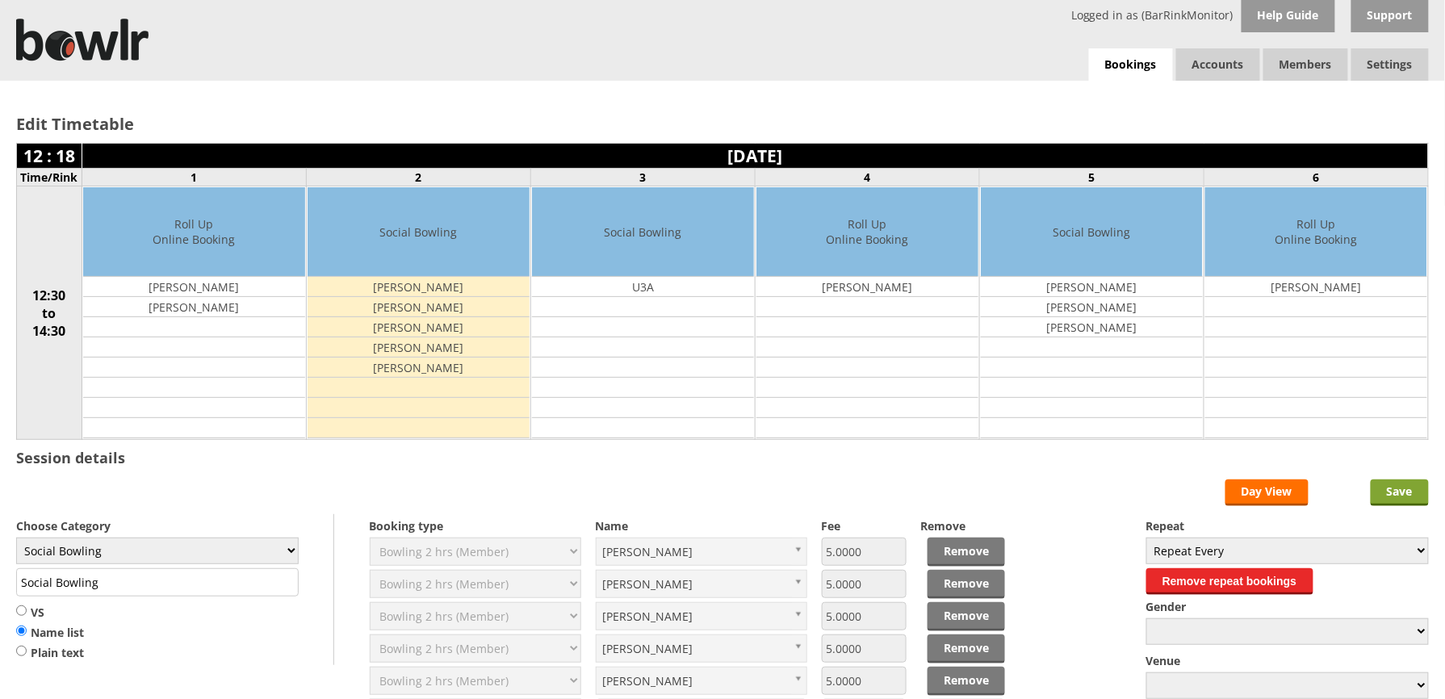
click at [1398, 496] on input "Save" at bounding box center [1400, 493] width 58 height 27
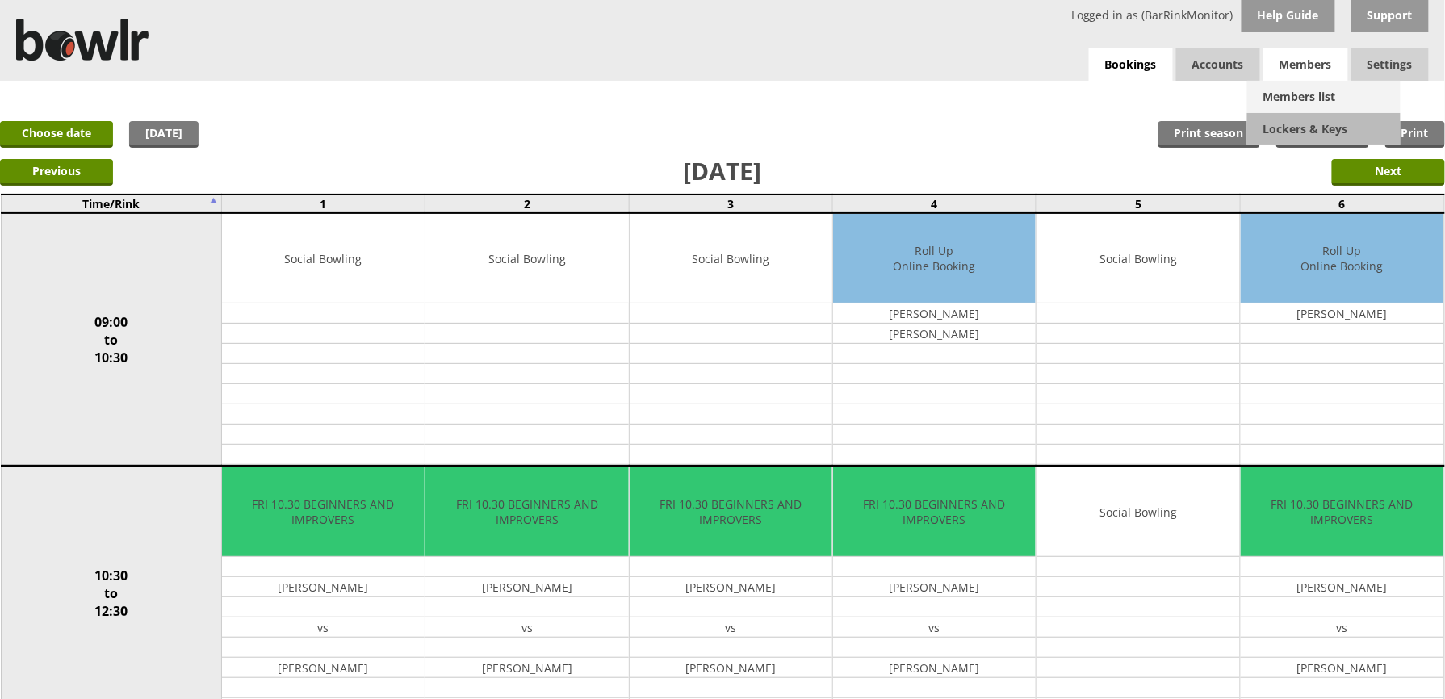
click at [1301, 94] on link "Members list" at bounding box center [1323, 97] width 153 height 32
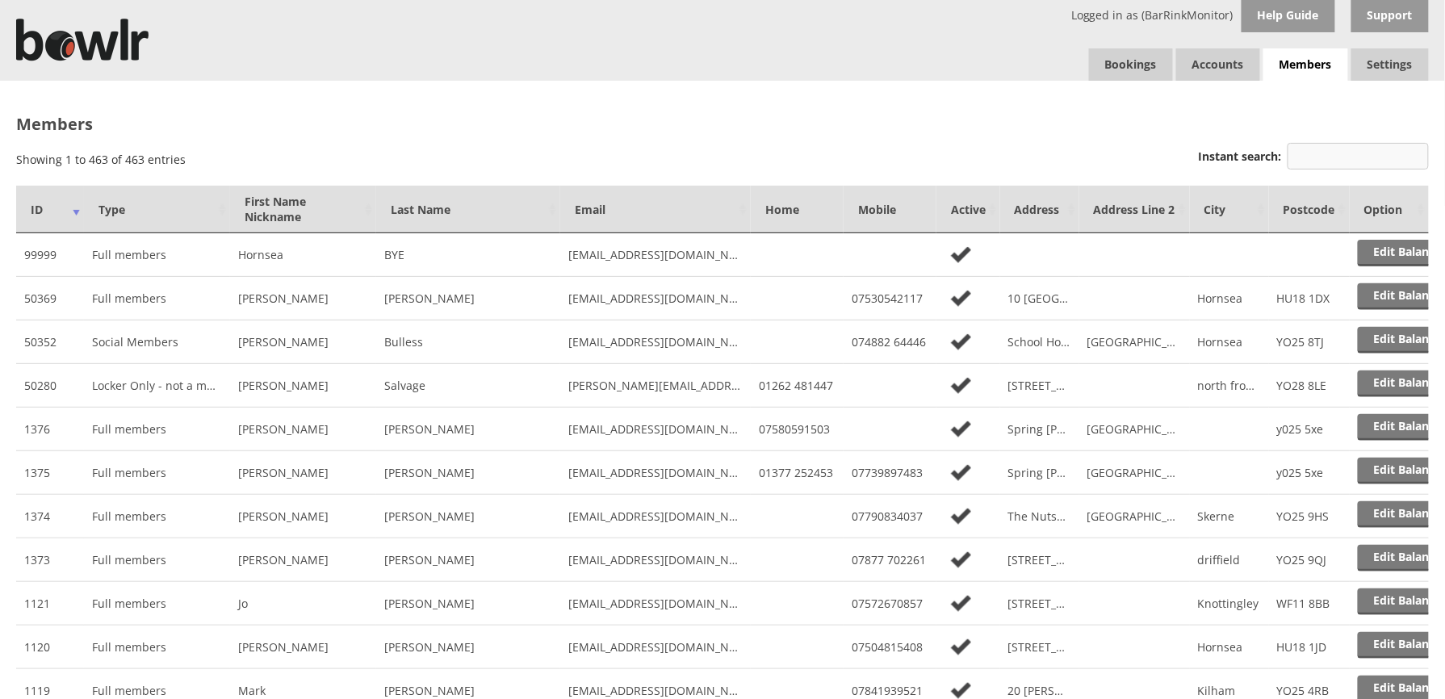
click at [1312, 155] on input "Instant search:" at bounding box center [1358, 156] width 141 height 27
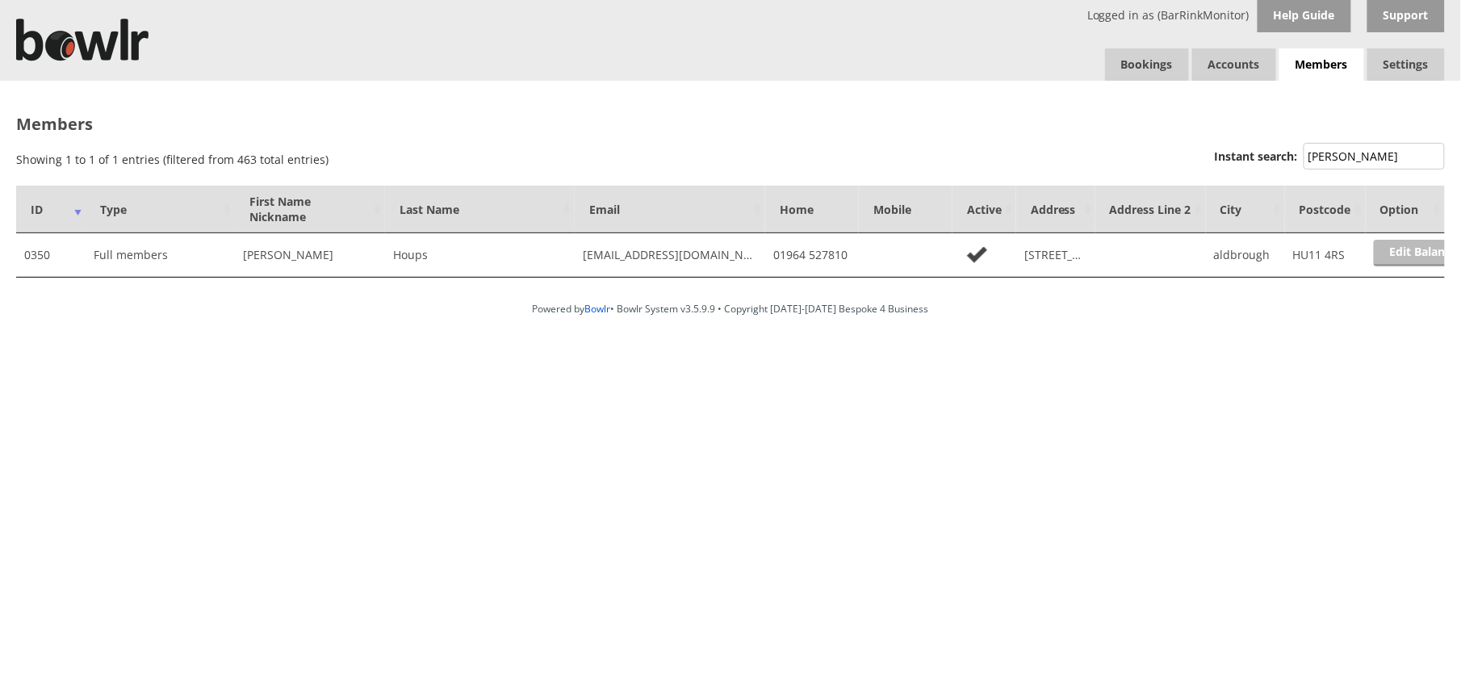
type input "houp"
click at [1414, 253] on link "Edit Balance" at bounding box center [1424, 253] width 100 height 27
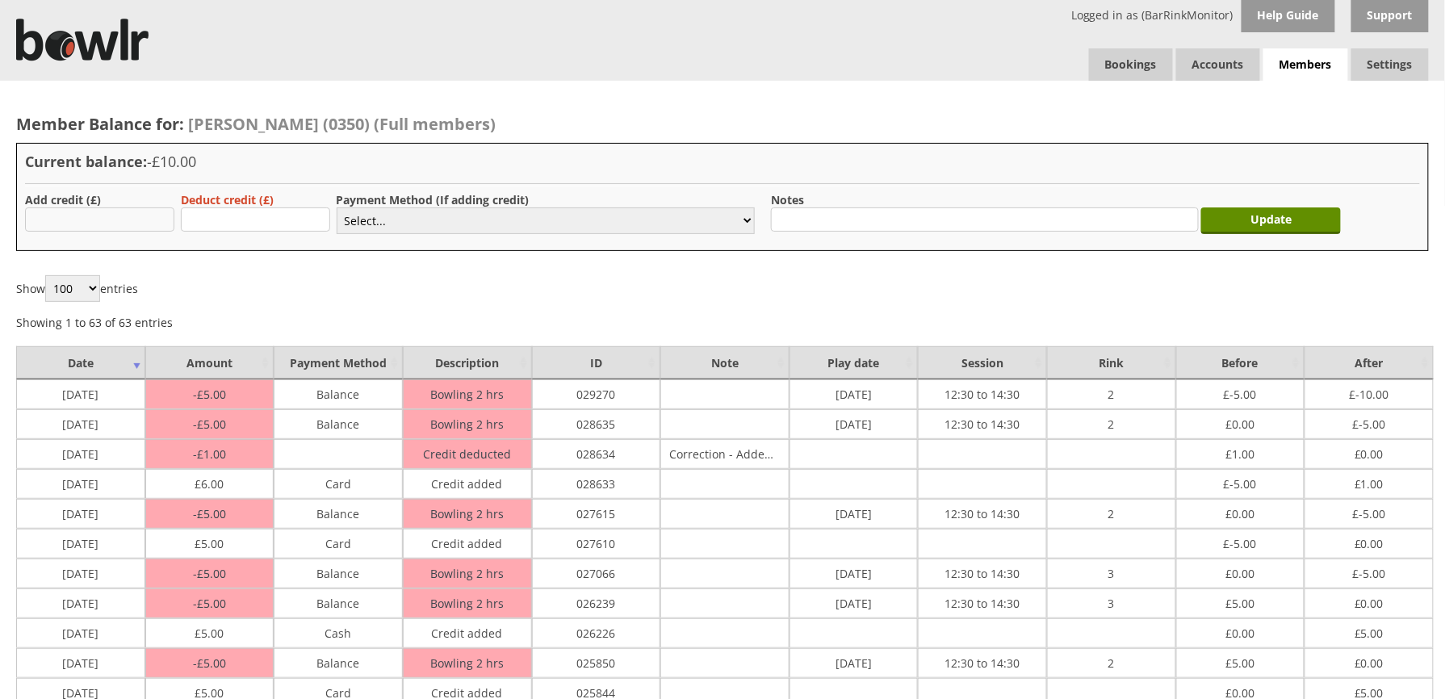
click at [63, 223] on input "text" at bounding box center [99, 219] width 149 height 24
type input "5.00"
click at [375, 215] on select "Select... Cash Card Cheque Bank Transfer Other Member Card Gift Voucher Balance" at bounding box center [546, 220] width 418 height 27
select select "1"
click at [337, 207] on select "Select... Cash Card Cheque Bank Transfer Other Member Card Gift Voucher Balance" at bounding box center [546, 220] width 418 height 27
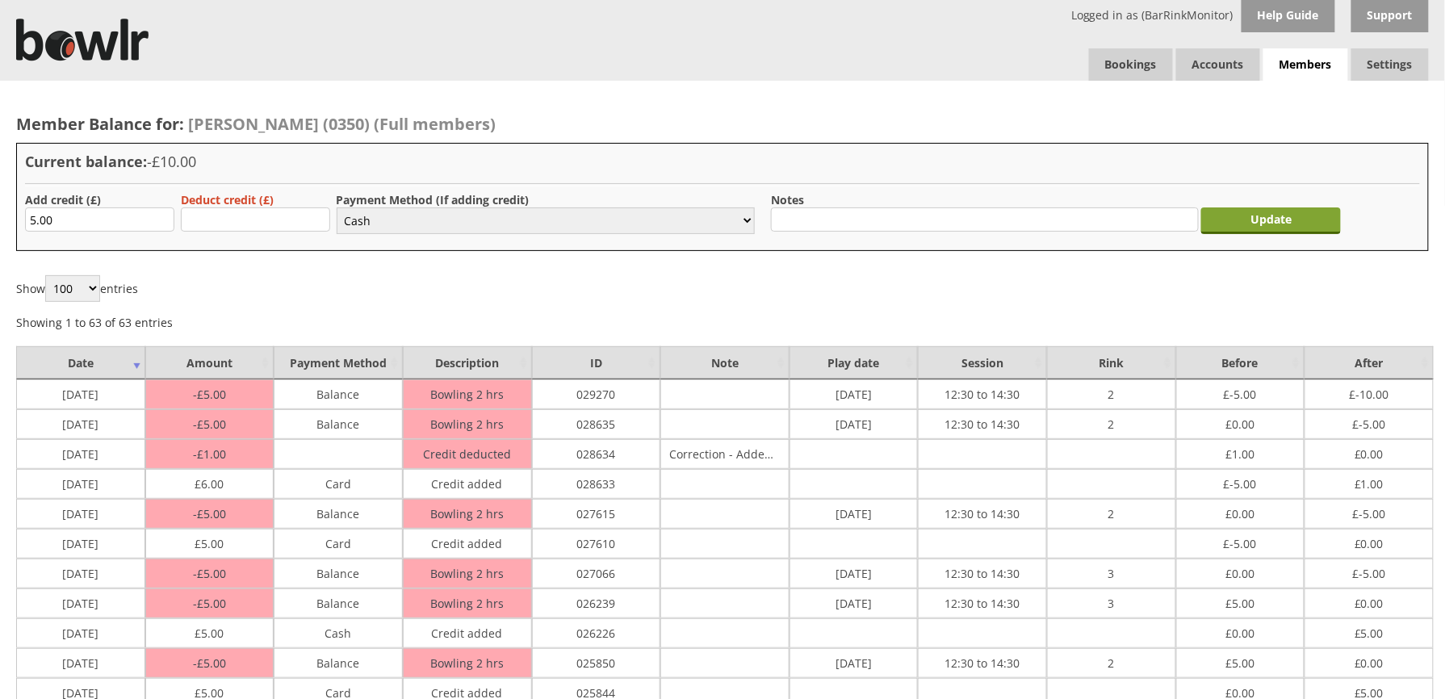
click at [1258, 223] on input "Update" at bounding box center [1271, 220] width 140 height 27
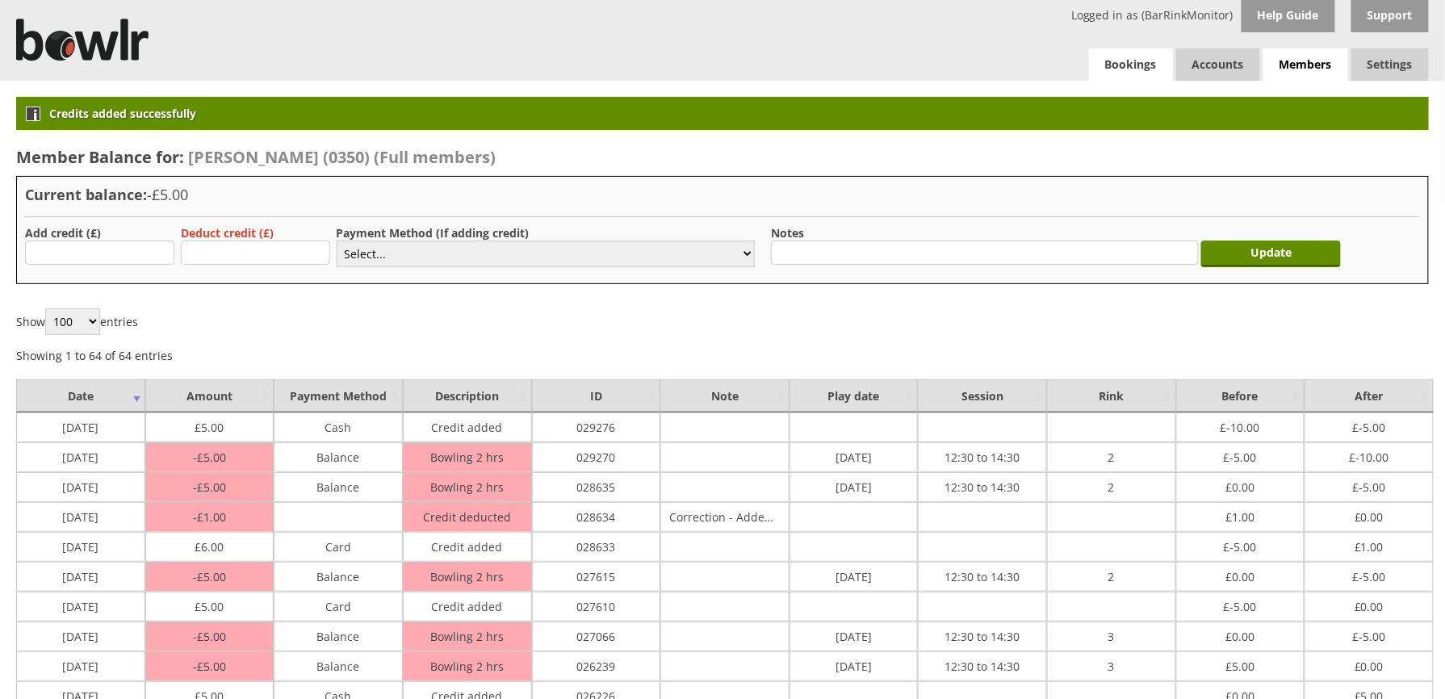
click at [1132, 69] on link "Bookings" at bounding box center [1131, 64] width 84 height 32
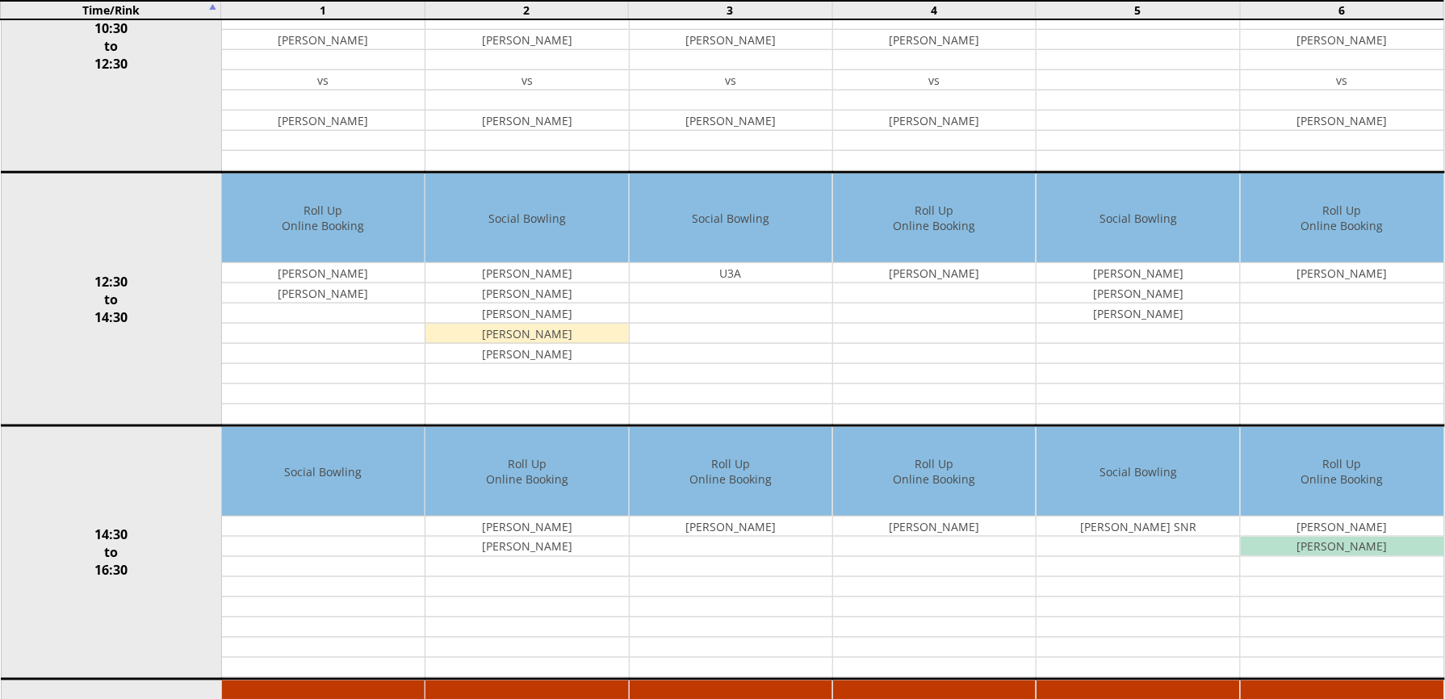
scroll to position [559, 0]
